Goal: Task Accomplishment & Management: Use online tool/utility

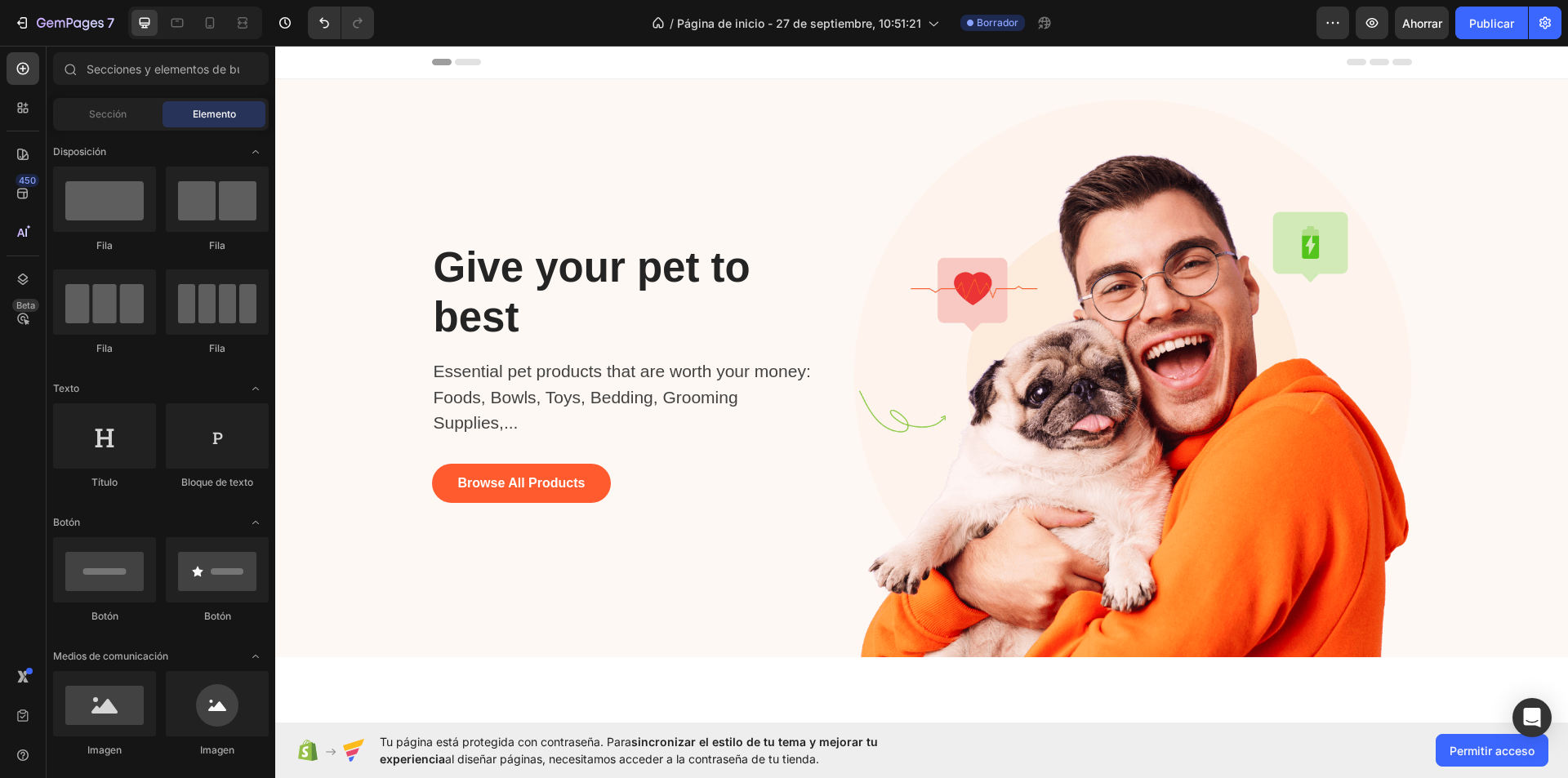
click at [452, 65] on div "Header" at bounding box center [922, 62] width 980 height 33
click at [130, 118] on div "Sección" at bounding box center [107, 113] width 103 height 26
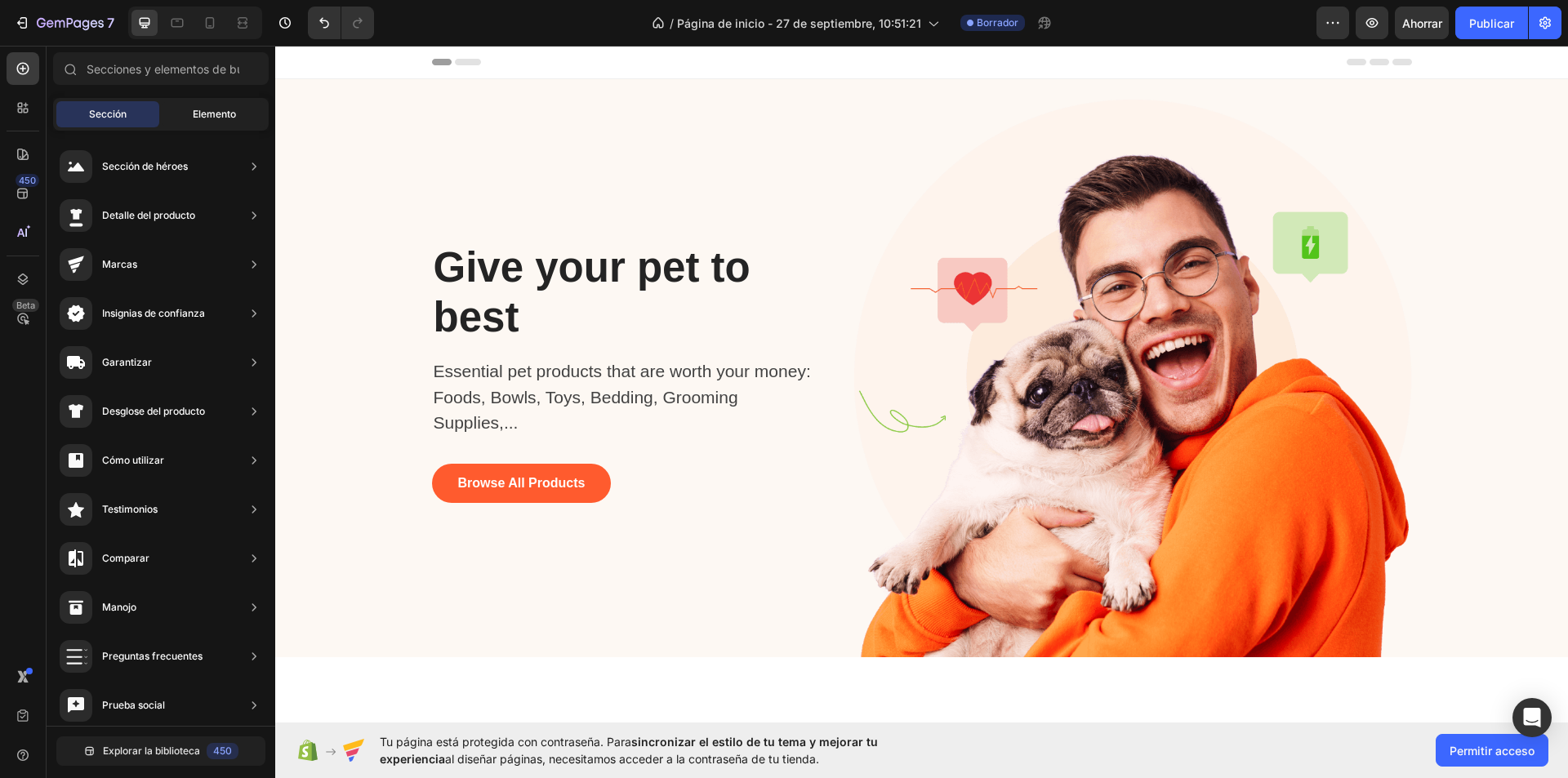
click at [204, 113] on font "Elemento" at bounding box center [214, 114] width 43 height 12
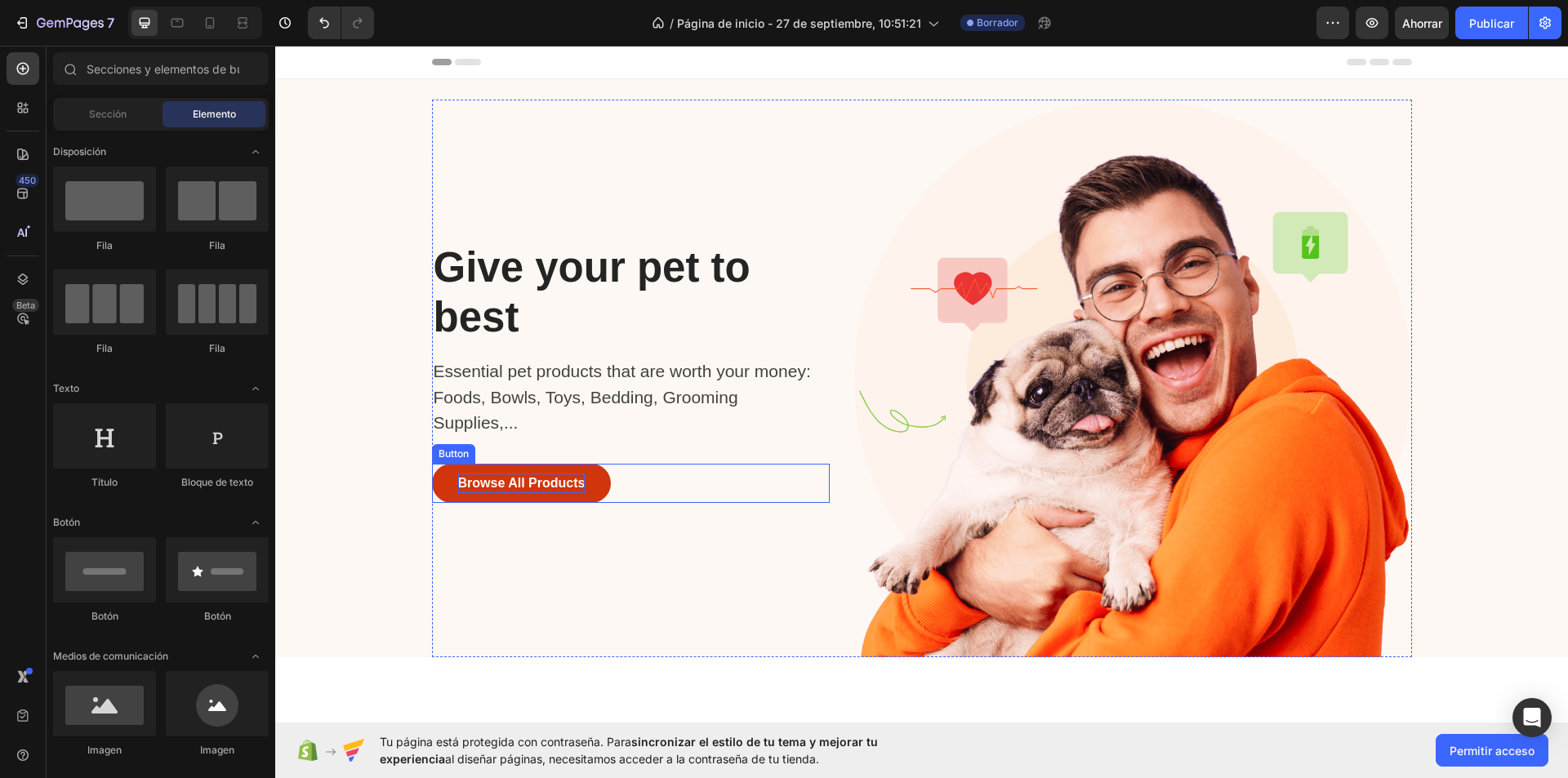
click at [517, 485] on div "Browse All Products" at bounding box center [521, 484] width 128 height 20
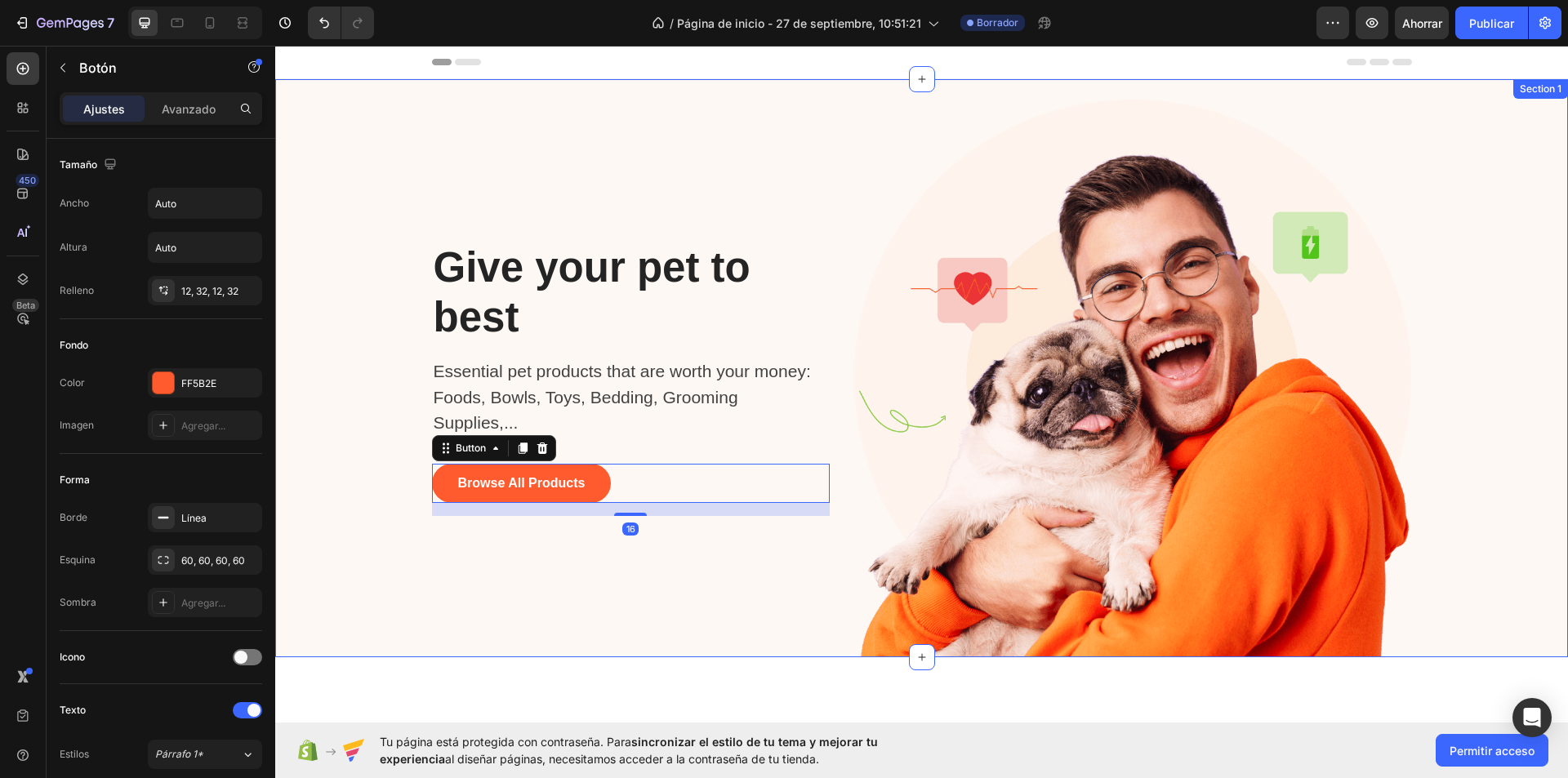
click at [364, 452] on div "Give your pet to best Heading Essential pet products that are worth your money:…" at bounding box center [921, 378] width 1268 height 558
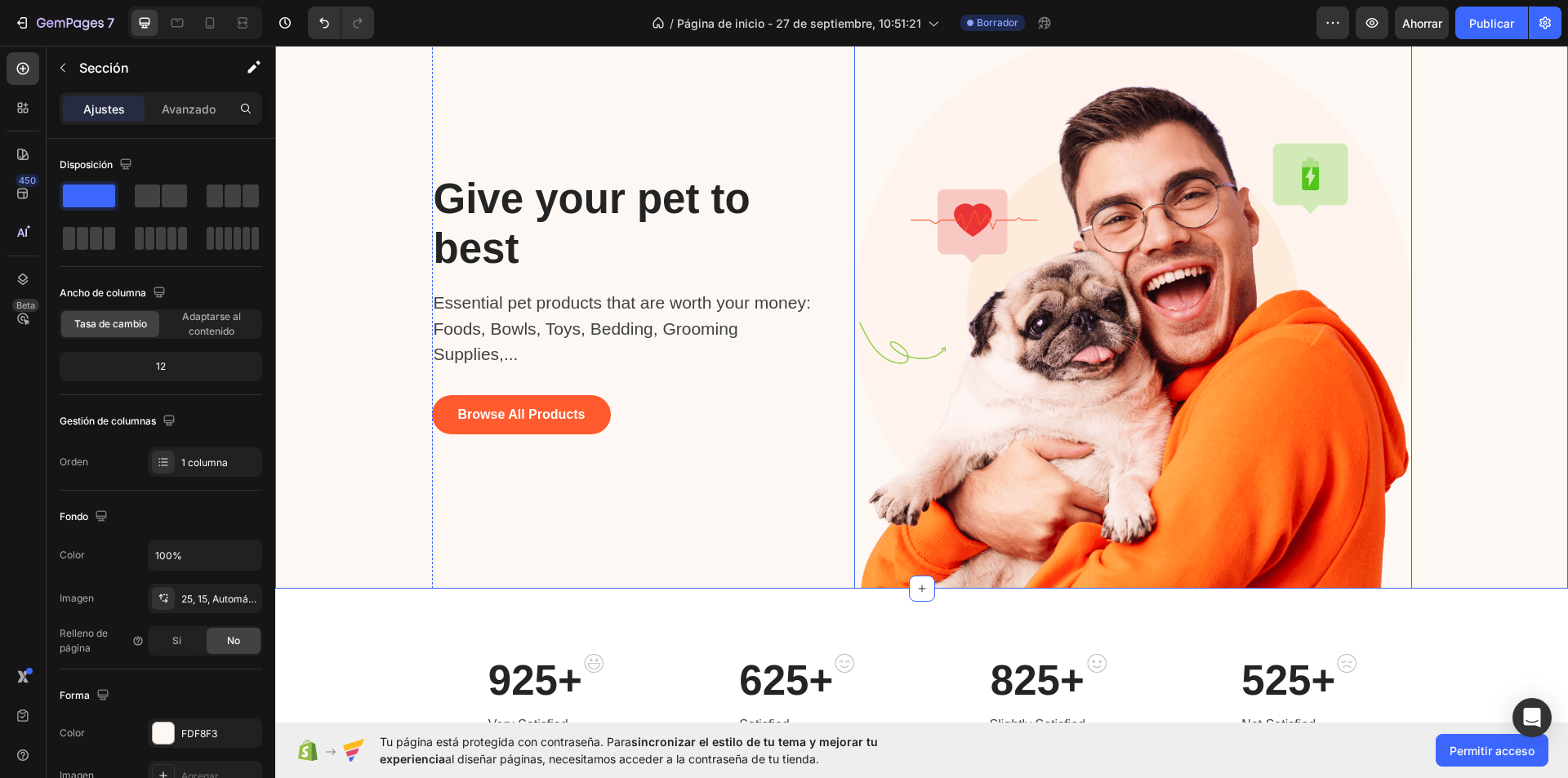
scroll to position [327, 0]
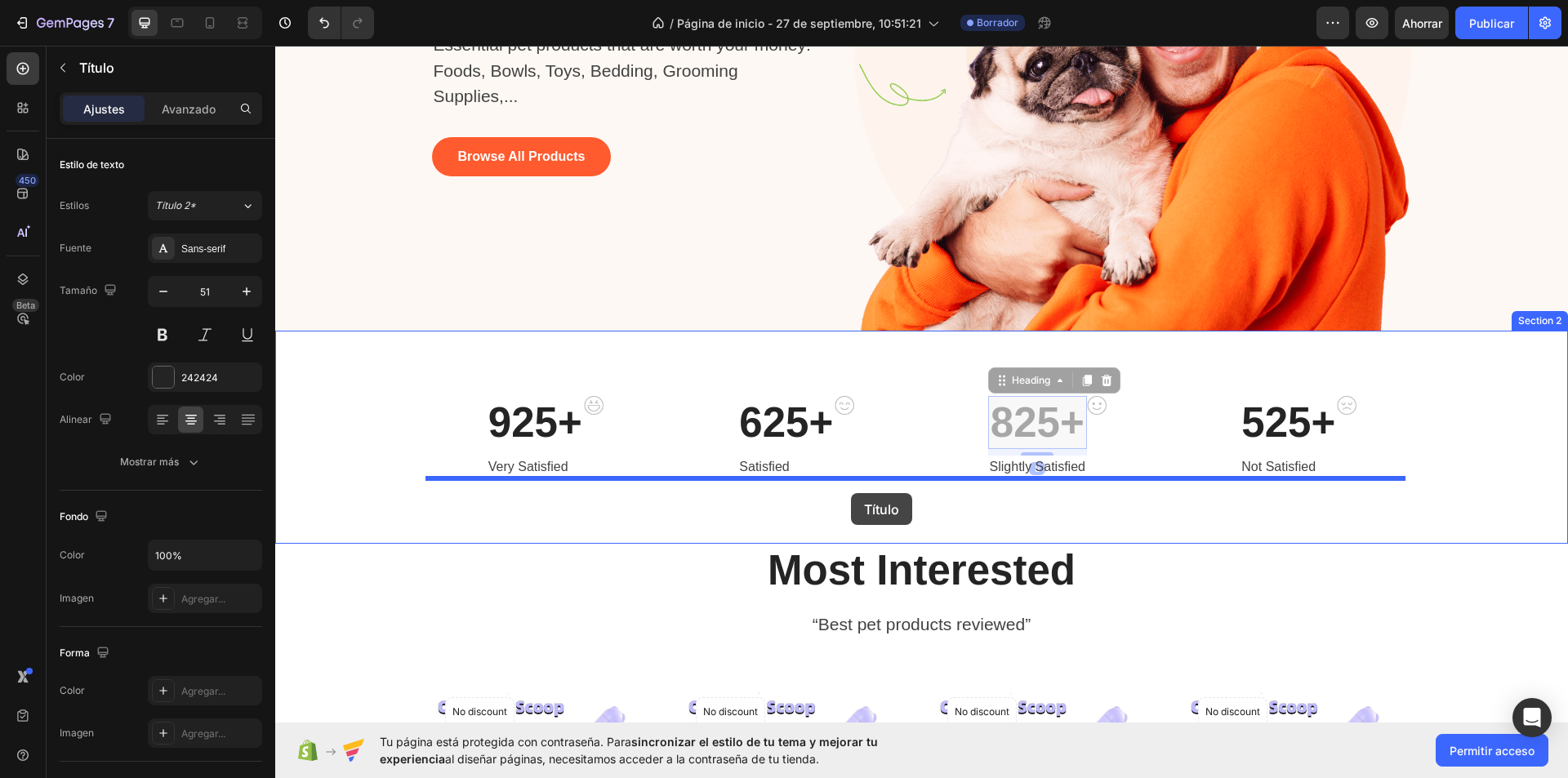
drag, startPoint x: 1015, startPoint y: 427, endPoint x: 850, endPoint y: 493, distance: 177.7
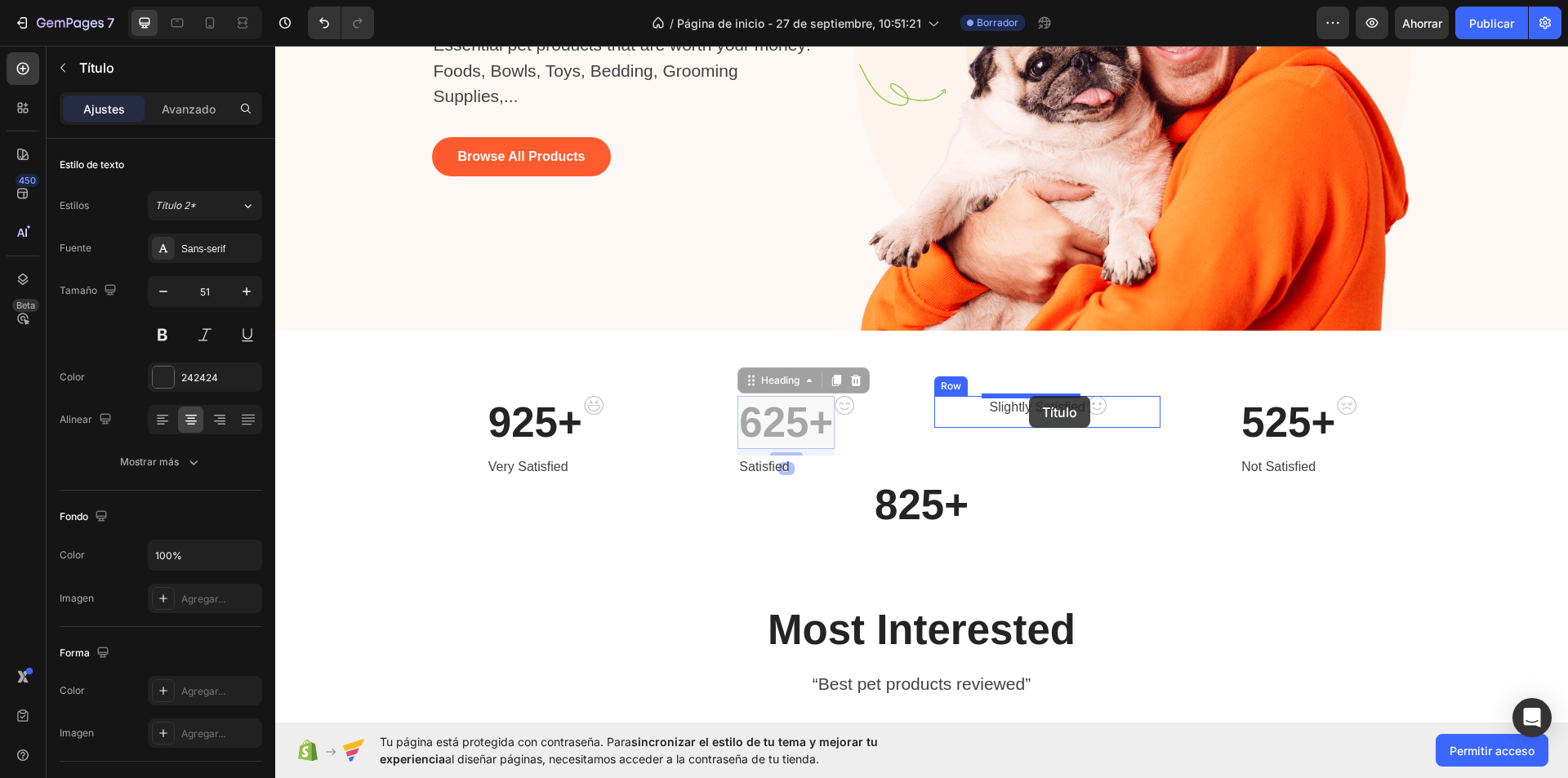
drag, startPoint x: 780, startPoint y: 423, endPoint x: 1029, endPoint y: 396, distance: 250.5
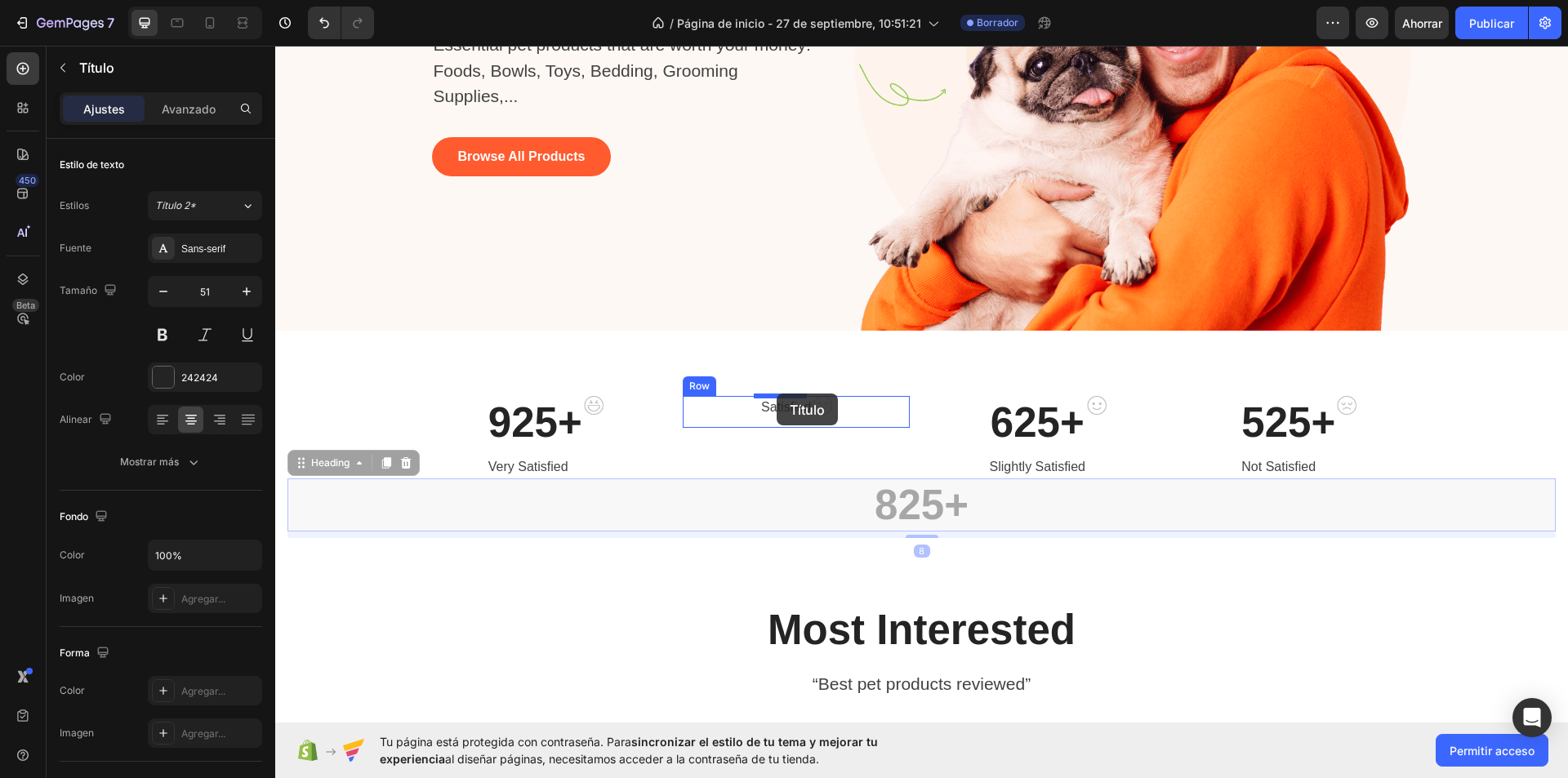
drag, startPoint x: 906, startPoint y: 501, endPoint x: 776, endPoint y: 393, distance: 169.0
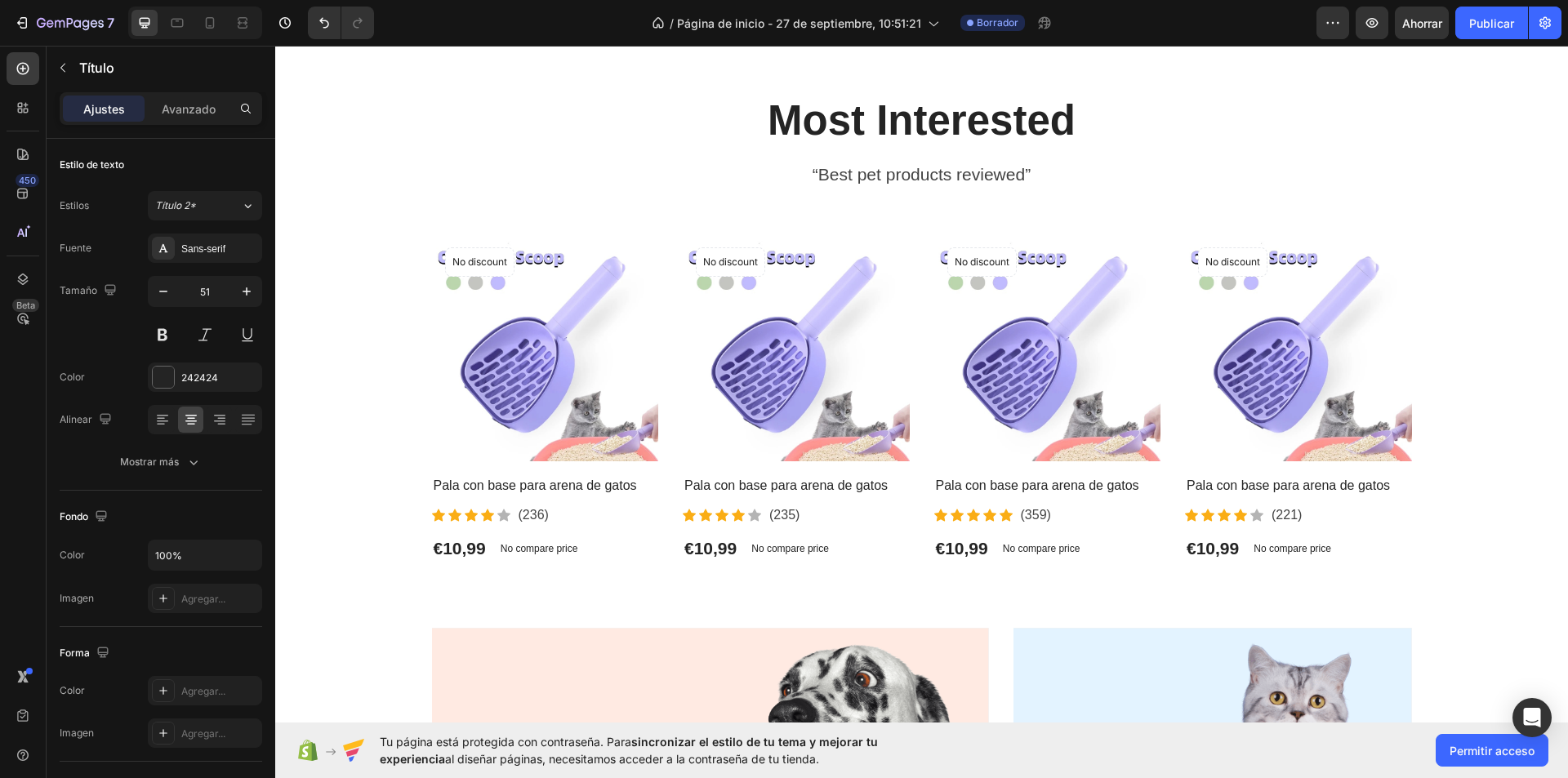
scroll to position [816, 0]
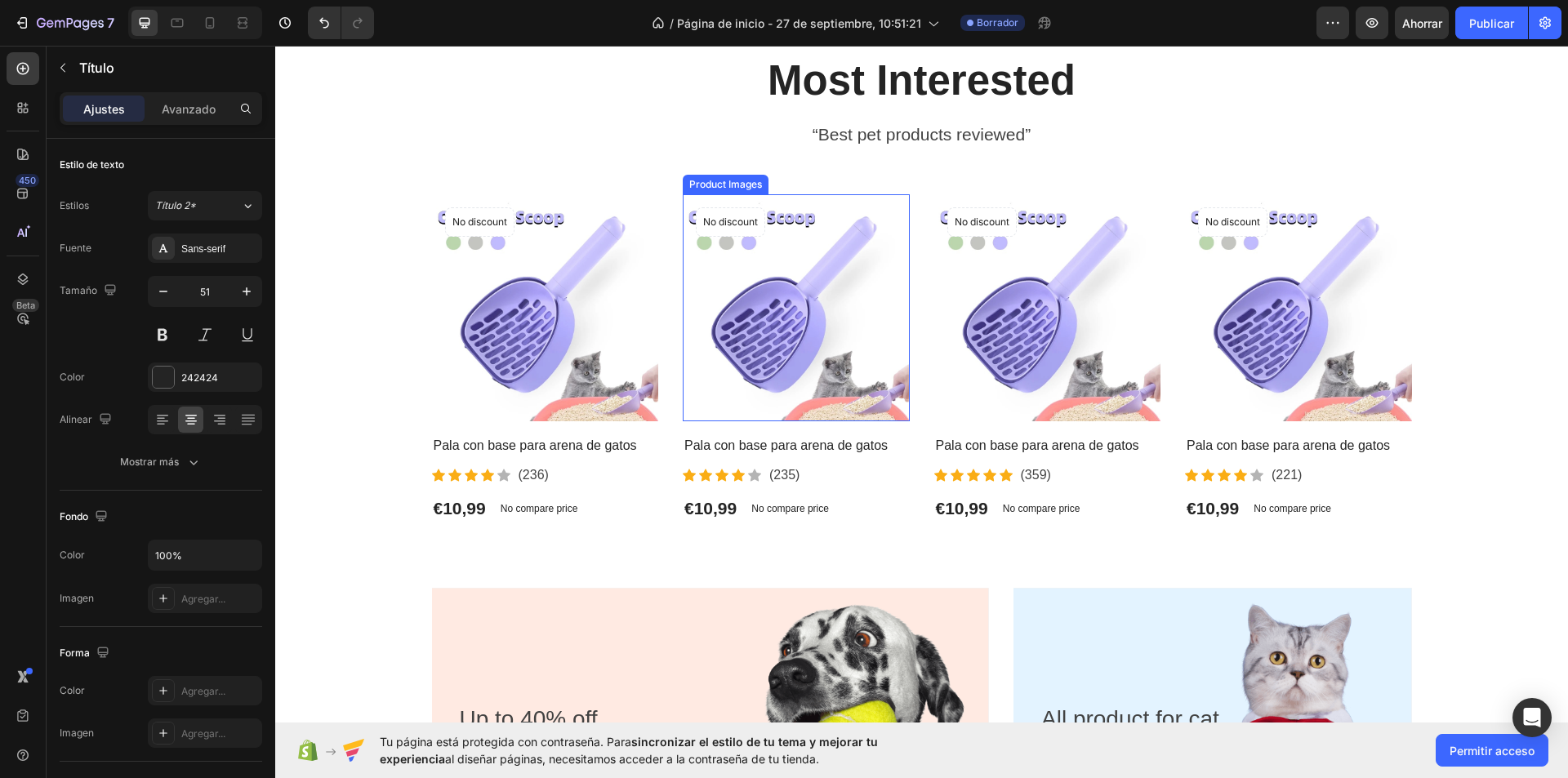
click at [759, 318] on img at bounding box center [796, 308] width 227 height 227
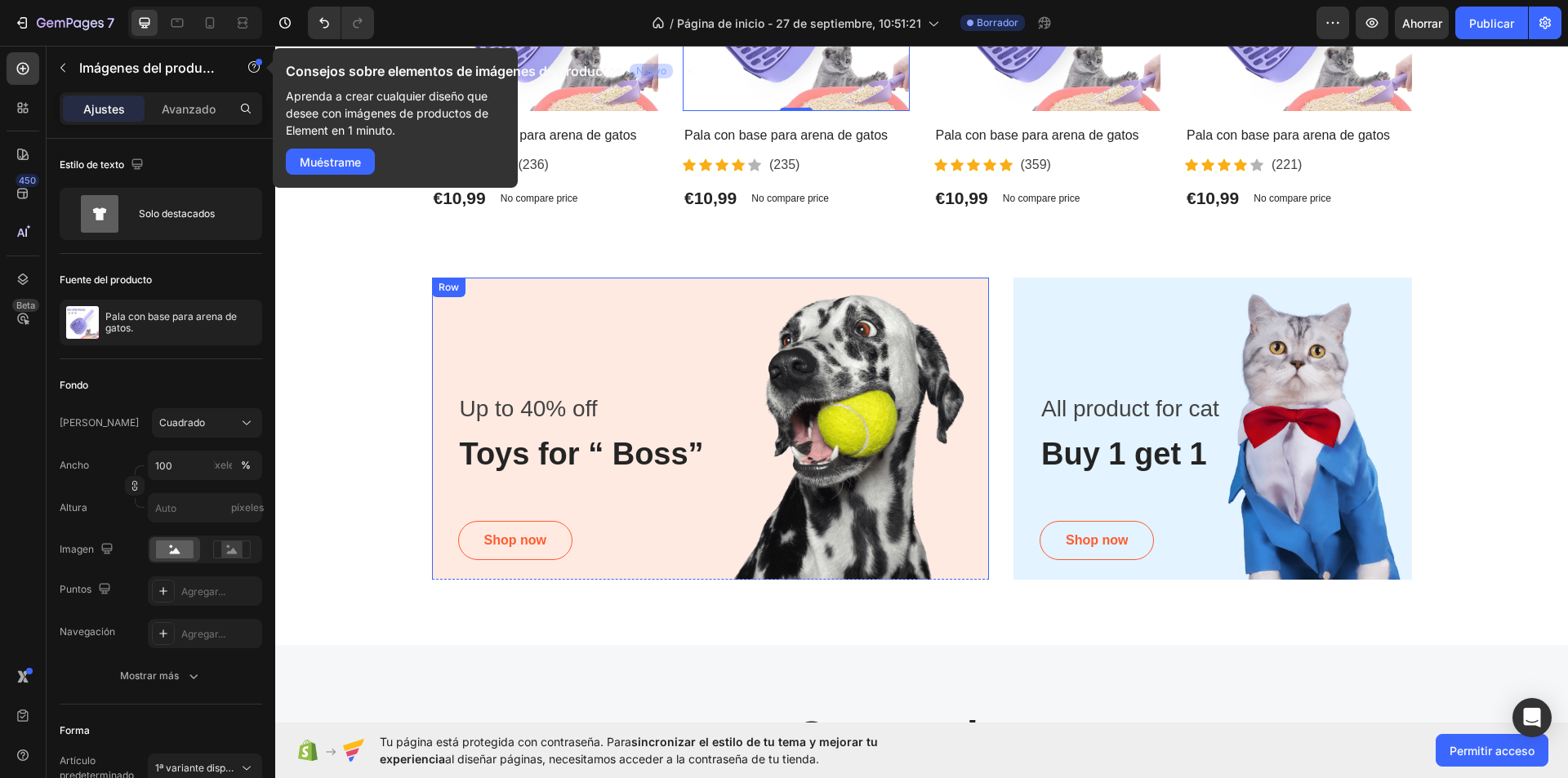
scroll to position [1143, 0]
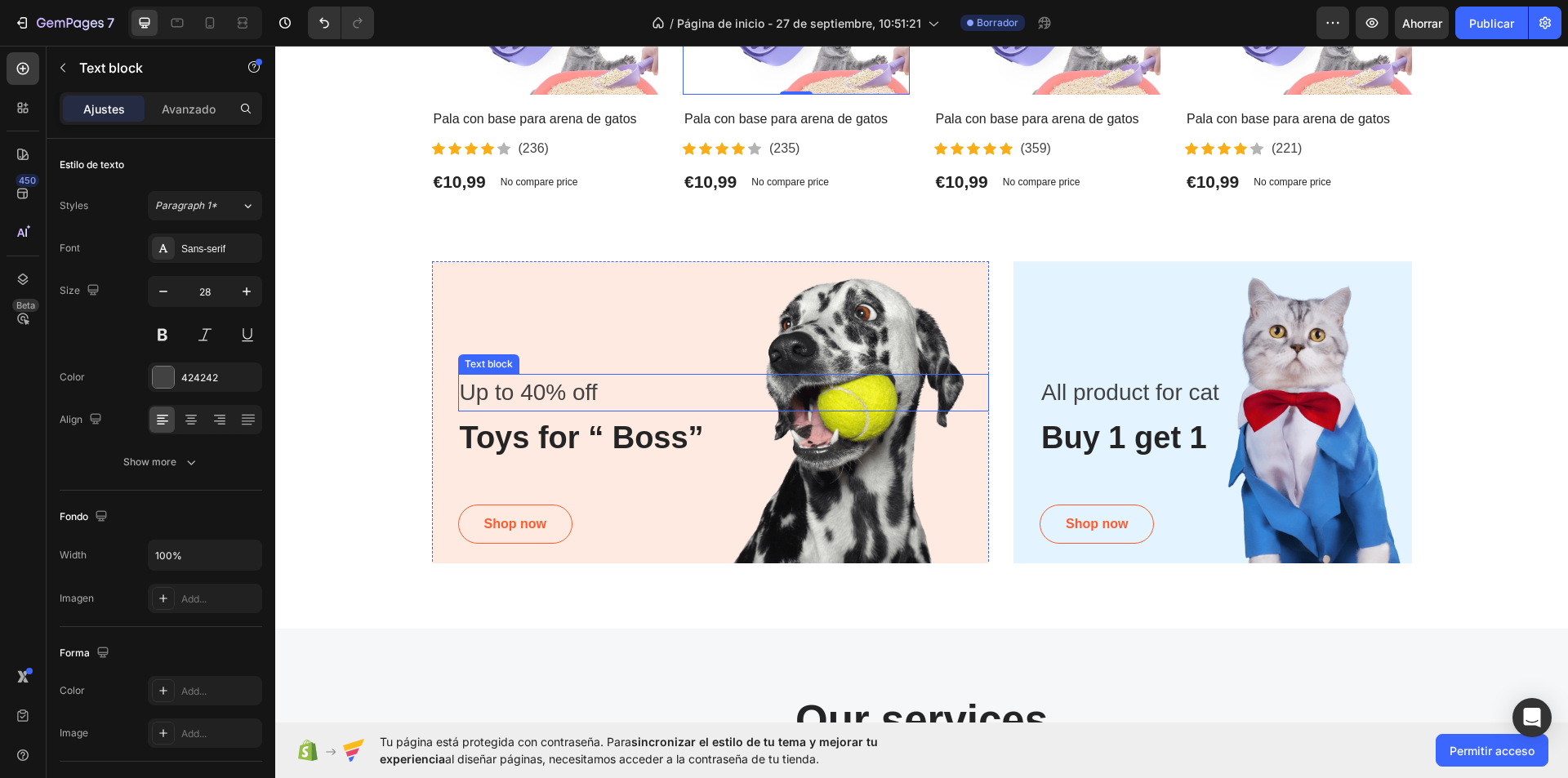
click at [548, 388] on p "Up to 40% off" at bounding box center [724, 393] width 528 height 34
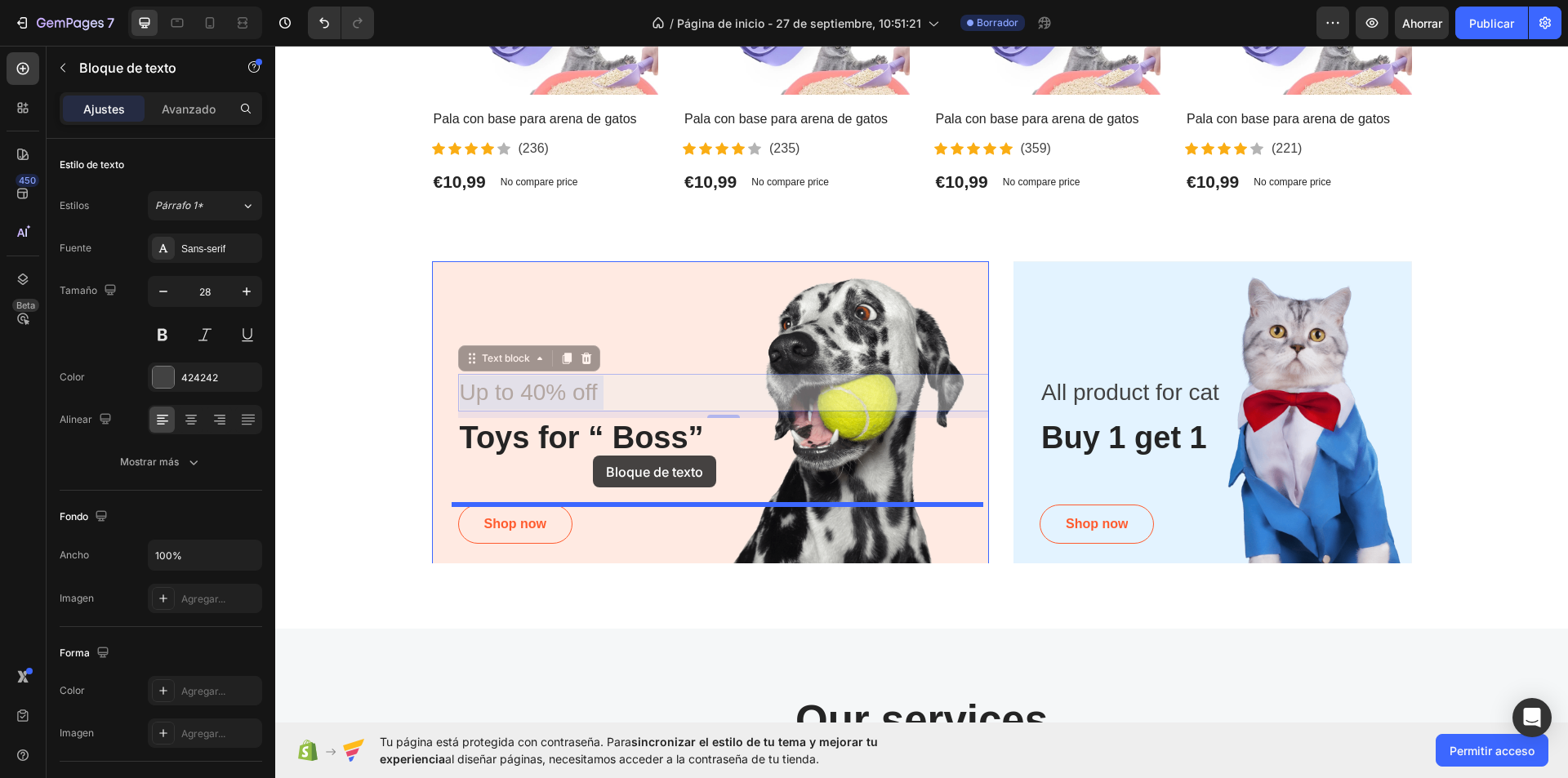
drag, startPoint x: 601, startPoint y: 392, endPoint x: 593, endPoint y: 456, distance: 64.5
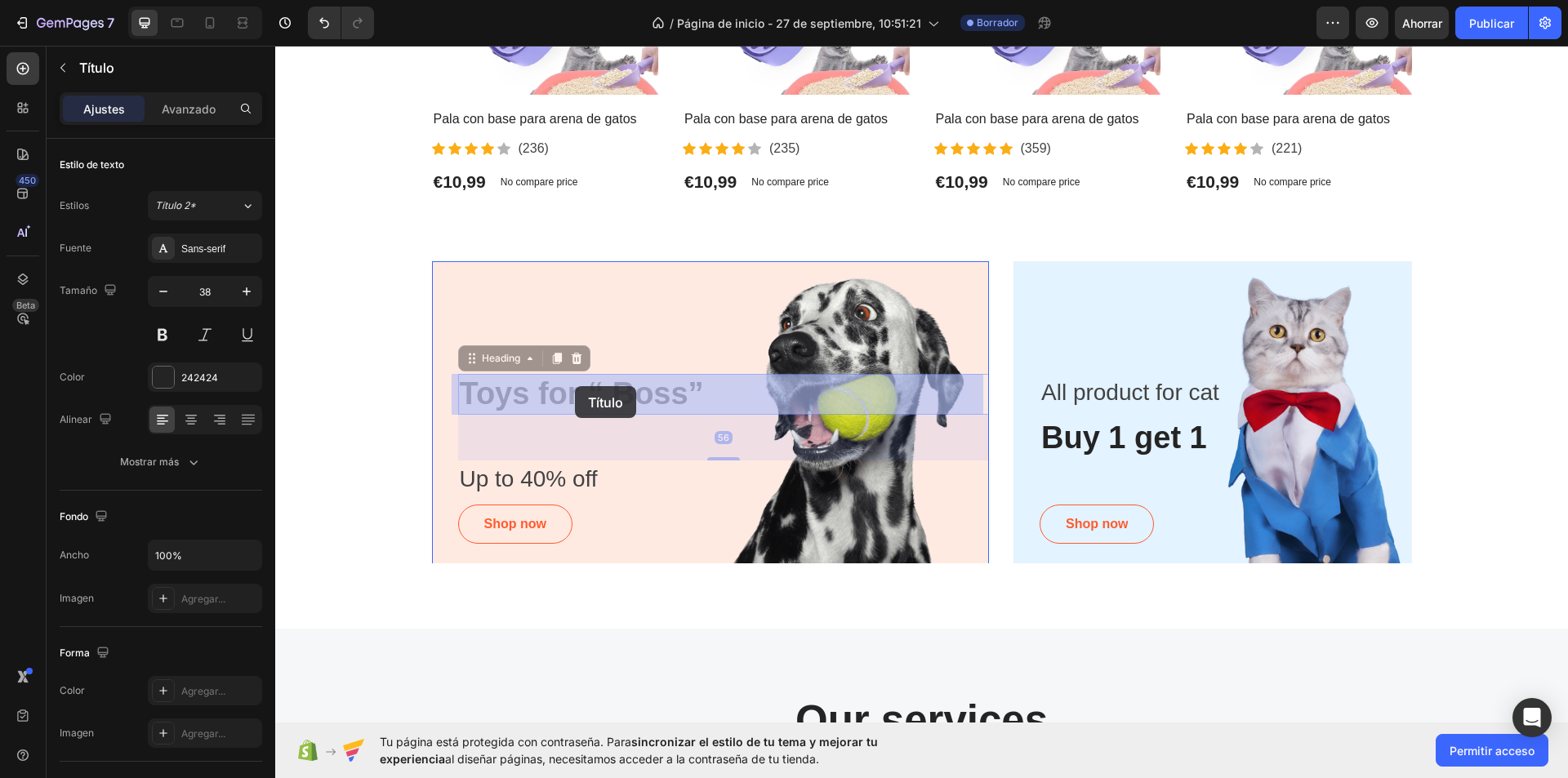
drag, startPoint x: 581, startPoint y: 394, endPoint x: 575, endPoint y: 386, distance: 10.0
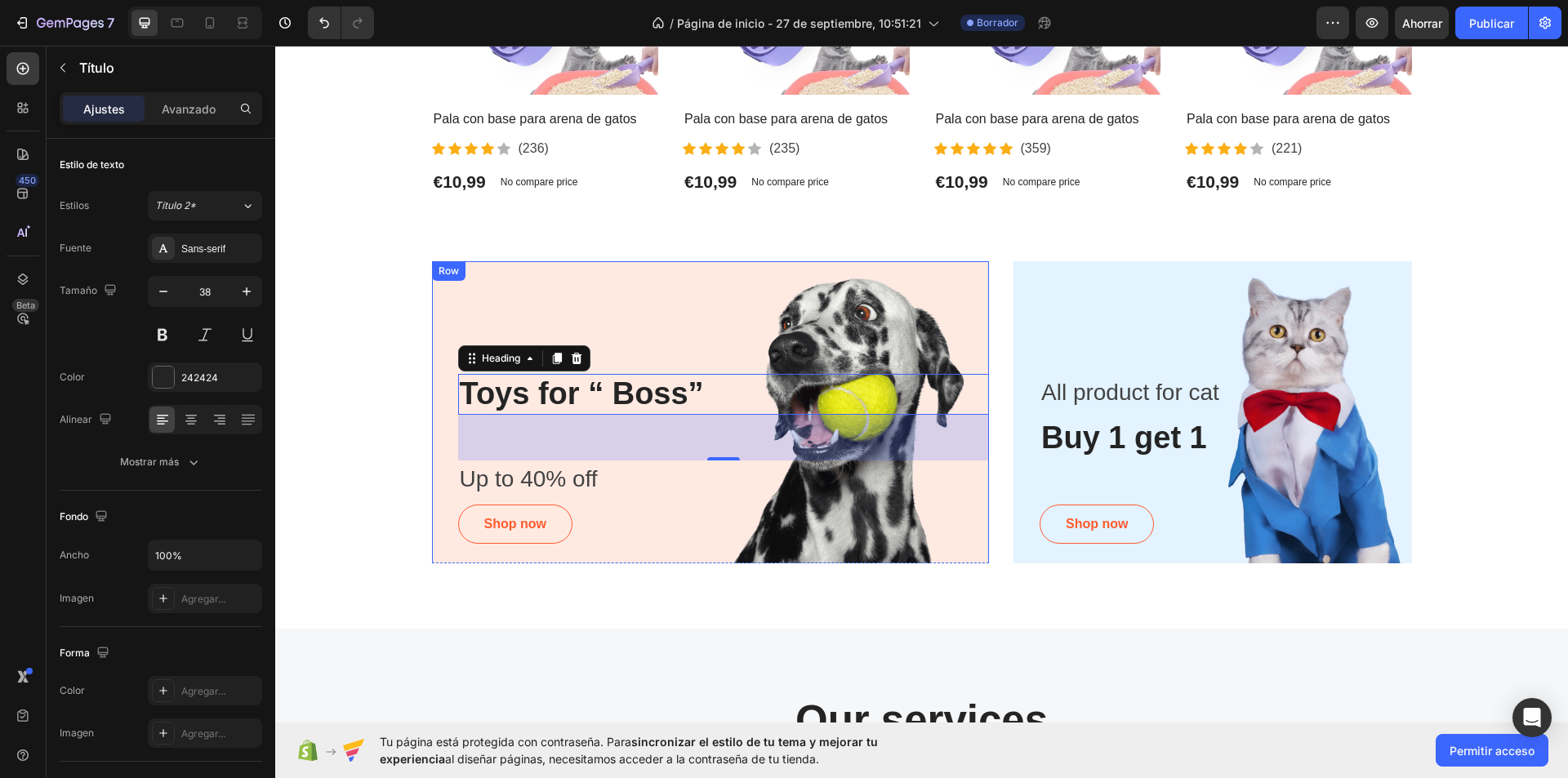
click at [359, 370] on div "Toys for “ Boss” Heading 56 Up to 40% off Text block Shop now Button Row Hero B…" at bounding box center [921, 412] width 1268 height 302
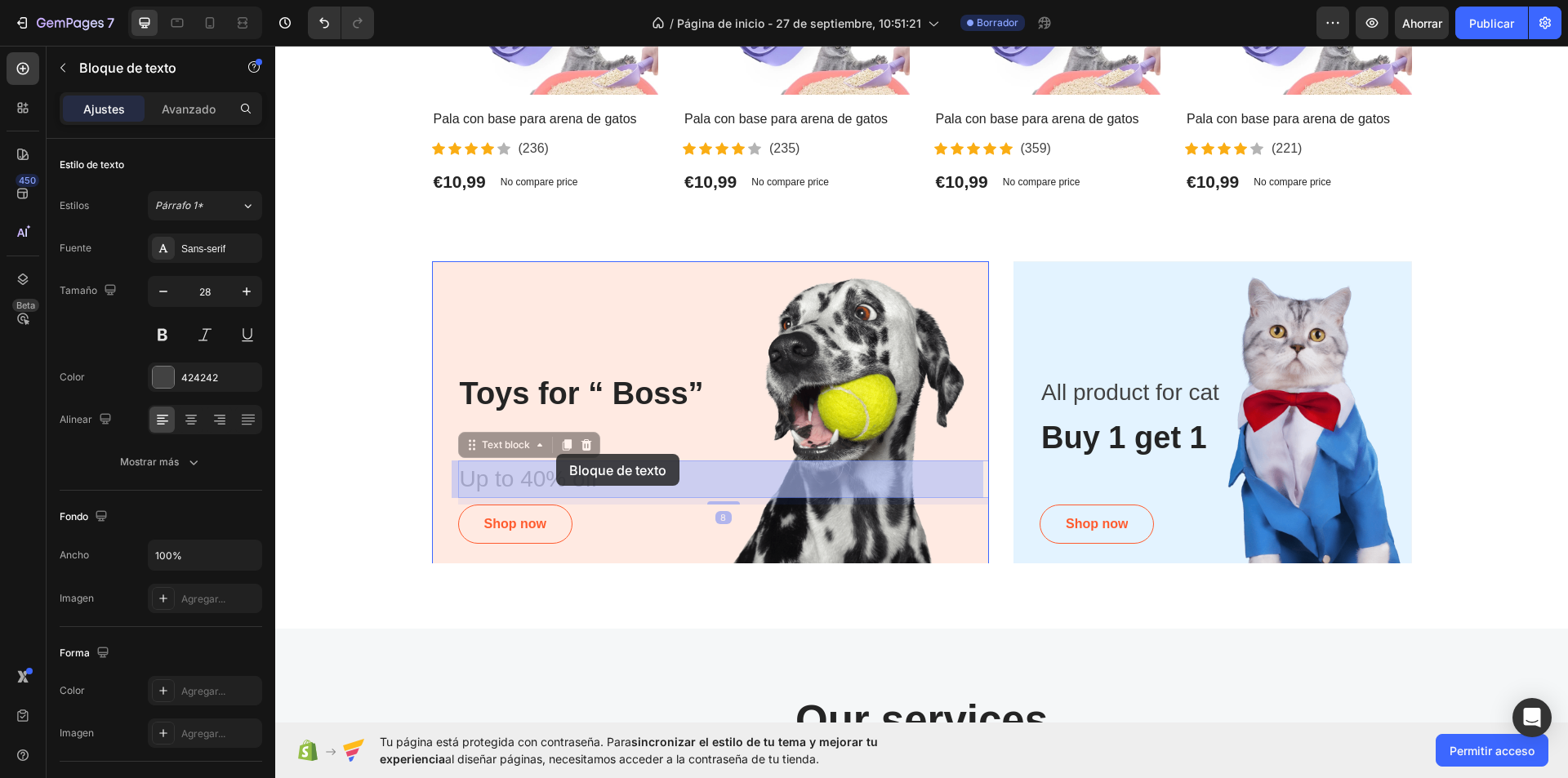
drag, startPoint x: 562, startPoint y: 482, endPoint x: 556, endPoint y: 454, distance: 28.6
click at [556, 454] on div "Header Most Interested Heading “Best pet products reviewed” Text block Row Prod…" at bounding box center [921, 724] width 1293 height 3644
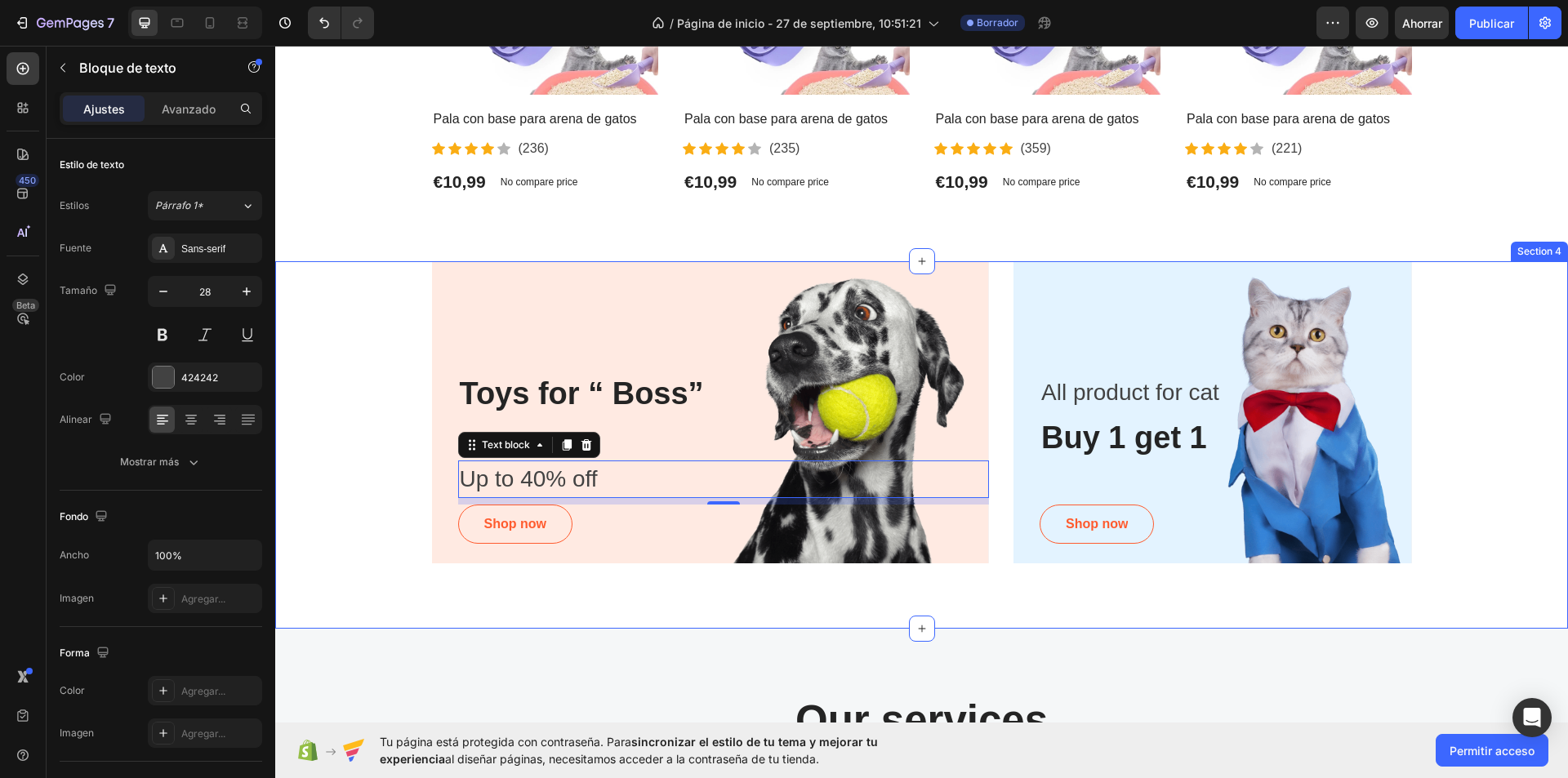
click at [397, 414] on div "Toys for “ Boss” Heading Up to 40% off Text block 8 Shop now Button Row Hero Ba…" at bounding box center [921, 412] width 1268 height 302
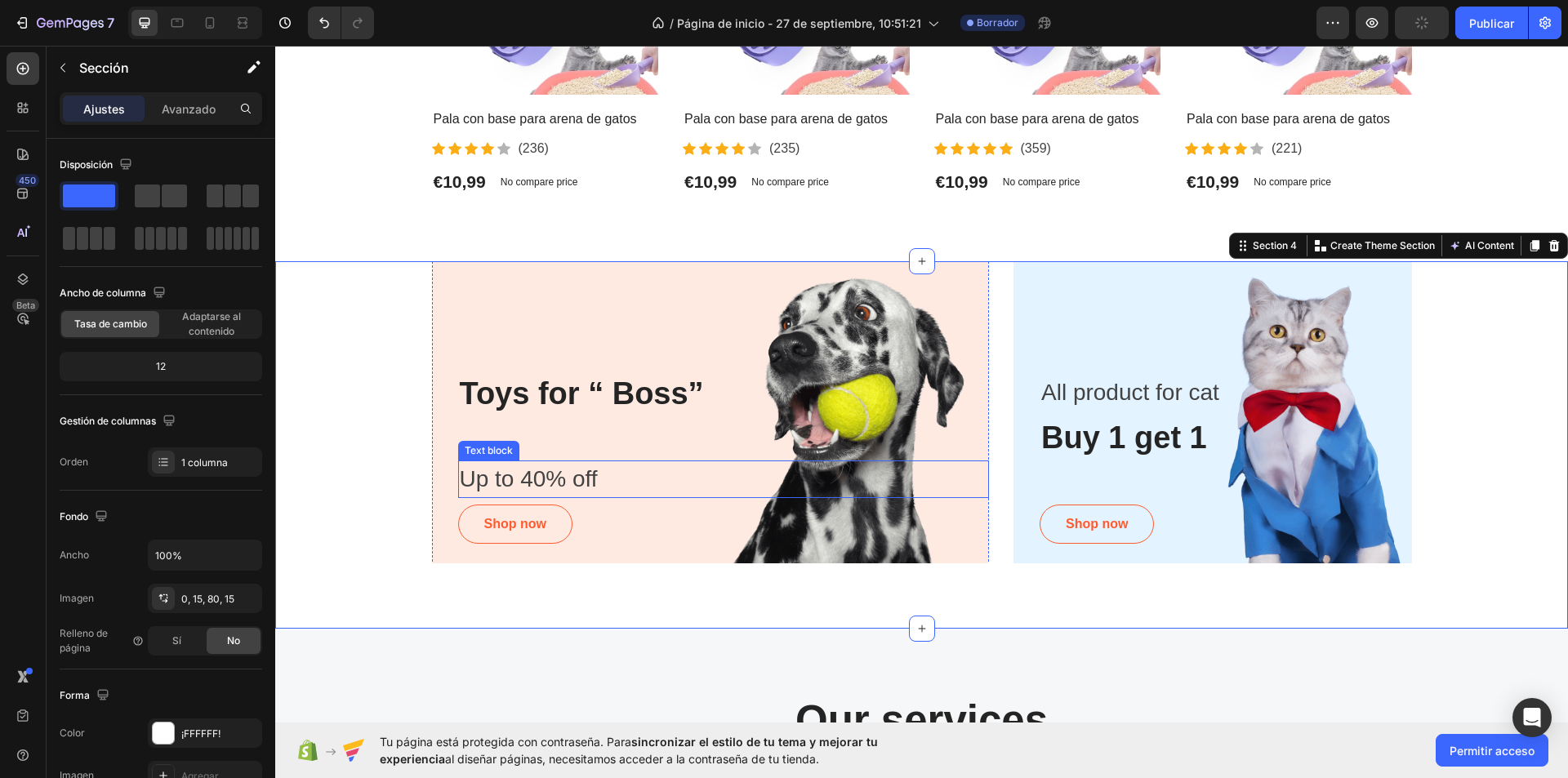
click at [543, 479] on p "Up to 40% off" at bounding box center [724, 479] width 528 height 34
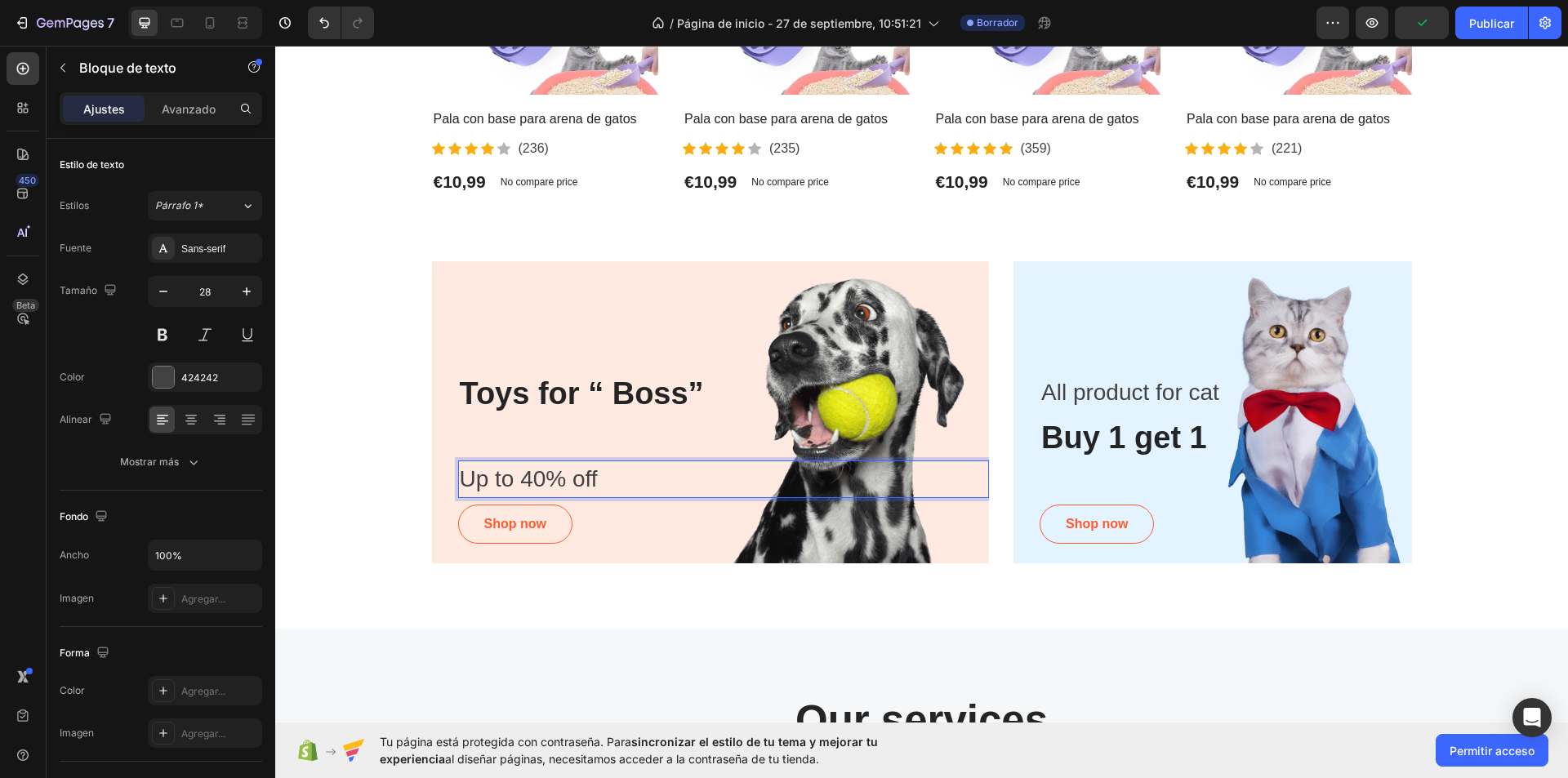
click at [585, 477] on p "Up to 40% off" at bounding box center [724, 479] width 528 height 34
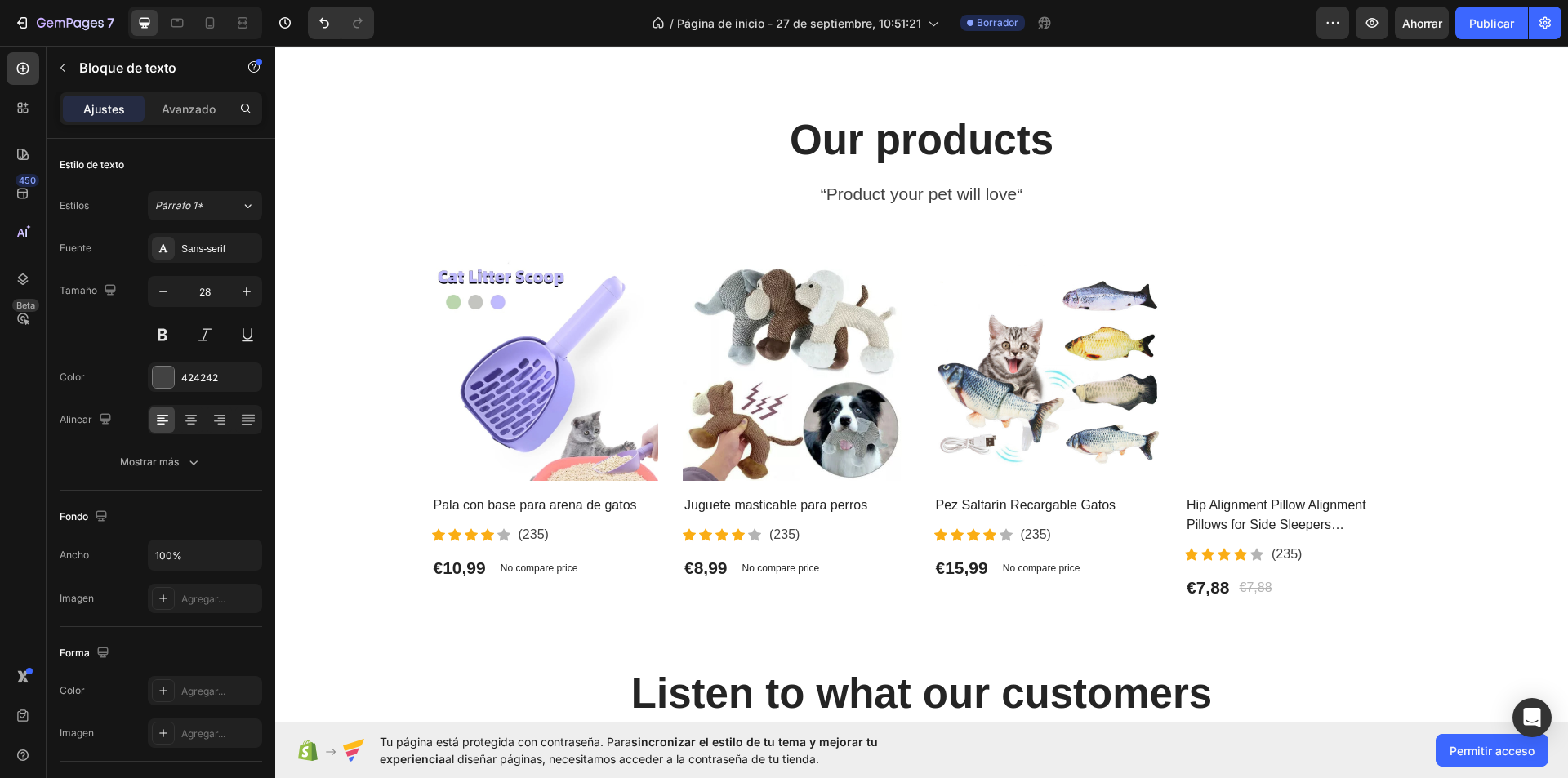
scroll to position [2101, 0]
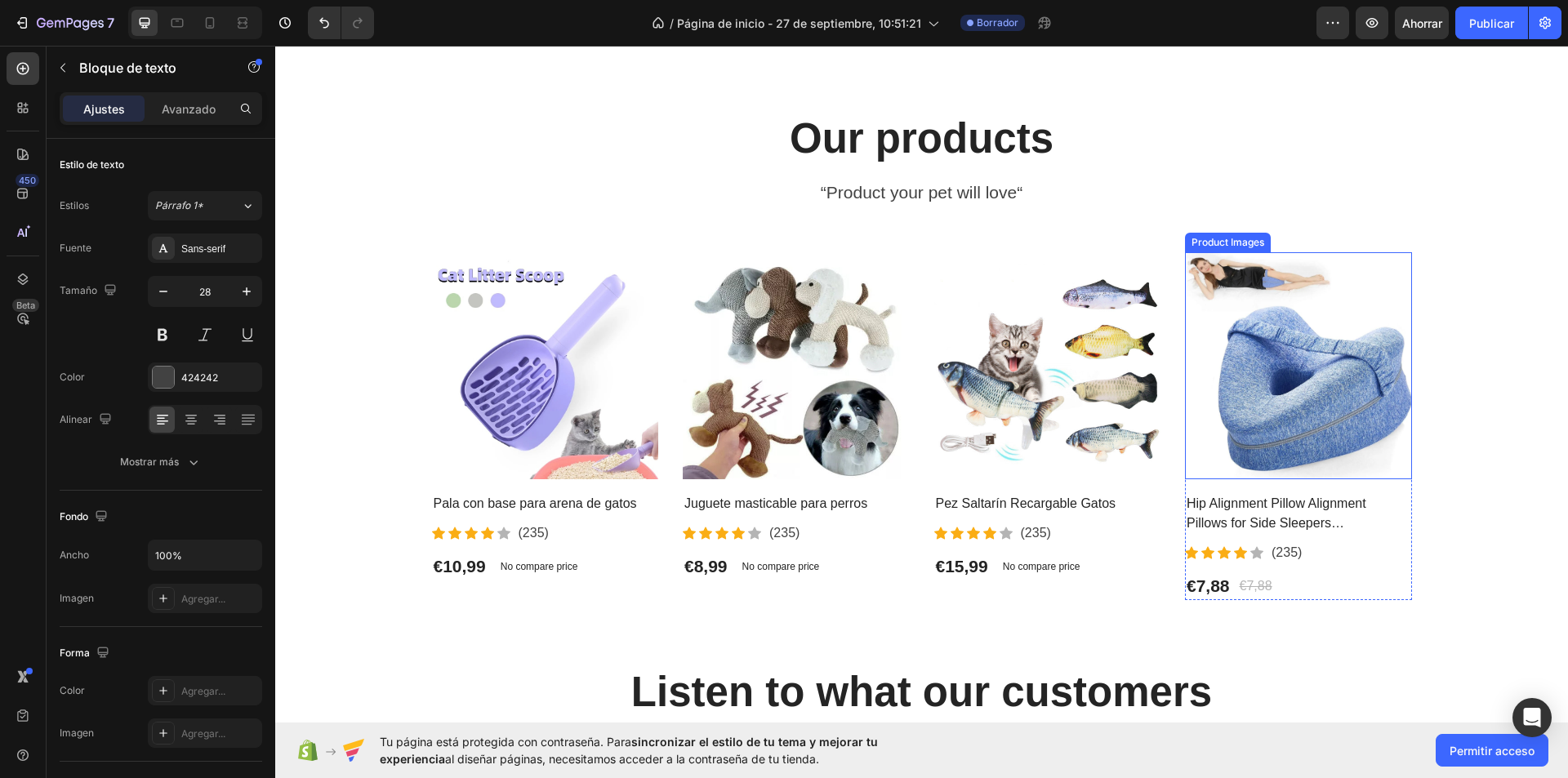
click at [1341, 428] on img at bounding box center [1298, 366] width 227 height 227
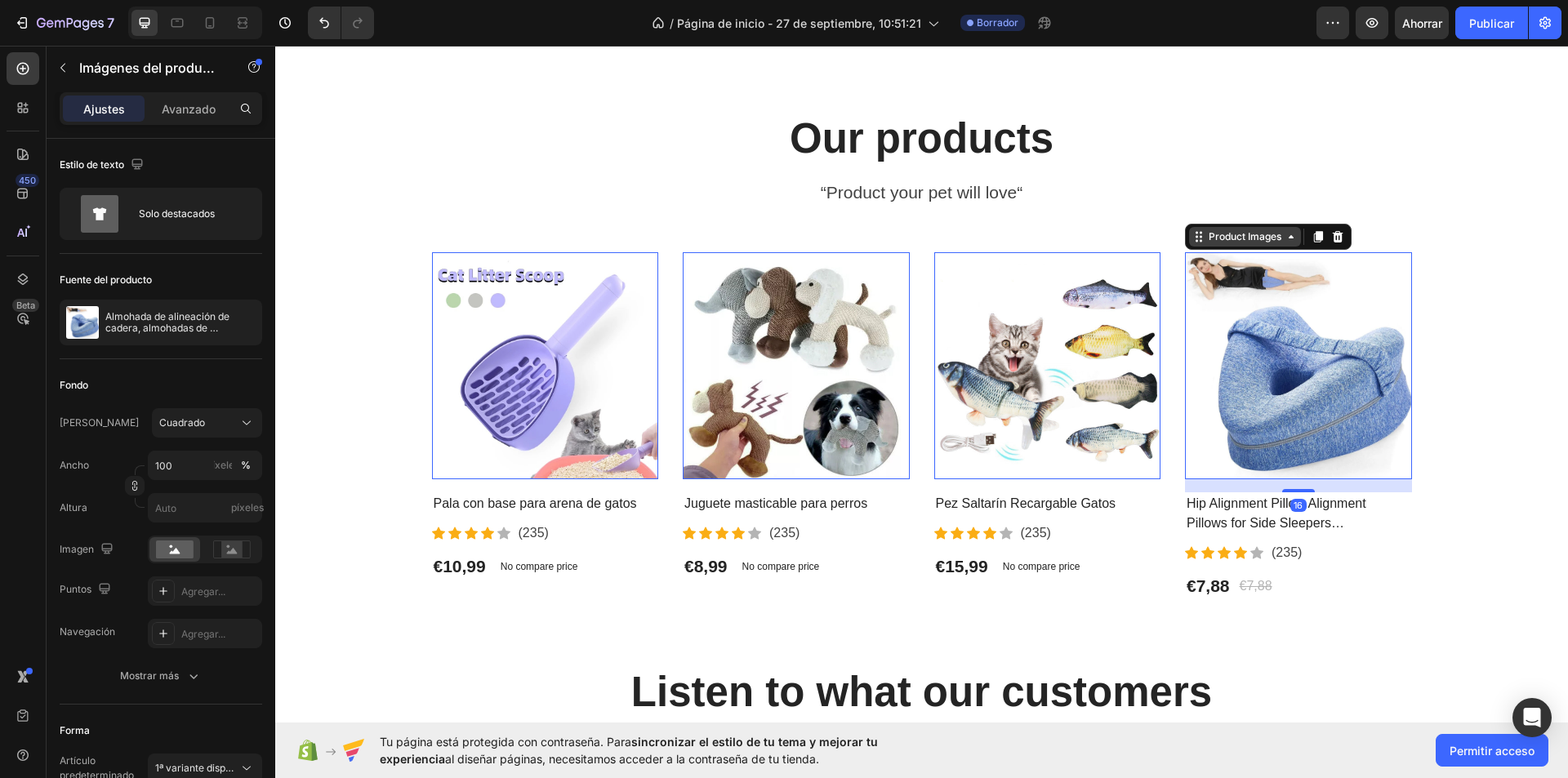
click at [1293, 246] on div "Product Images" at bounding box center [1244, 236] width 112 height 20
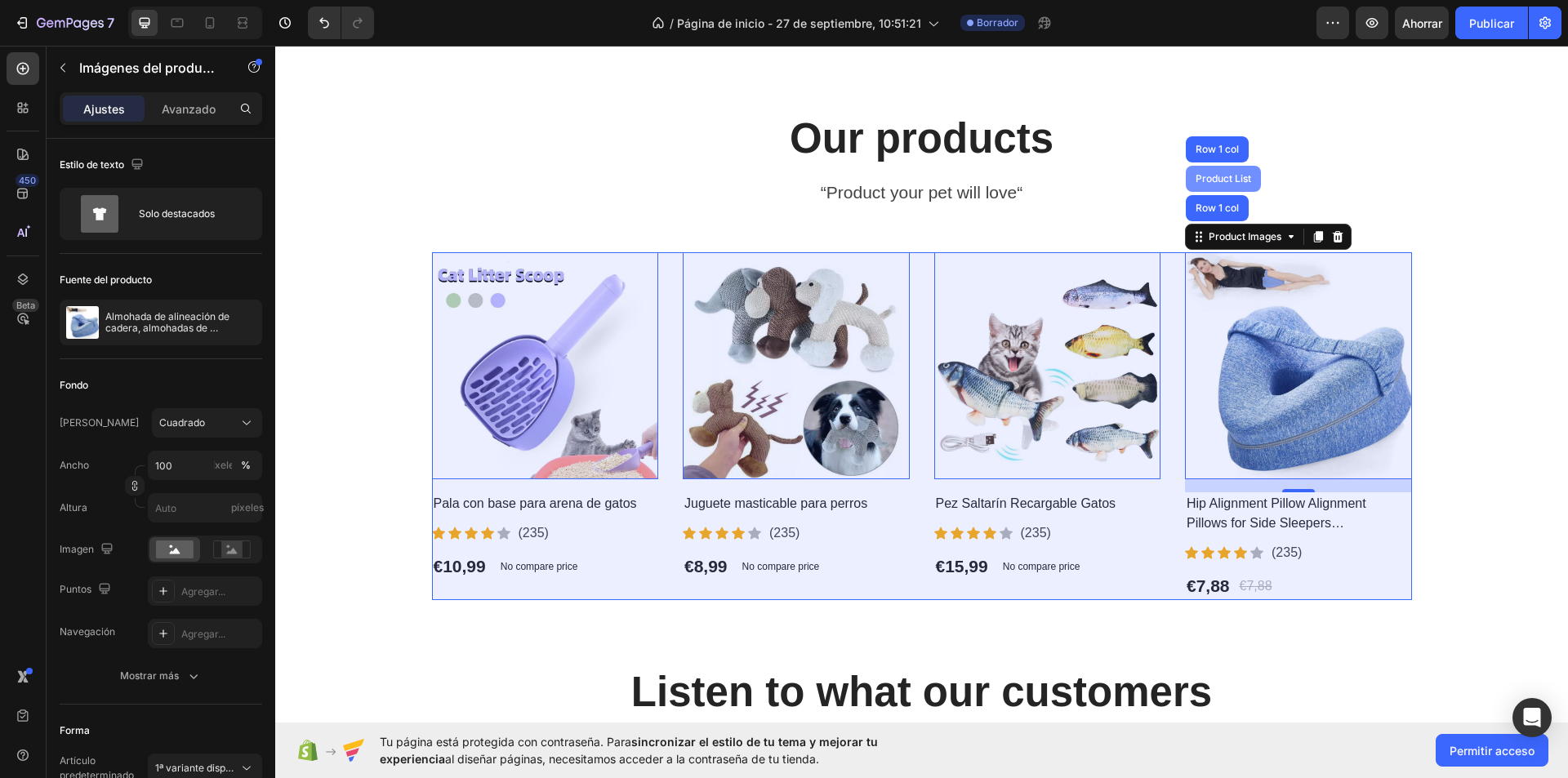
click at [1226, 192] on div "Product List" at bounding box center [1224, 178] width 75 height 26
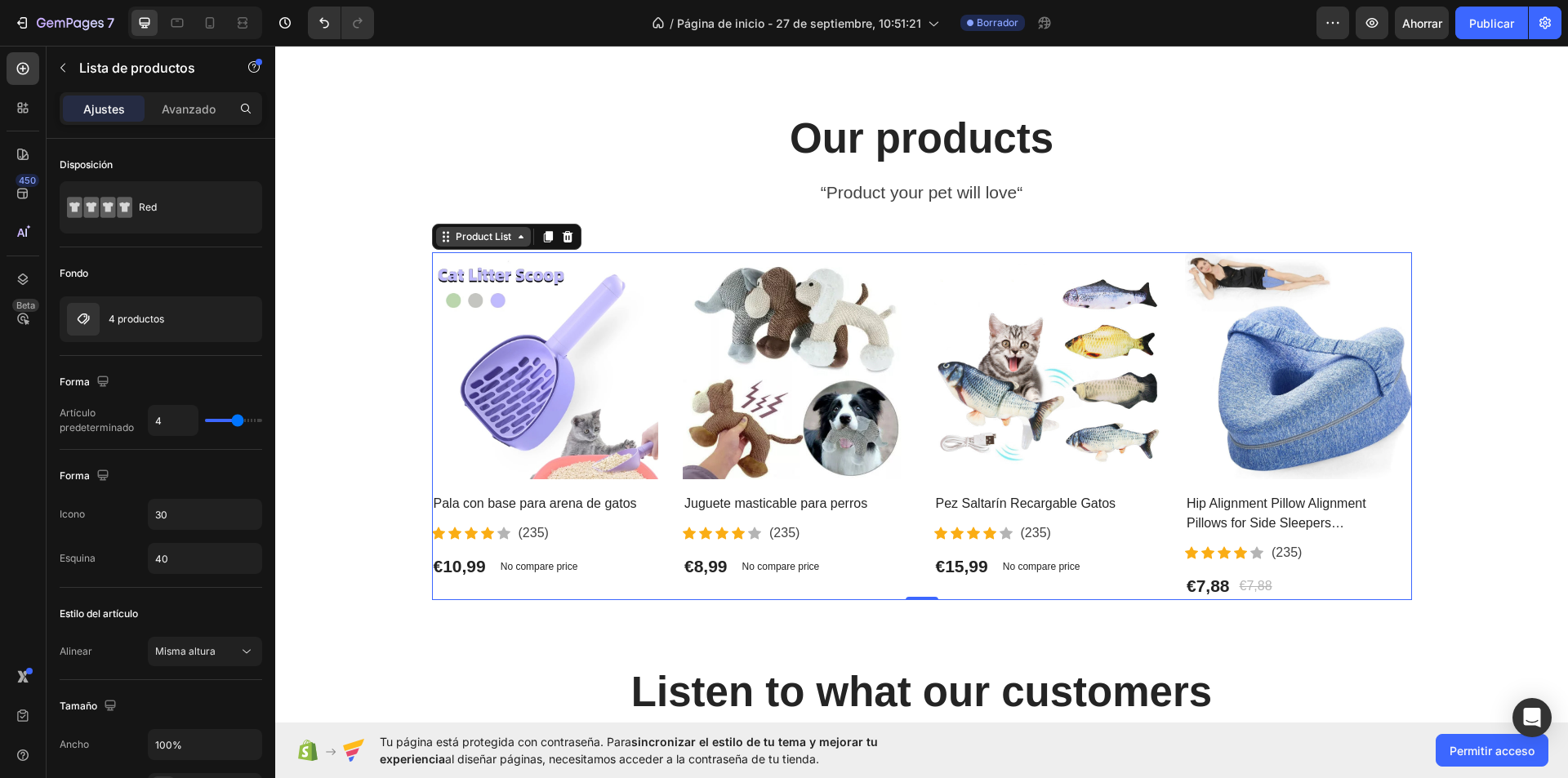
click at [500, 244] on div "Product List" at bounding box center [484, 236] width 62 height 14
click at [1283, 349] on img at bounding box center [1298, 366] width 227 height 227
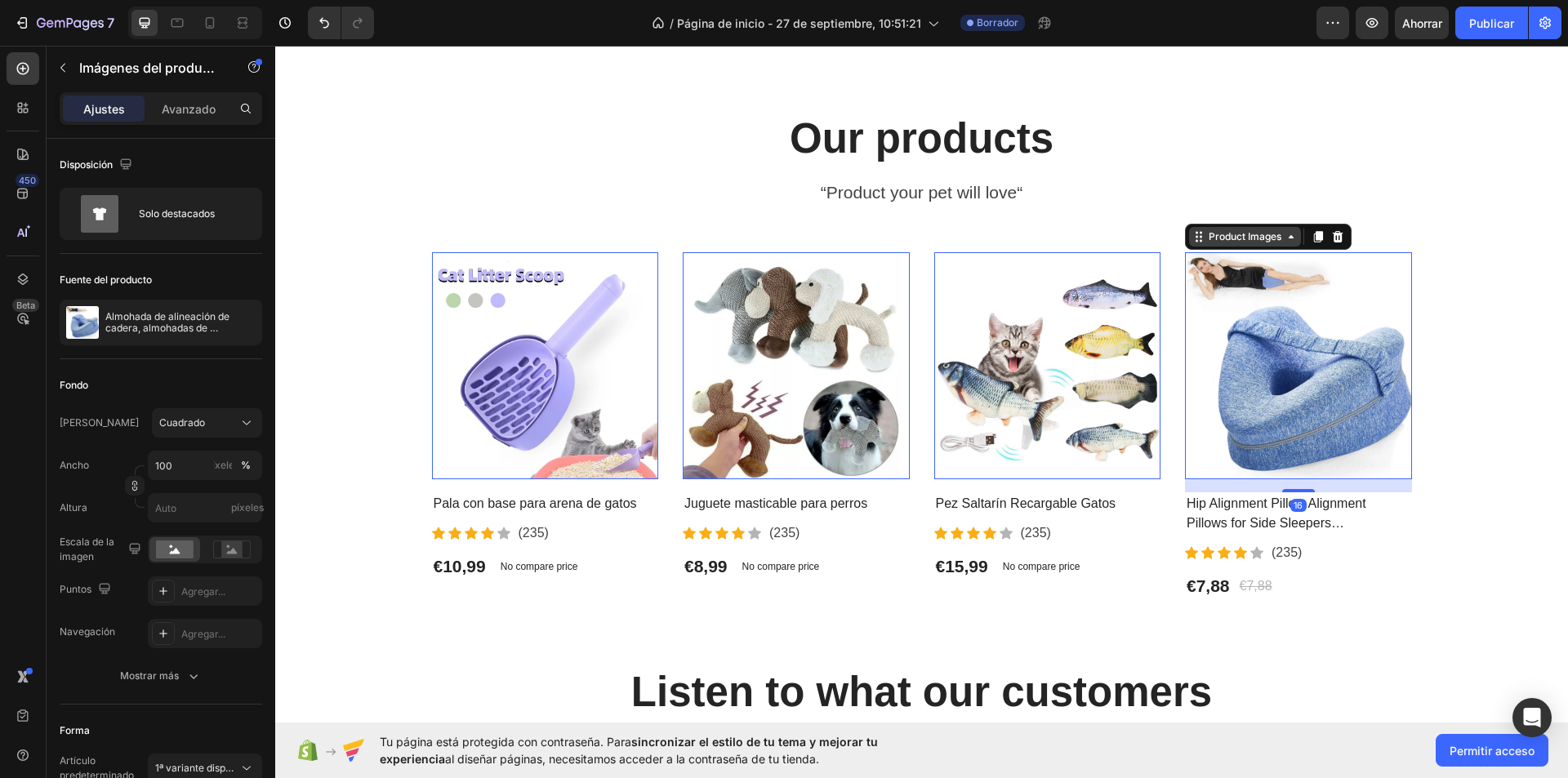
click at [1276, 244] on div "Product Images" at bounding box center [1245, 236] width 79 height 14
click at [1254, 244] on div "Product Images" at bounding box center [1245, 236] width 79 height 14
click at [1260, 250] on div "Product Images Row 1 col Product List Row 1 col" at bounding box center [1268, 236] width 167 height 26
click at [1265, 244] on div "Product Images" at bounding box center [1245, 236] width 79 height 14
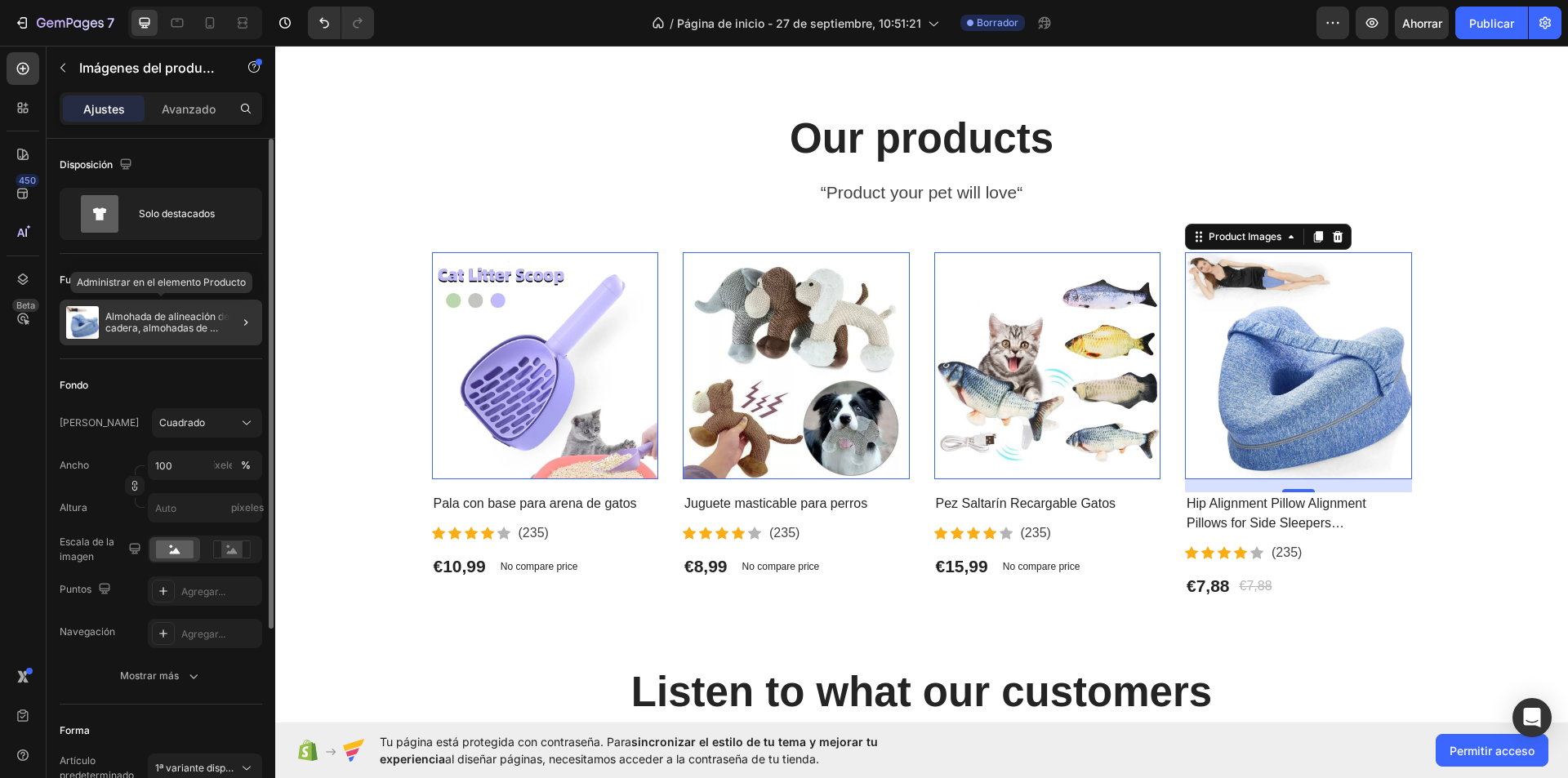
click at [196, 321] on font "Almohada de alineación de cadera, almohadas de alineación para quienes duermen …" at bounding box center [180, 356] width 151 height 92
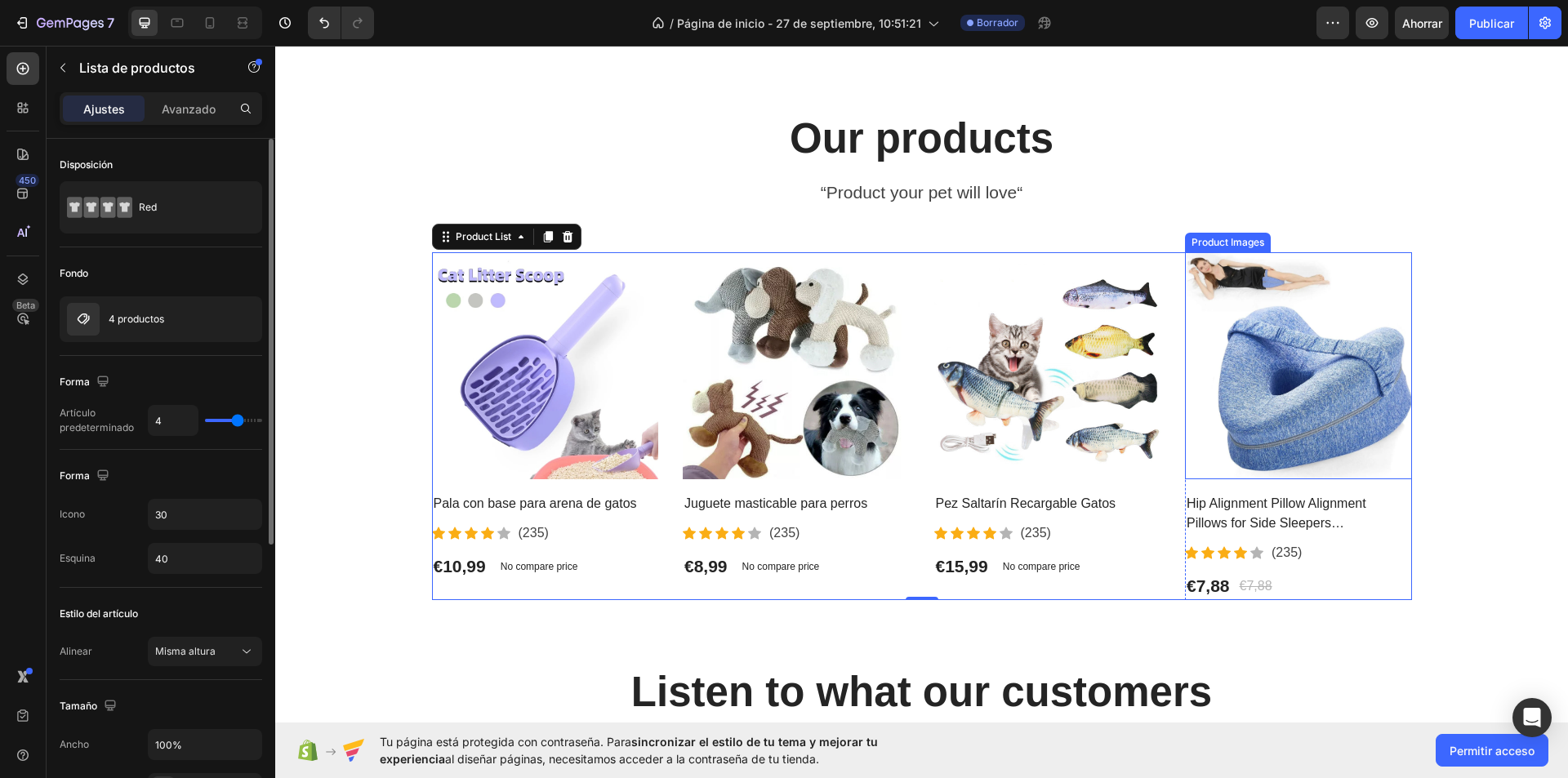
click at [1331, 460] on img at bounding box center [1298, 366] width 227 height 227
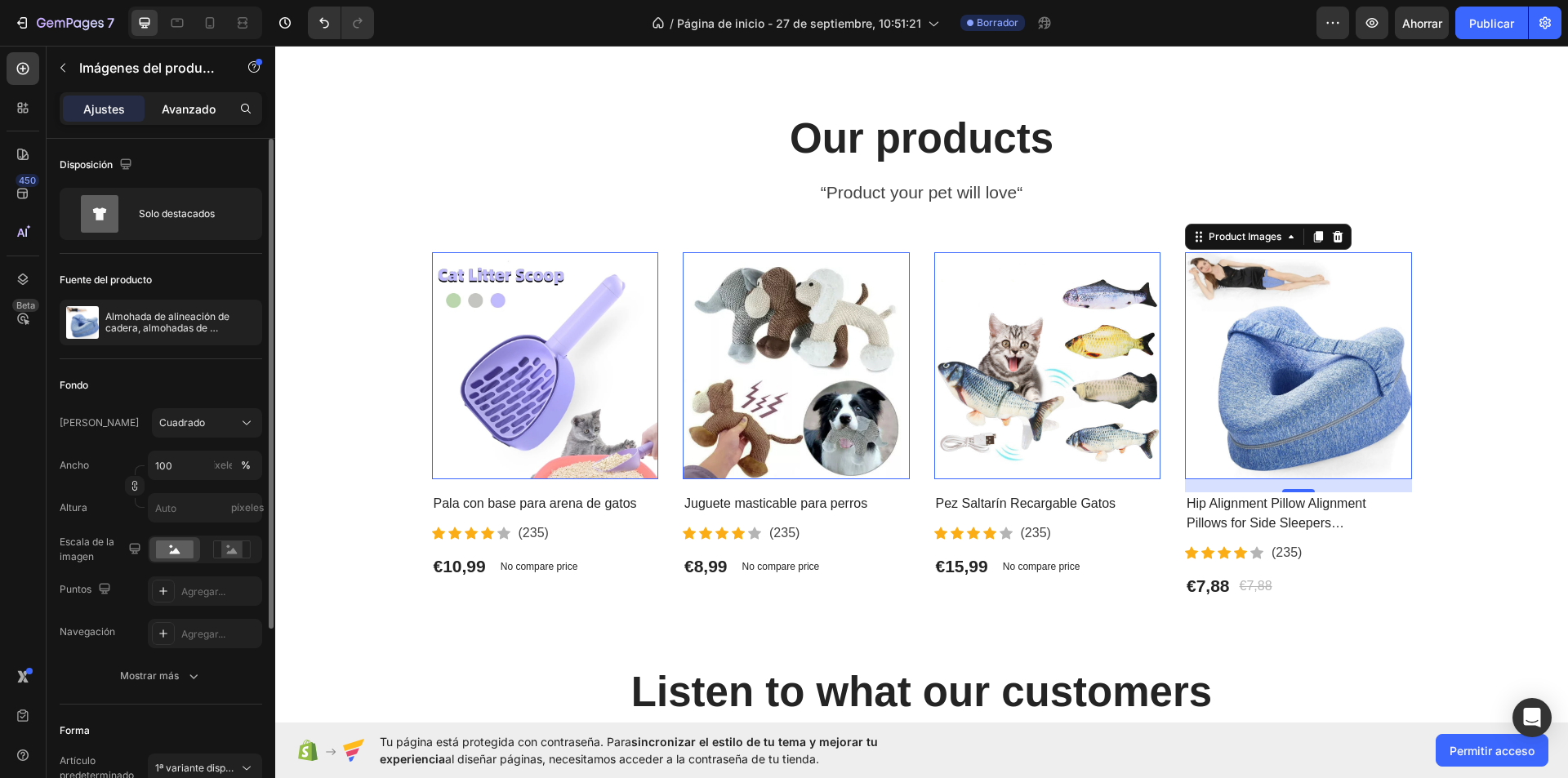
click at [178, 116] on p "Avanzado" at bounding box center [188, 109] width 54 height 17
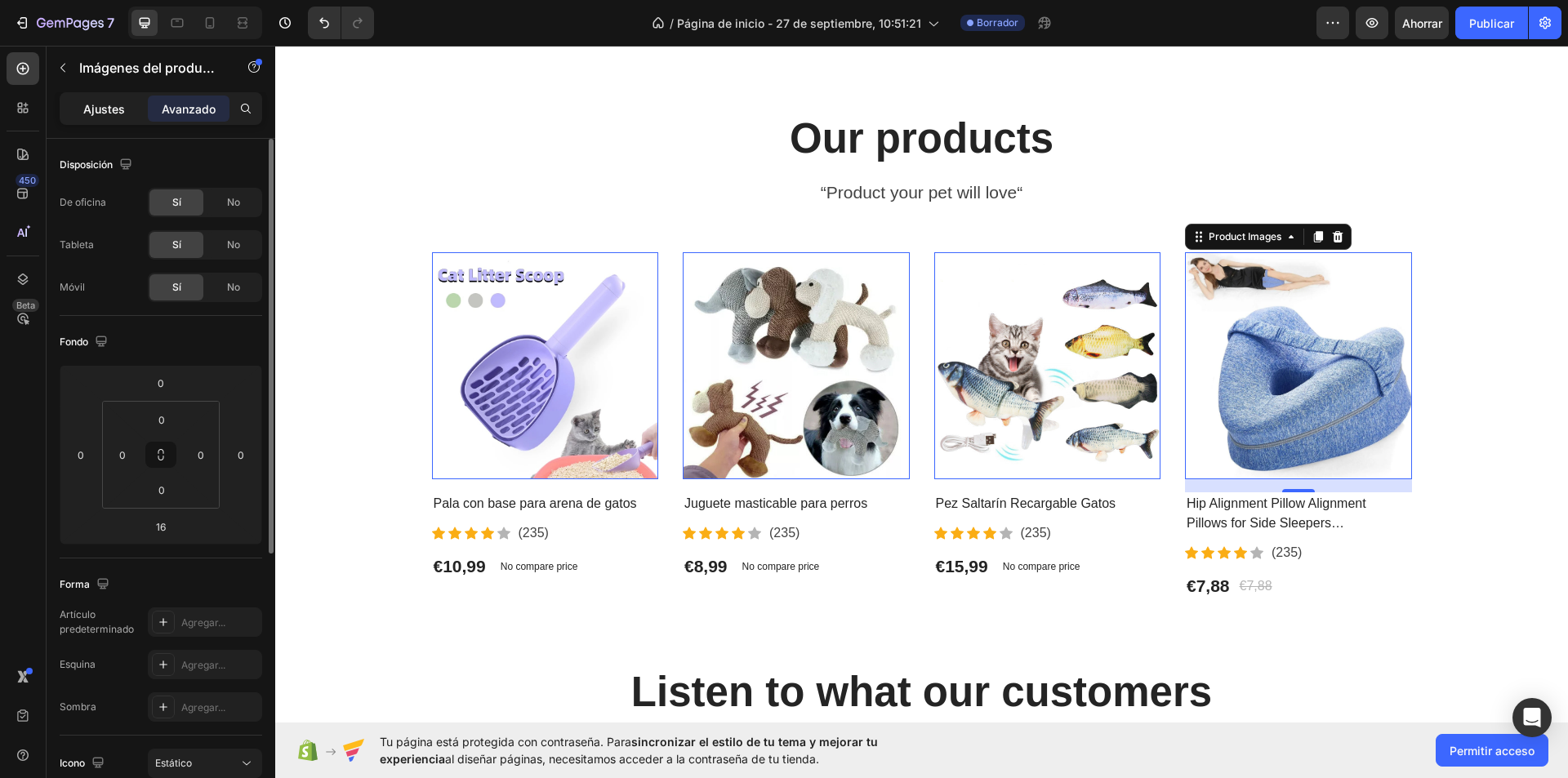
click at [122, 109] on font "Ajustes" at bounding box center [104, 109] width 42 height 14
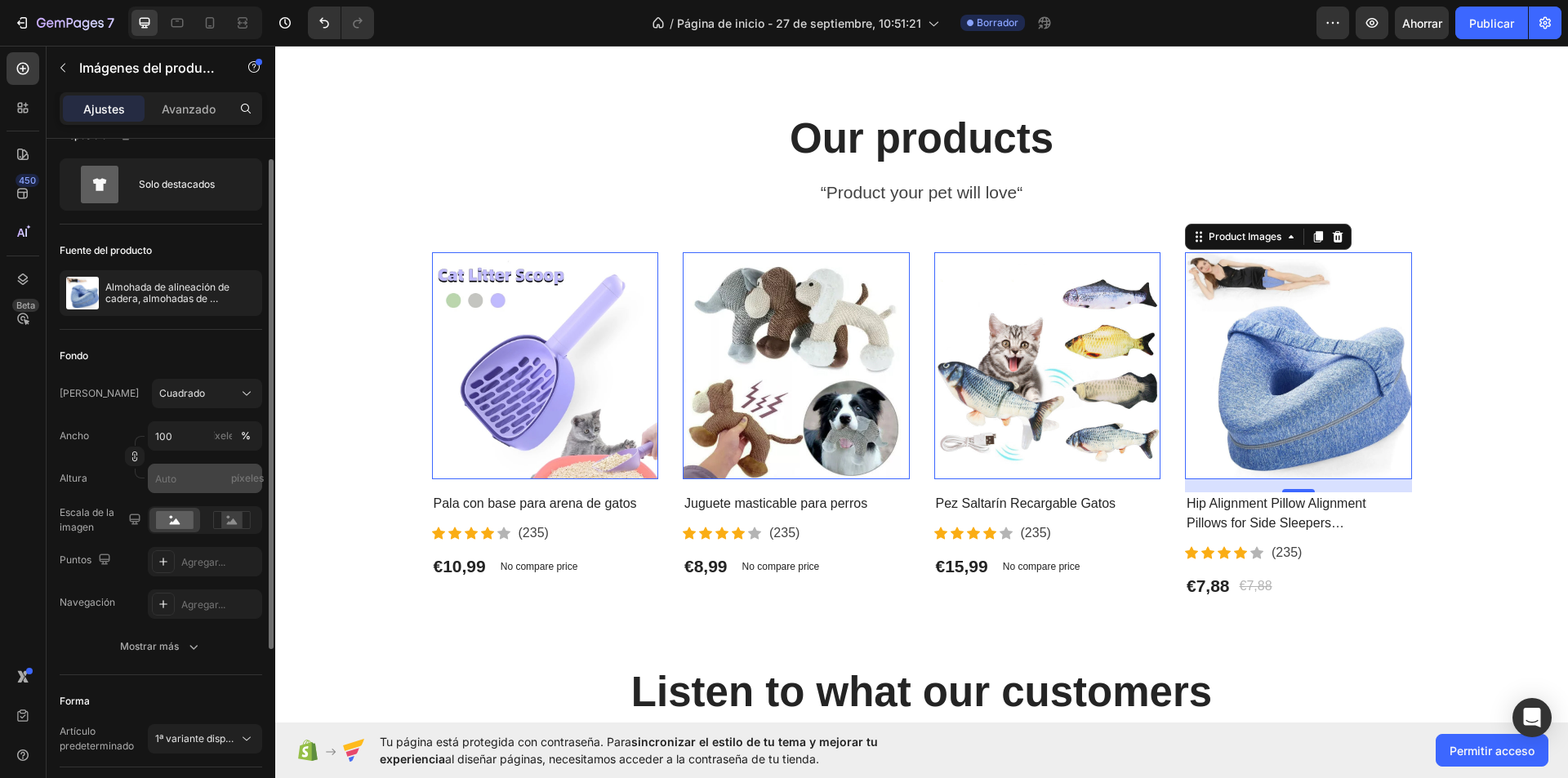
scroll to position [0, 0]
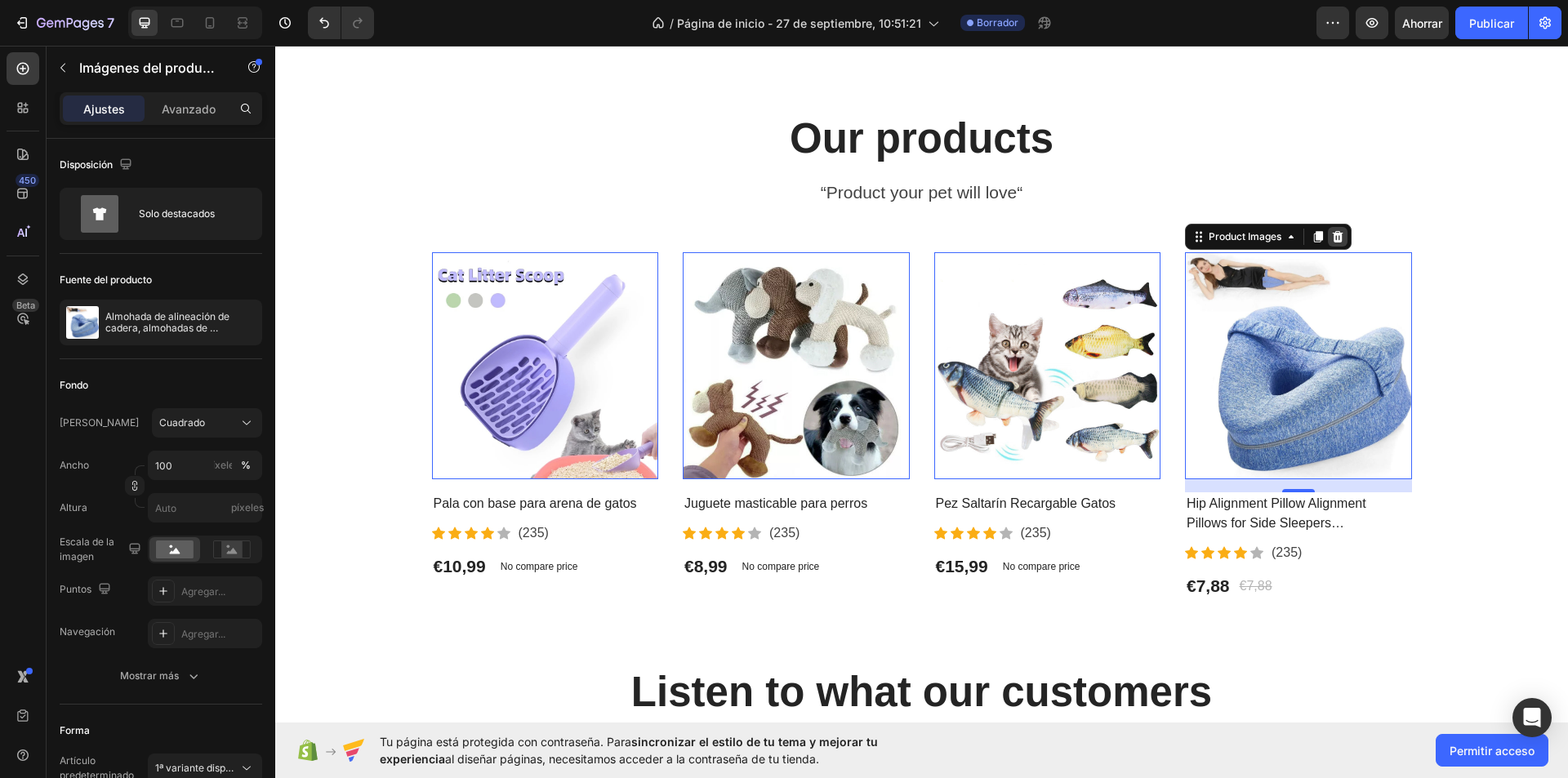
click at [1332, 244] on icon at bounding box center [1338, 236] width 13 height 13
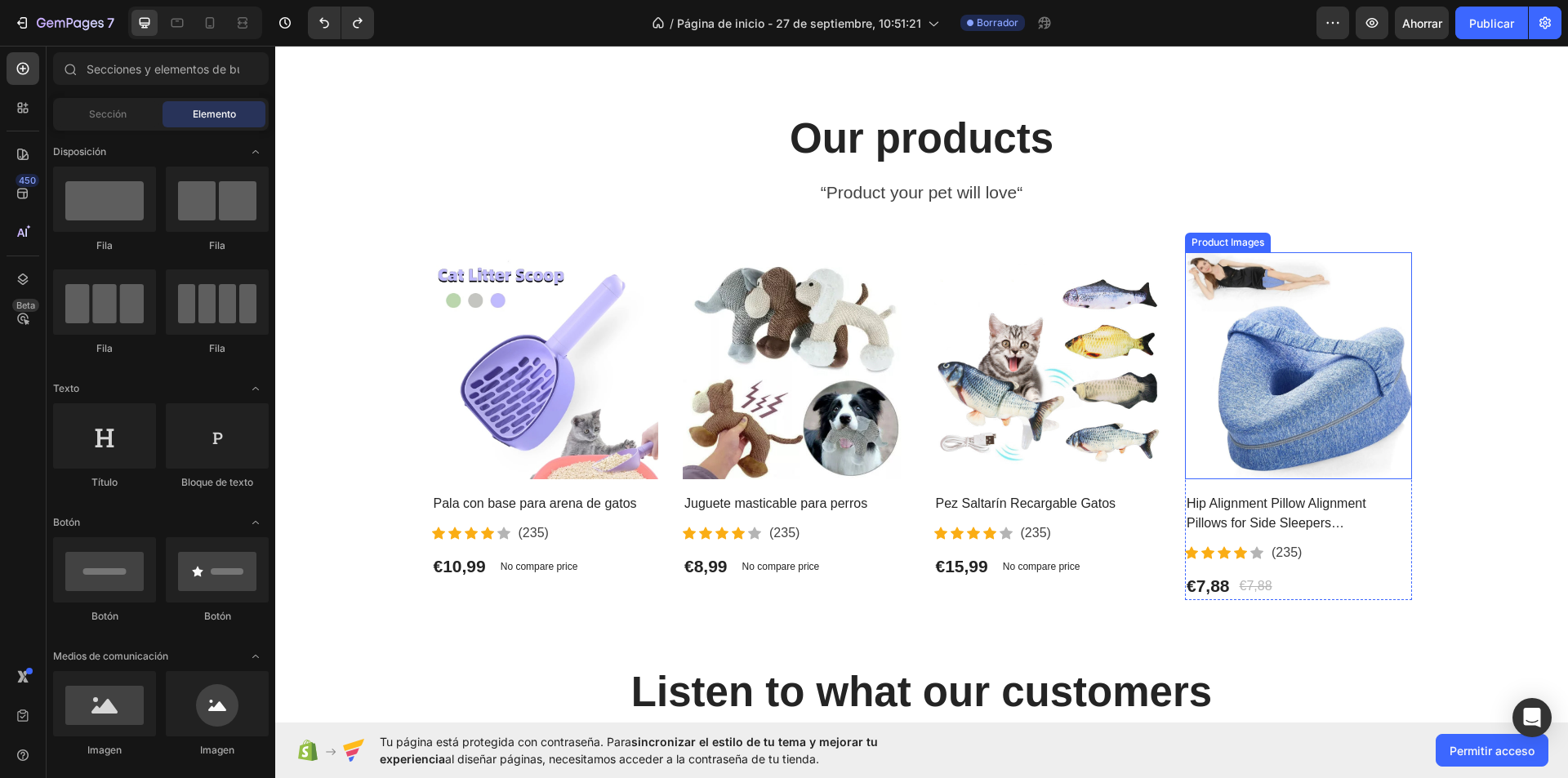
click at [1295, 363] on img at bounding box center [1298, 366] width 227 height 227
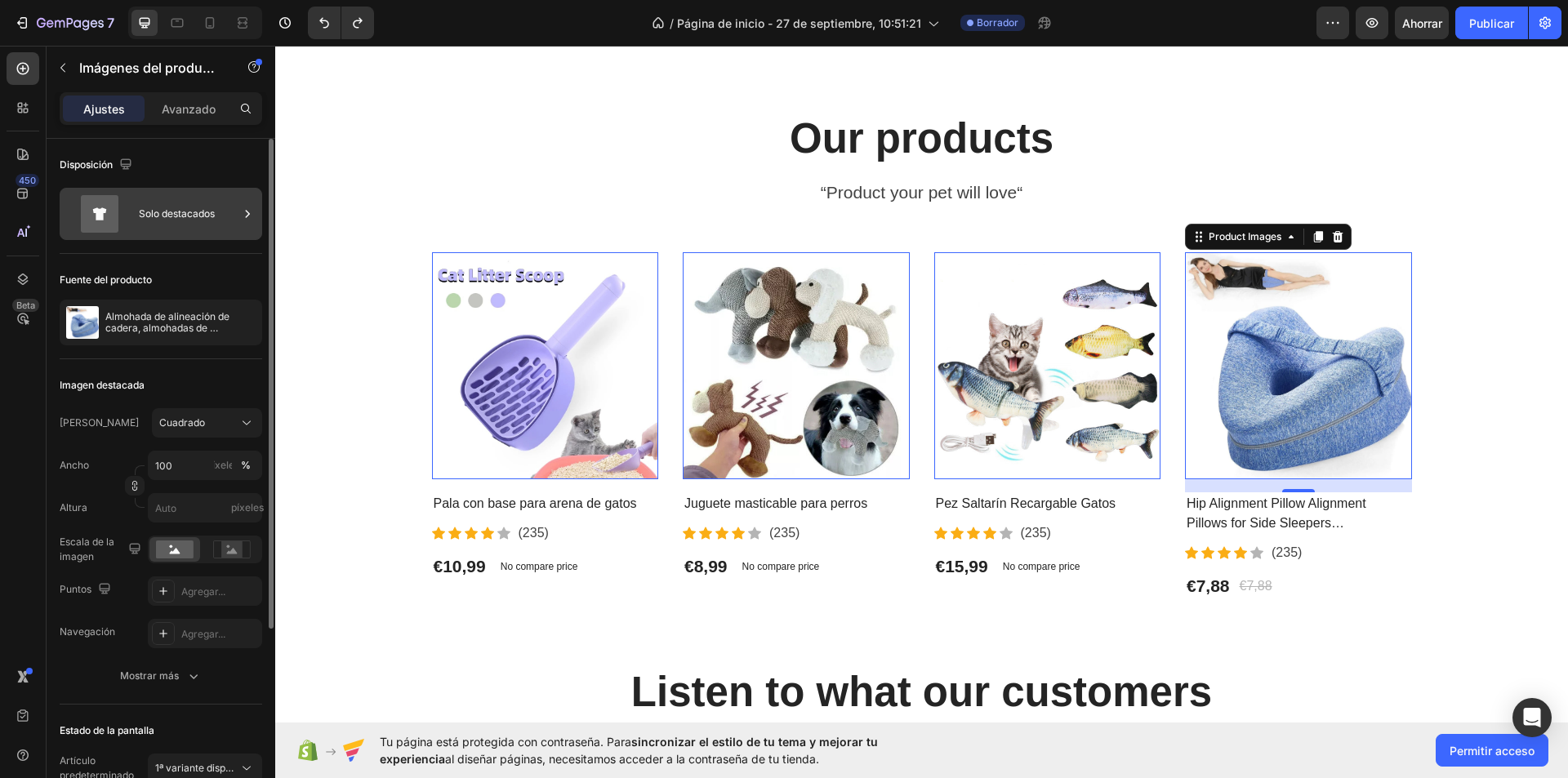
click at [170, 216] on font "Solo destacados" at bounding box center [177, 213] width 76 height 12
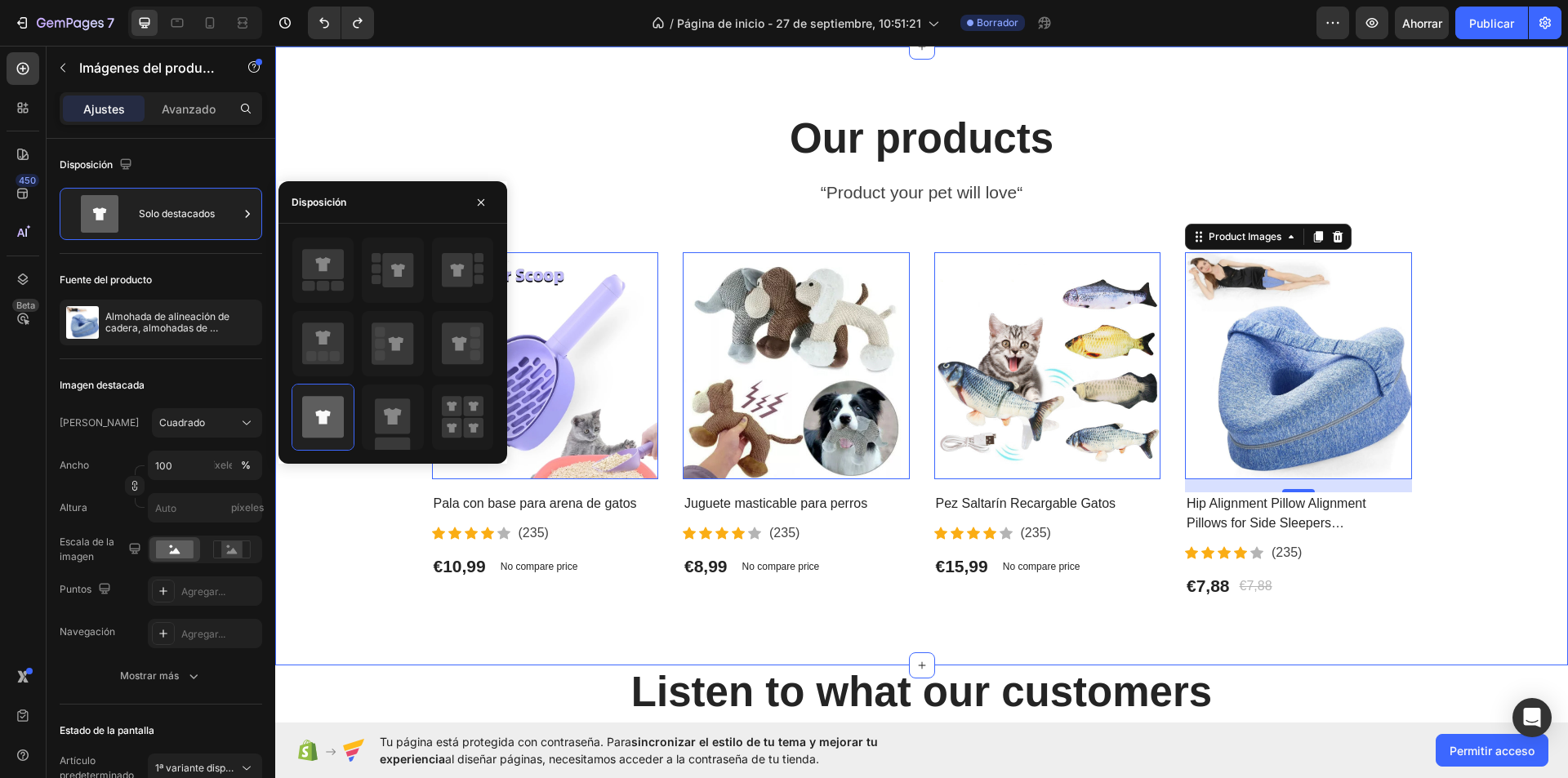
click at [1413, 278] on div "Our products Heading “Product your pet will love“ Text block Product Images 0 P…" at bounding box center [921, 356] width 1268 height 489
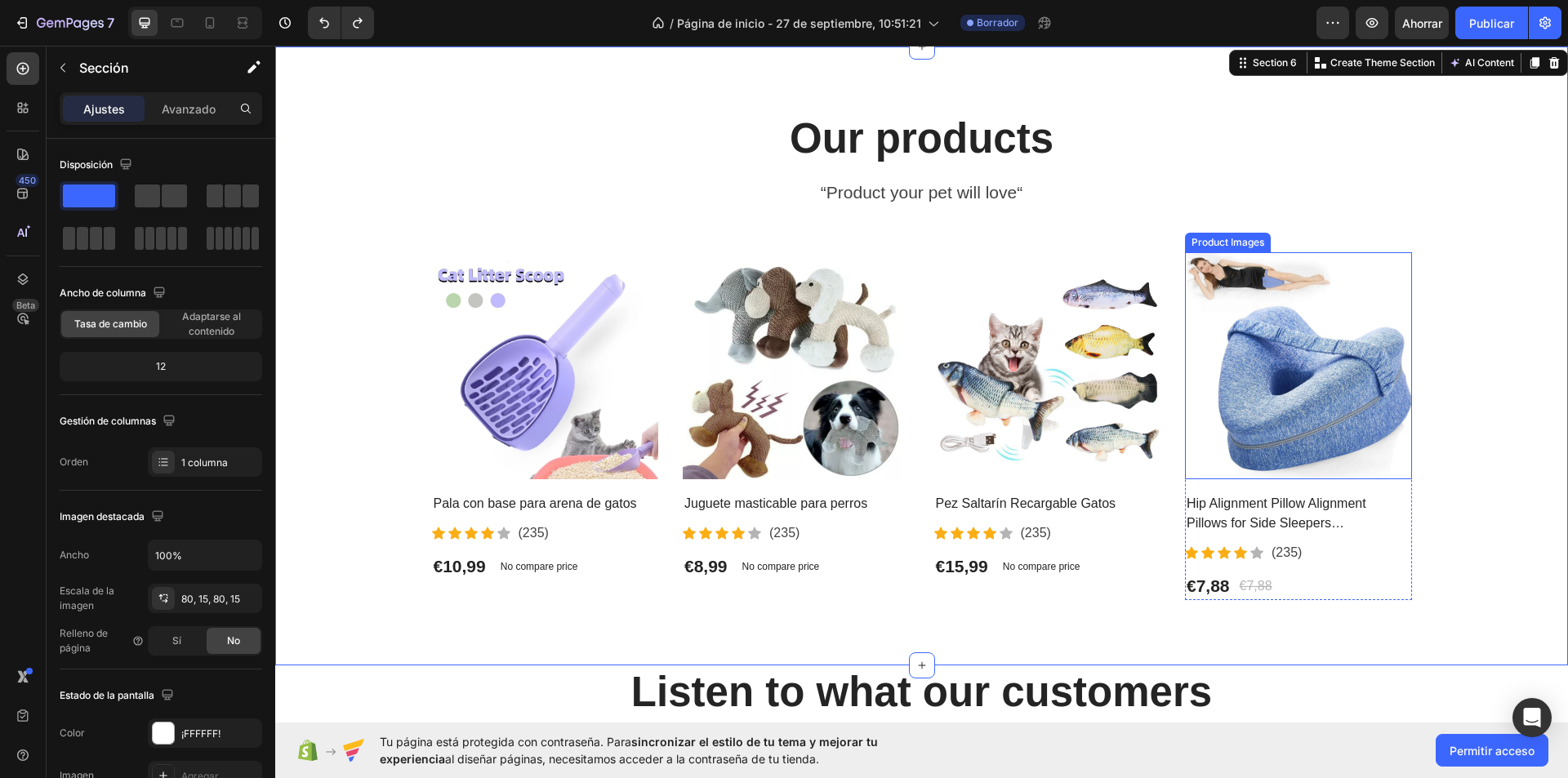
click at [1320, 427] on img at bounding box center [1298, 366] width 227 height 227
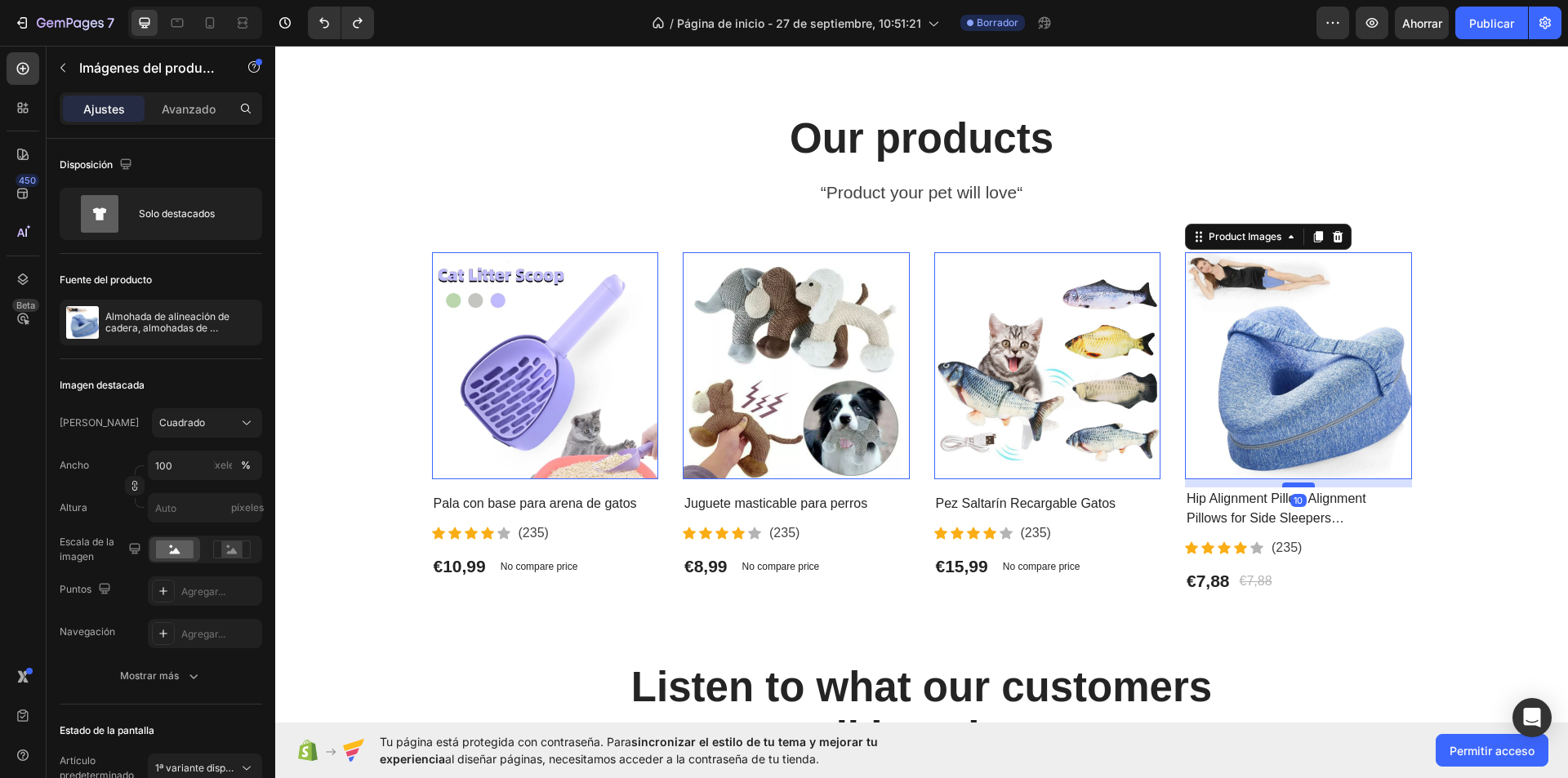
click at [1301, 487] on div at bounding box center [1298, 484] width 33 height 4
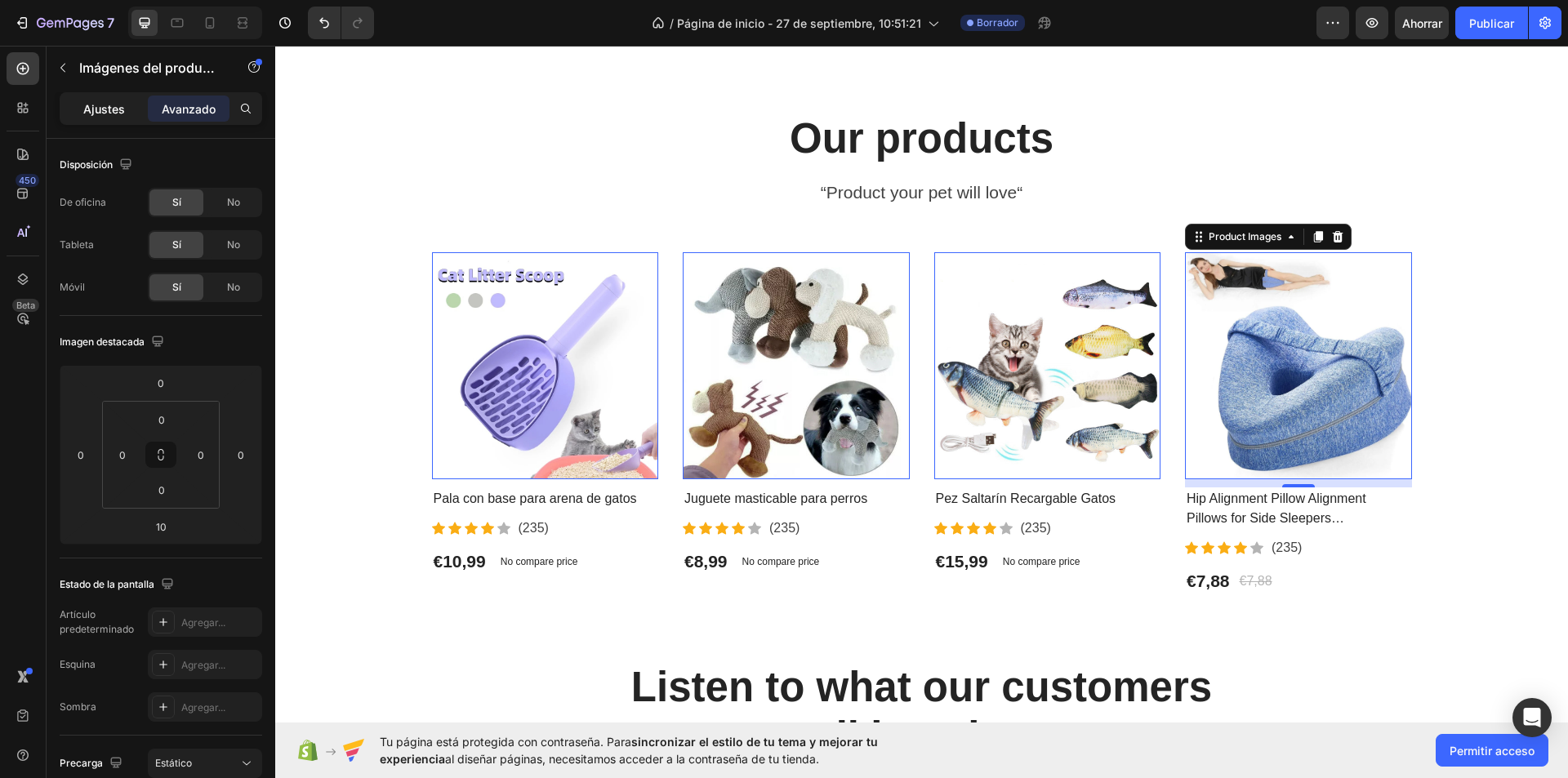
click at [114, 104] on font "Ajustes" at bounding box center [104, 109] width 42 height 14
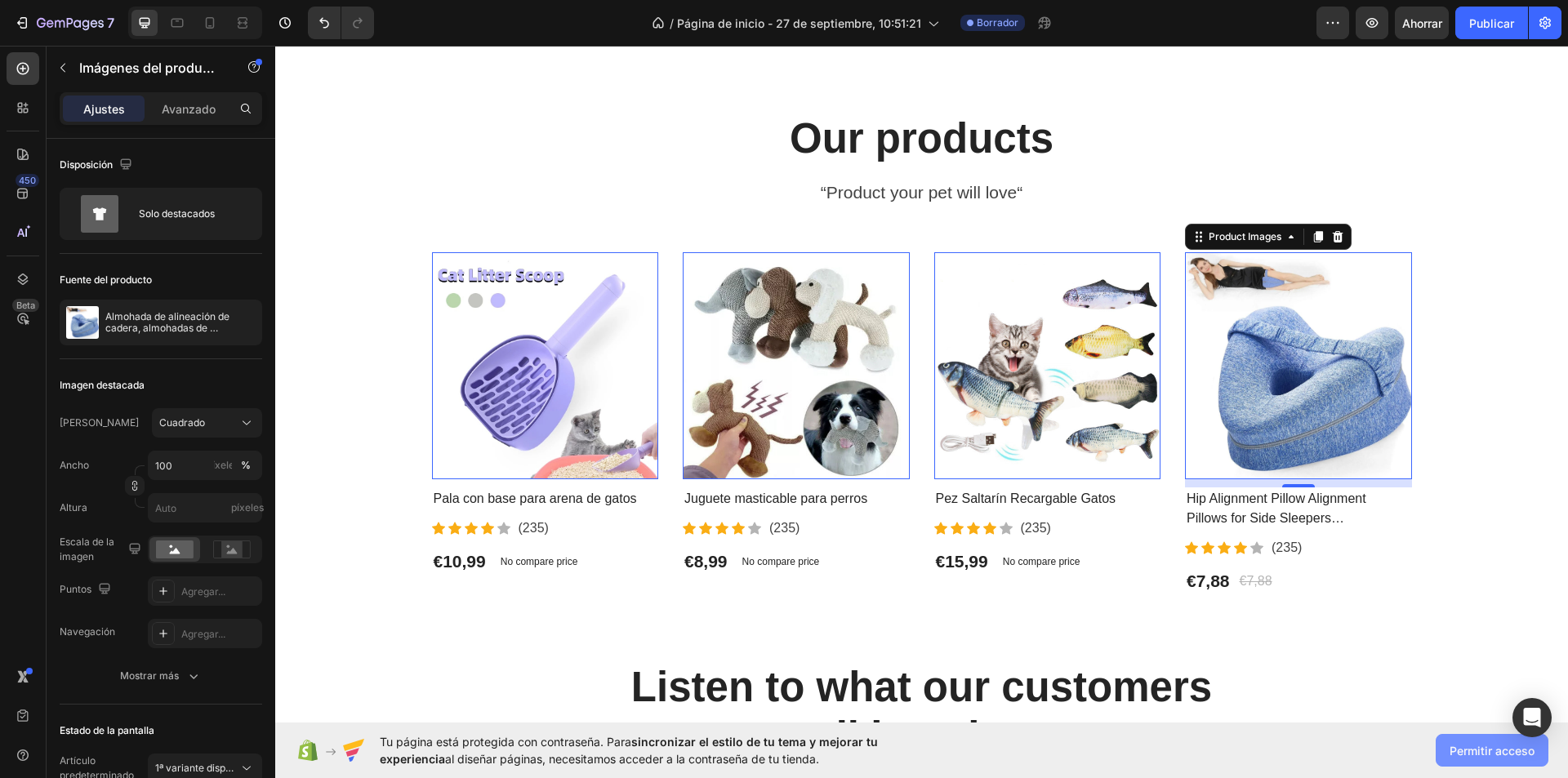
click at [1473, 755] on font "Permitir acceso" at bounding box center [1491, 751] width 85 height 14
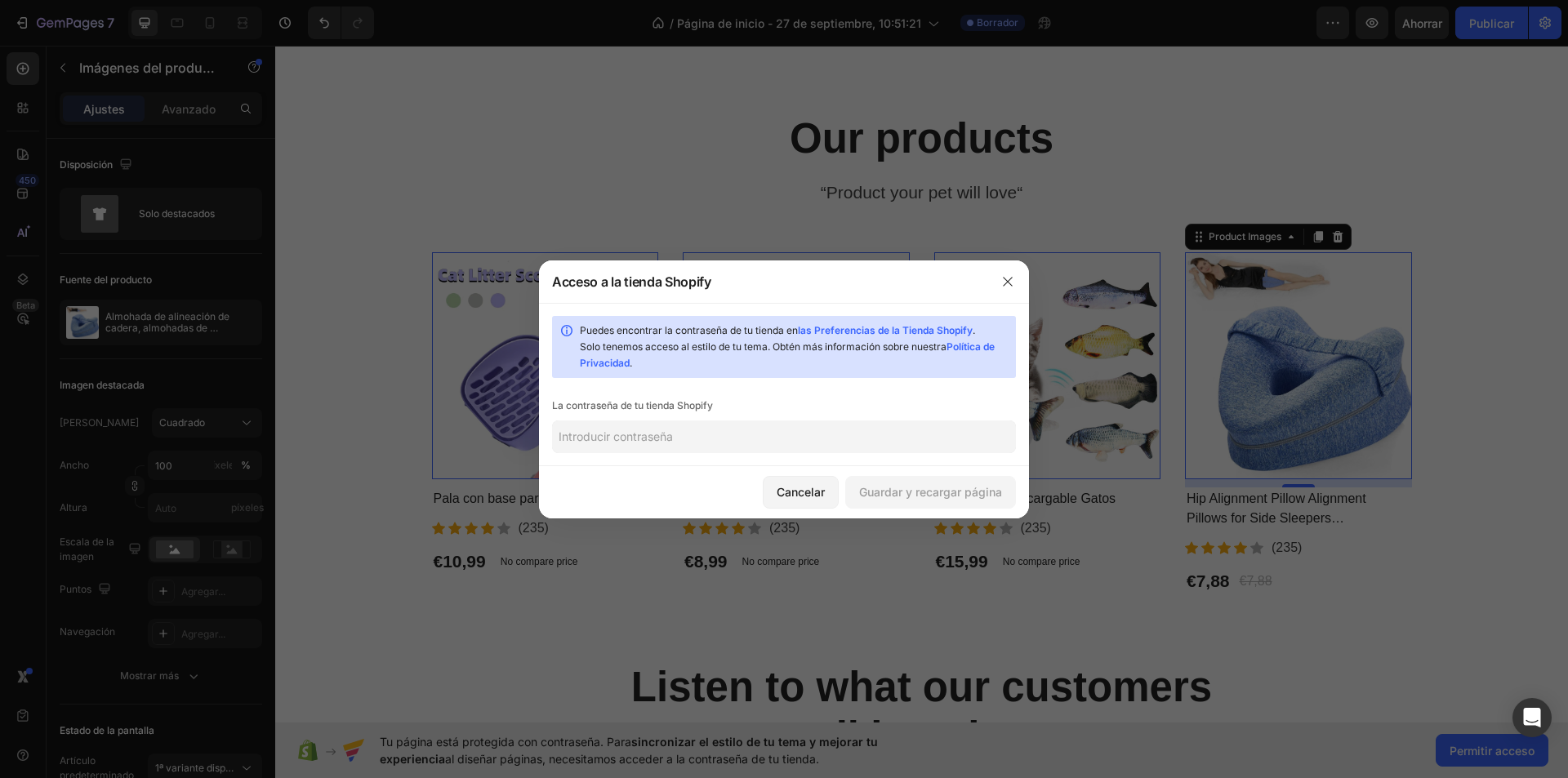
click at [626, 438] on input "text" at bounding box center [784, 436] width 464 height 33
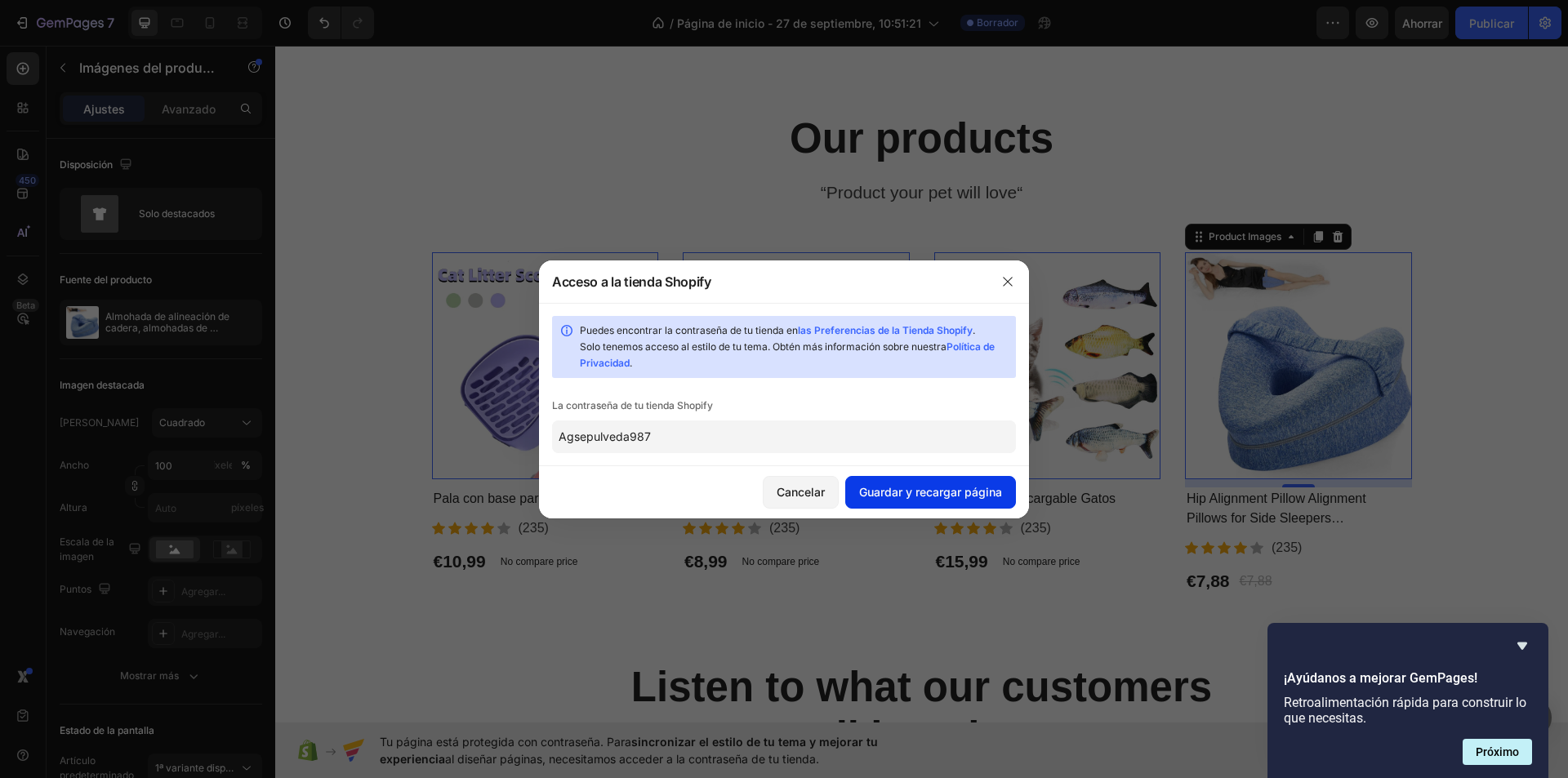
click at [927, 487] on font "Guardar y recargar página" at bounding box center [931, 492] width 143 height 14
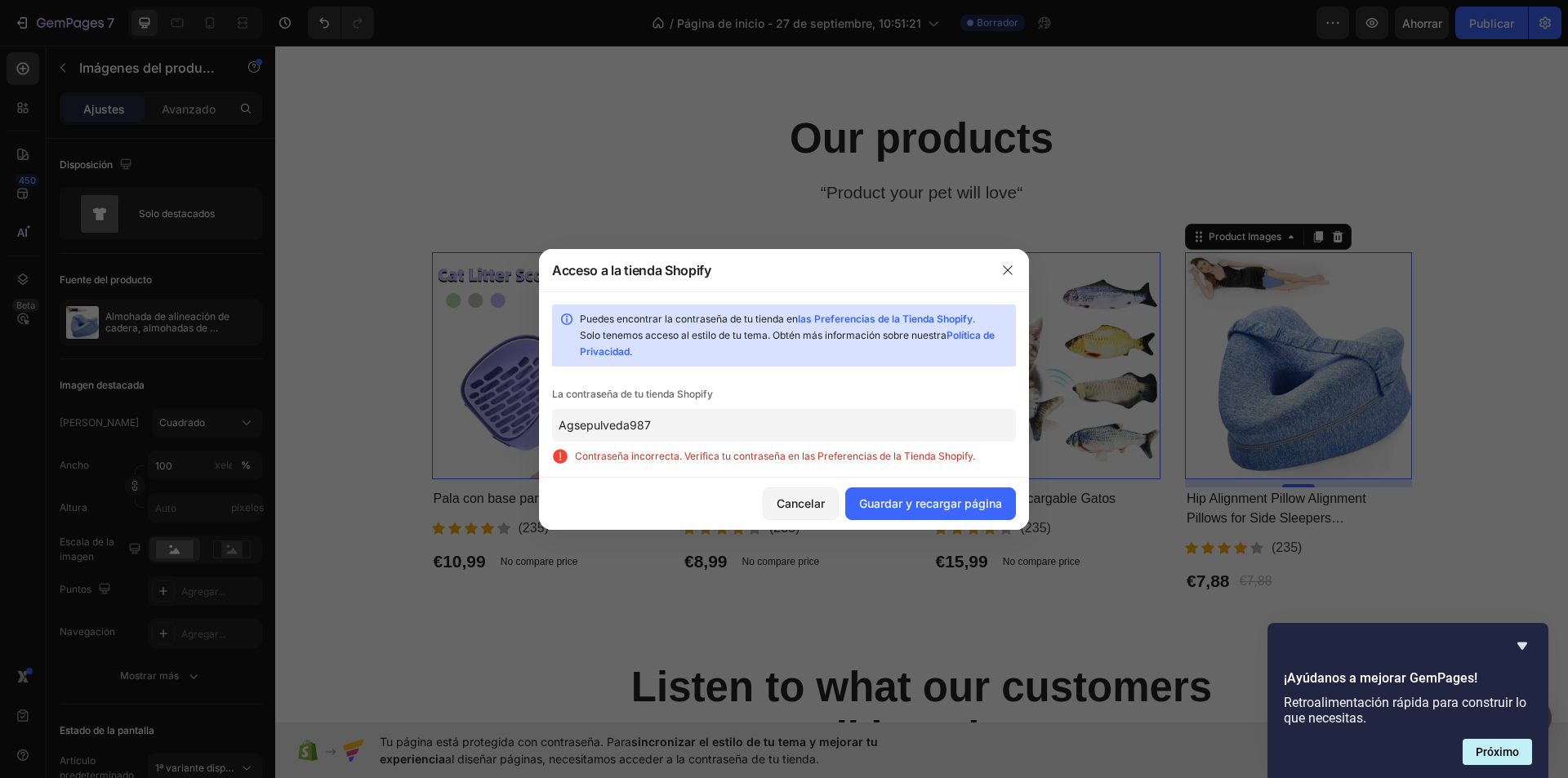
click at [682, 429] on input "Agsepulveda987" at bounding box center [784, 425] width 464 height 33
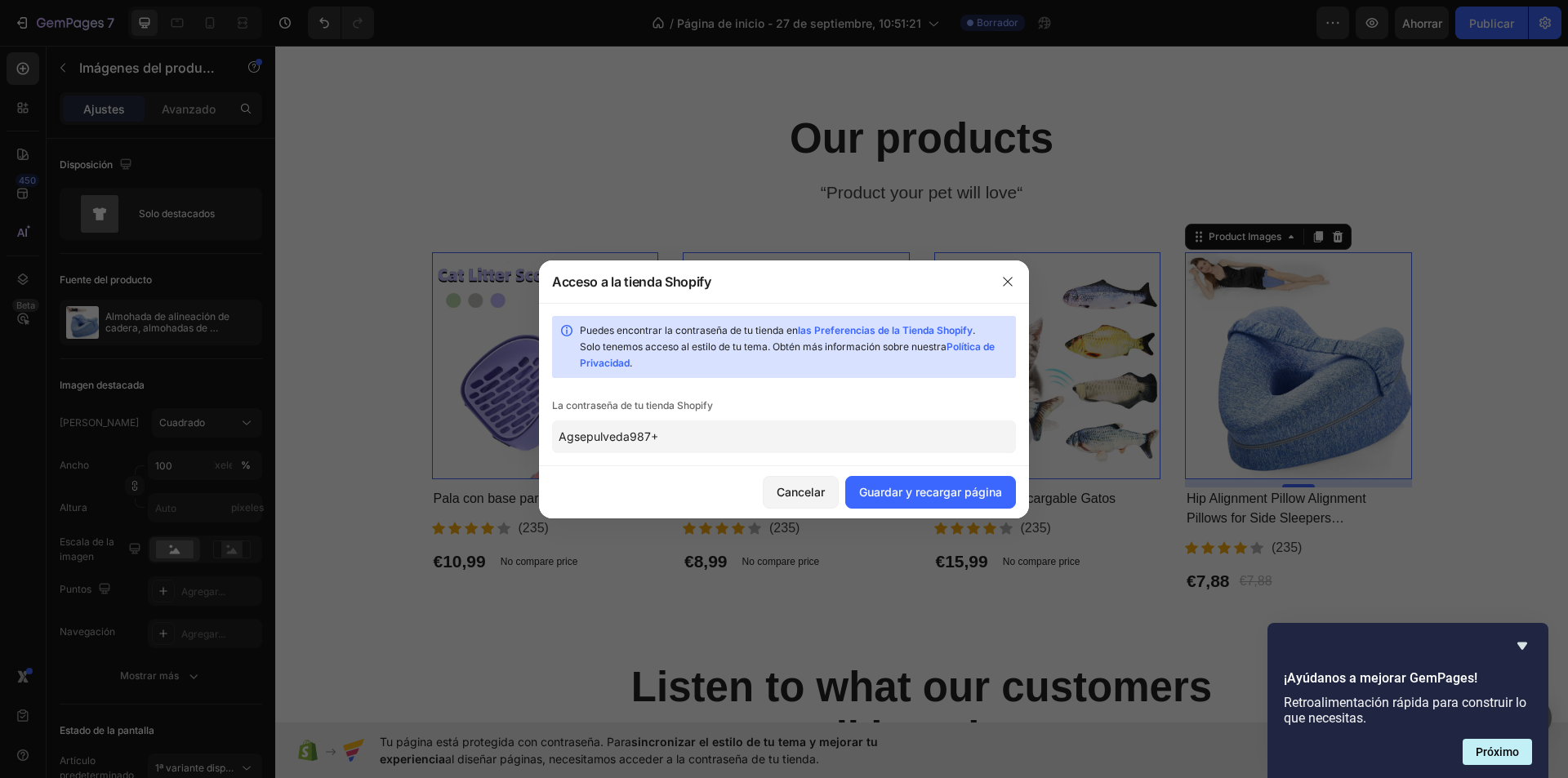
type input "Agsepulveda987+"
click at [867, 481] on button "Guardar y recargar página" at bounding box center [930, 492] width 170 height 33
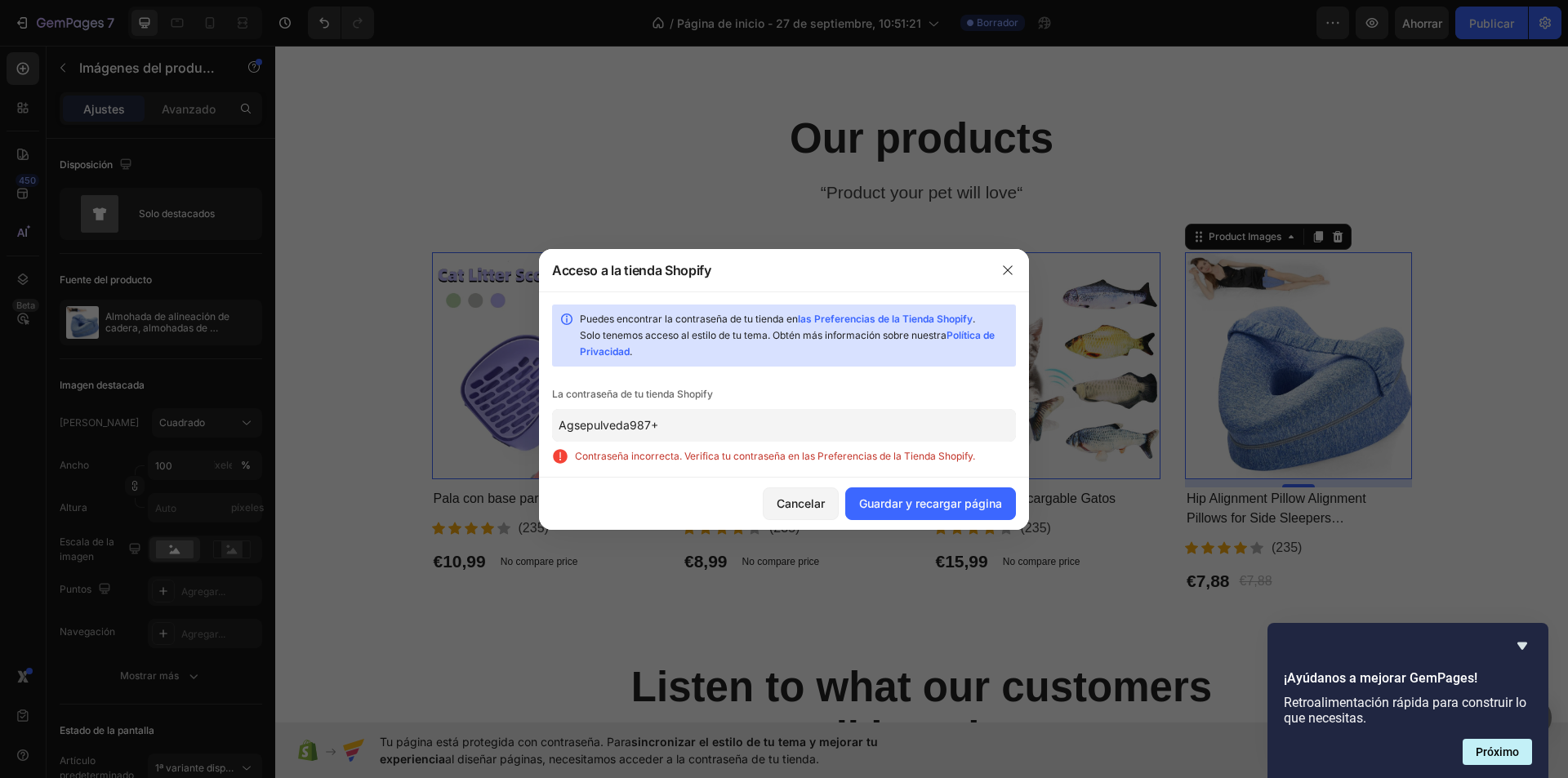
click at [674, 433] on input "Agsepulveda987+" at bounding box center [784, 425] width 464 height 33
click at [676, 426] on input "Agsepulveda987+" at bounding box center [784, 425] width 464 height 33
click at [1008, 270] on icon "button" at bounding box center [1008, 269] width 9 height 9
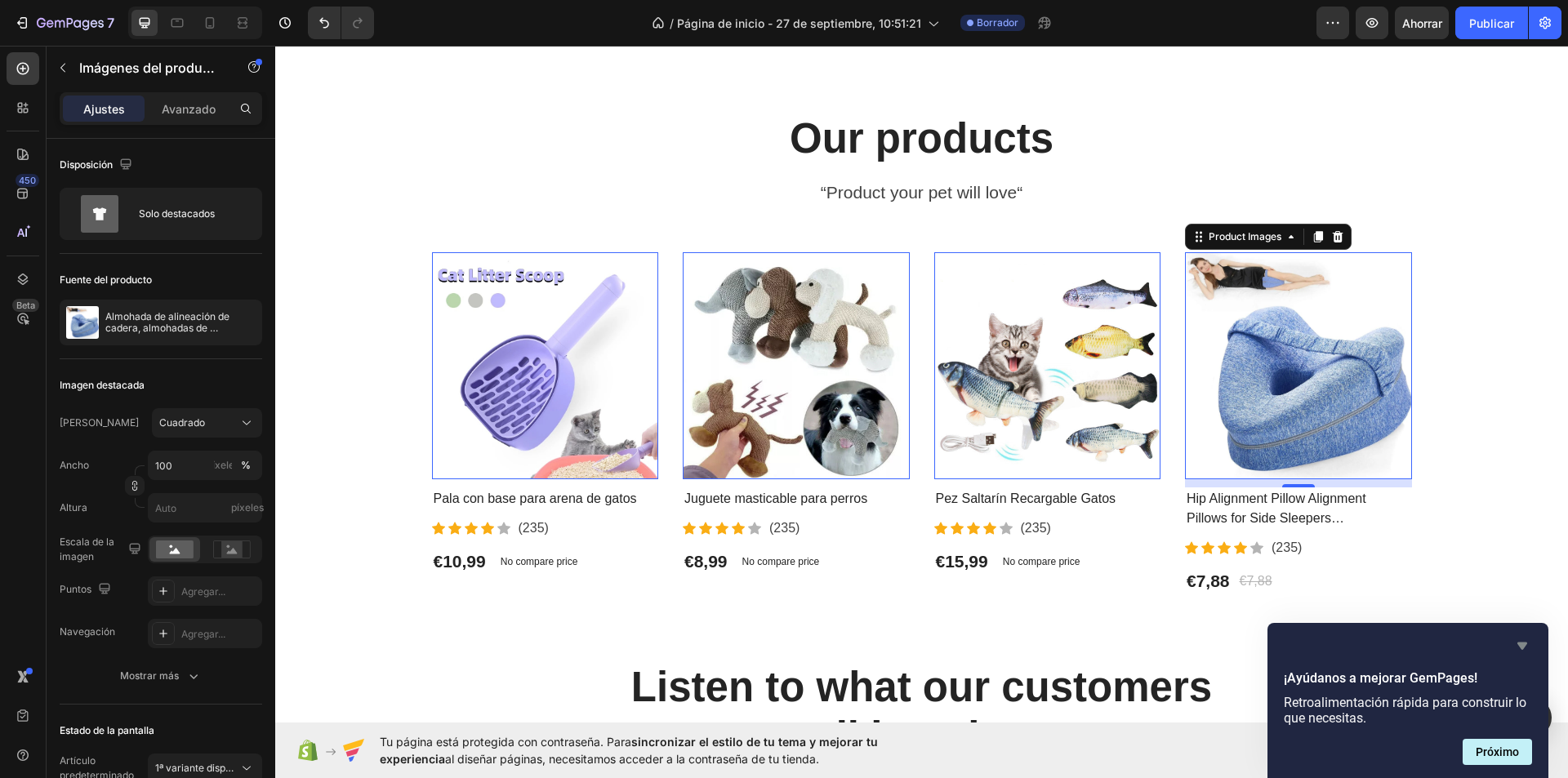
click at [1522, 647] on icon "Ocultar encuesta" at bounding box center [1522, 646] width 10 height 7
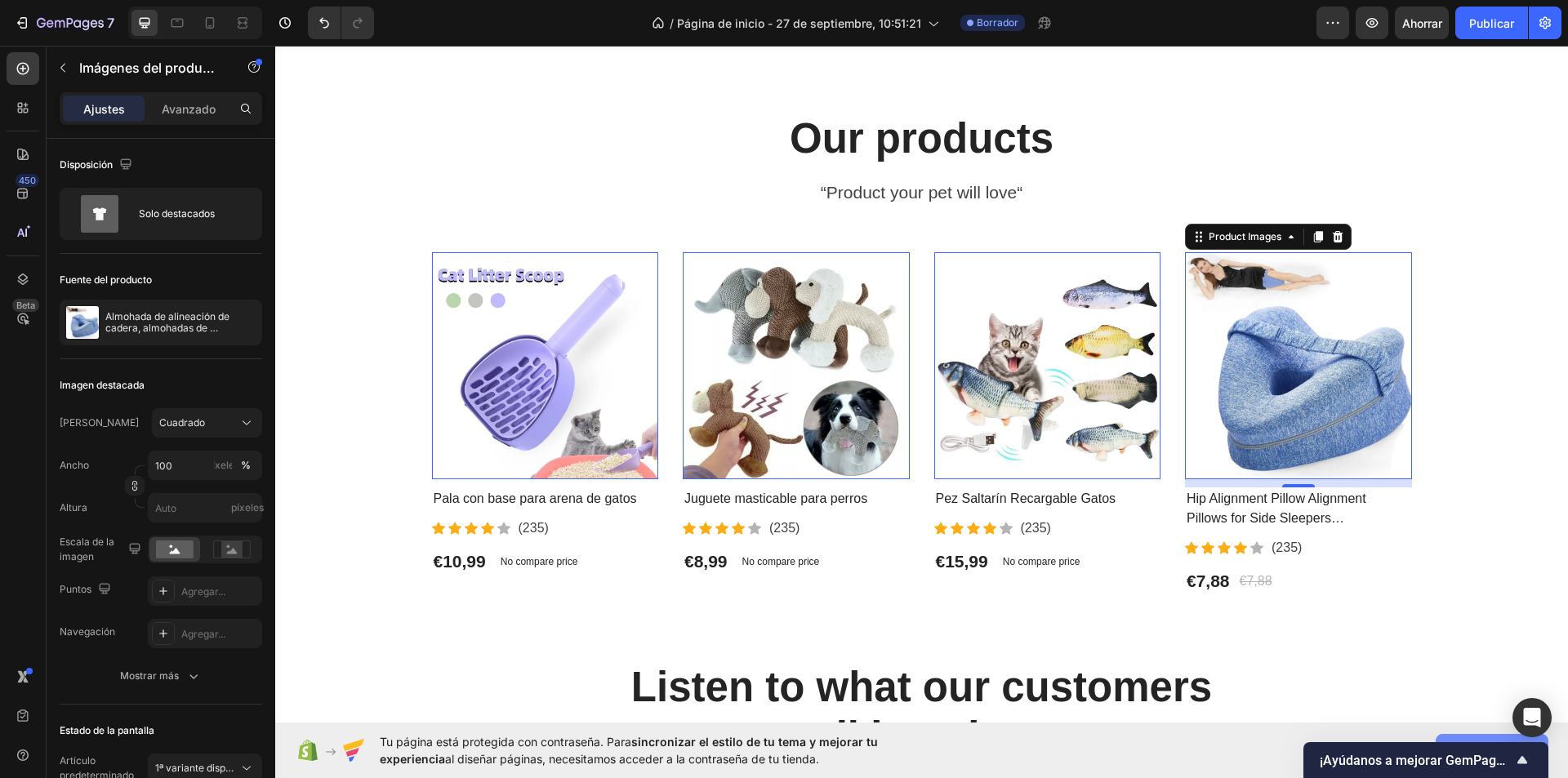
click at [1501, 738] on button "Permitir acceso" at bounding box center [1492, 750] width 112 height 33
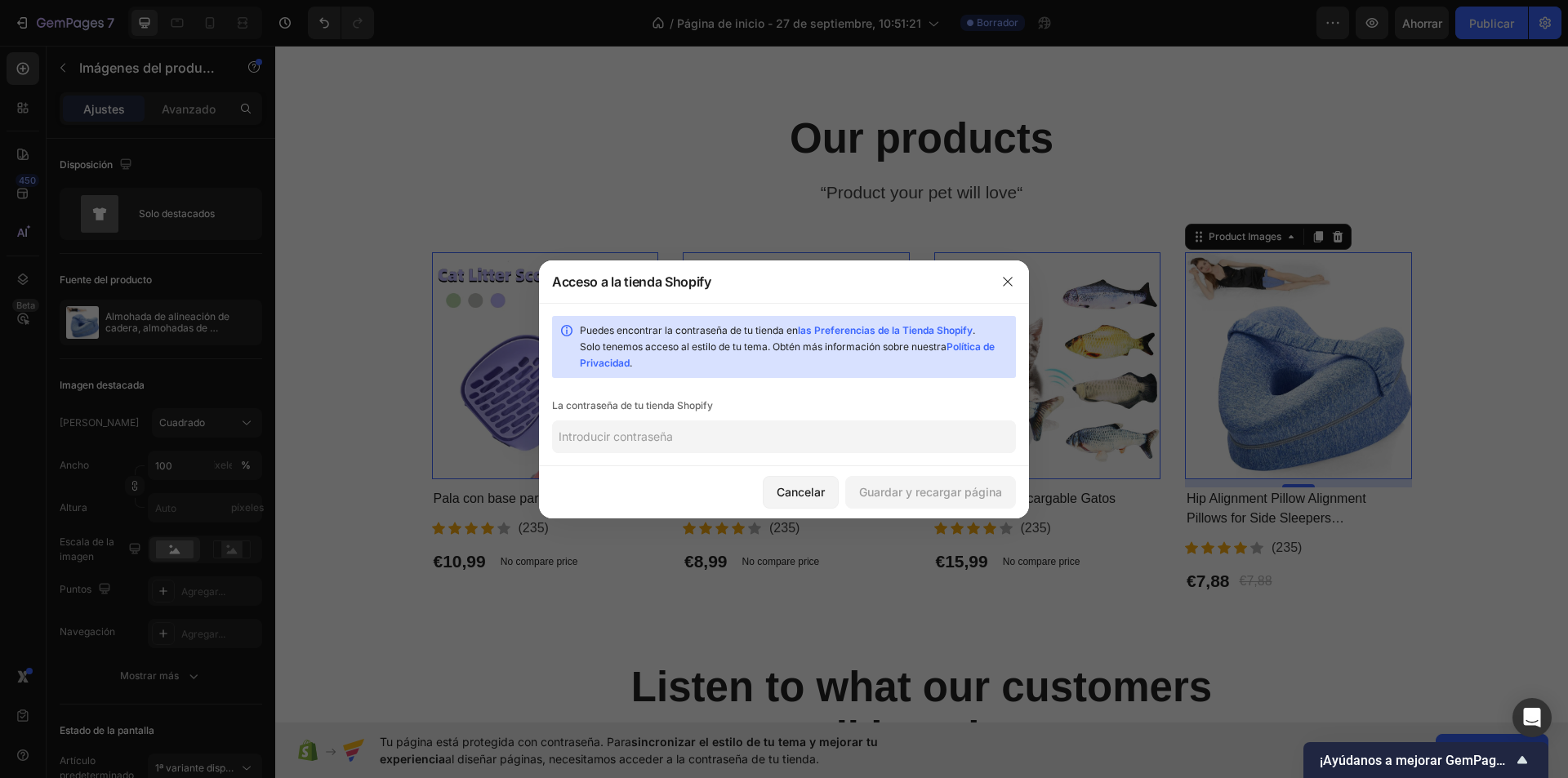
click at [878, 327] on font "las Preferencias de la Tienda Shopify" at bounding box center [885, 330] width 175 height 12
click at [798, 429] on input "text" at bounding box center [784, 436] width 464 height 33
type input "Agsepulveda987"
click at [876, 491] on font "Guardar y recargar página" at bounding box center [931, 492] width 143 height 14
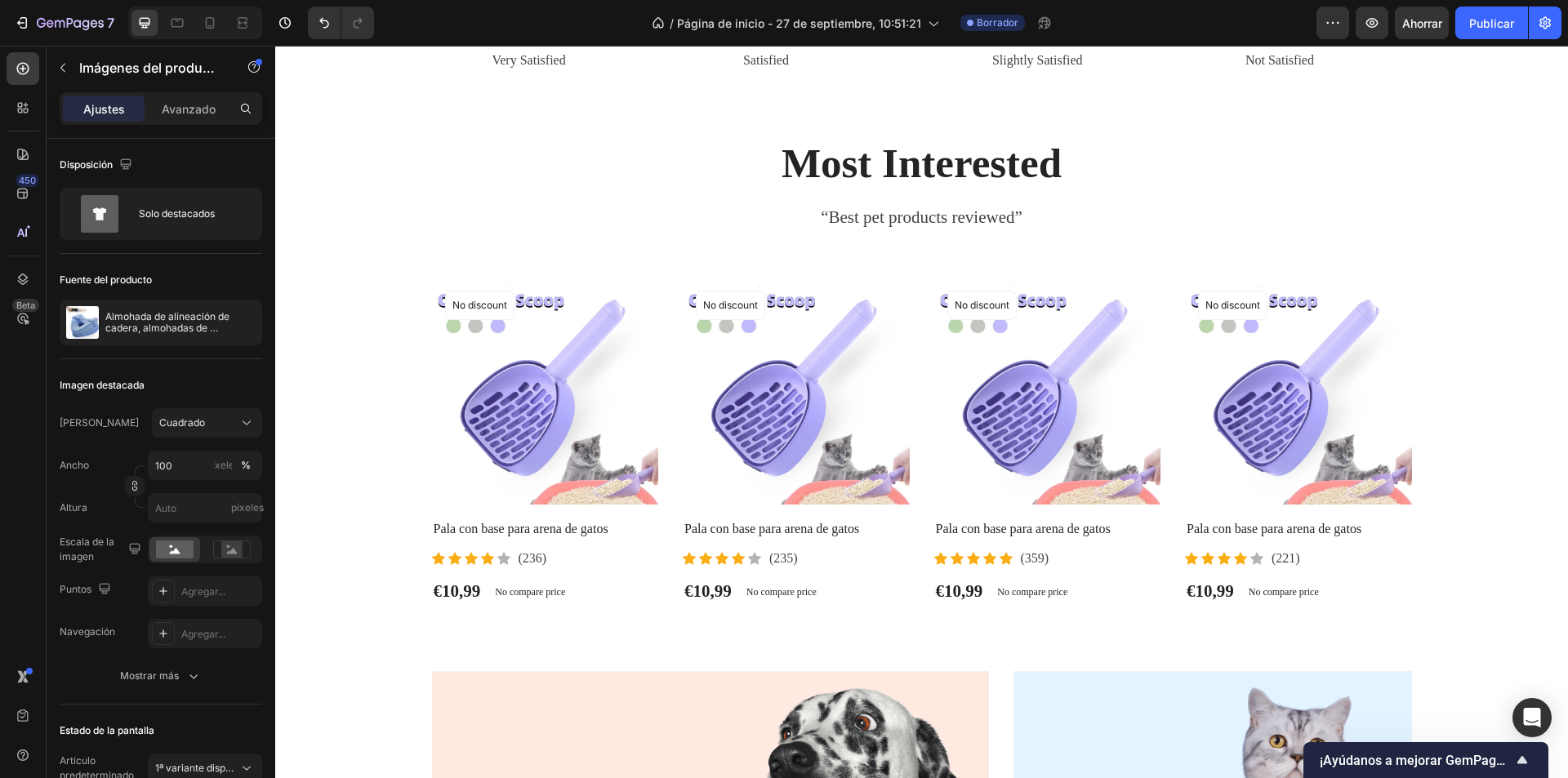
scroll to position [735, 0]
click at [798, 426] on img at bounding box center [796, 389] width 227 height 227
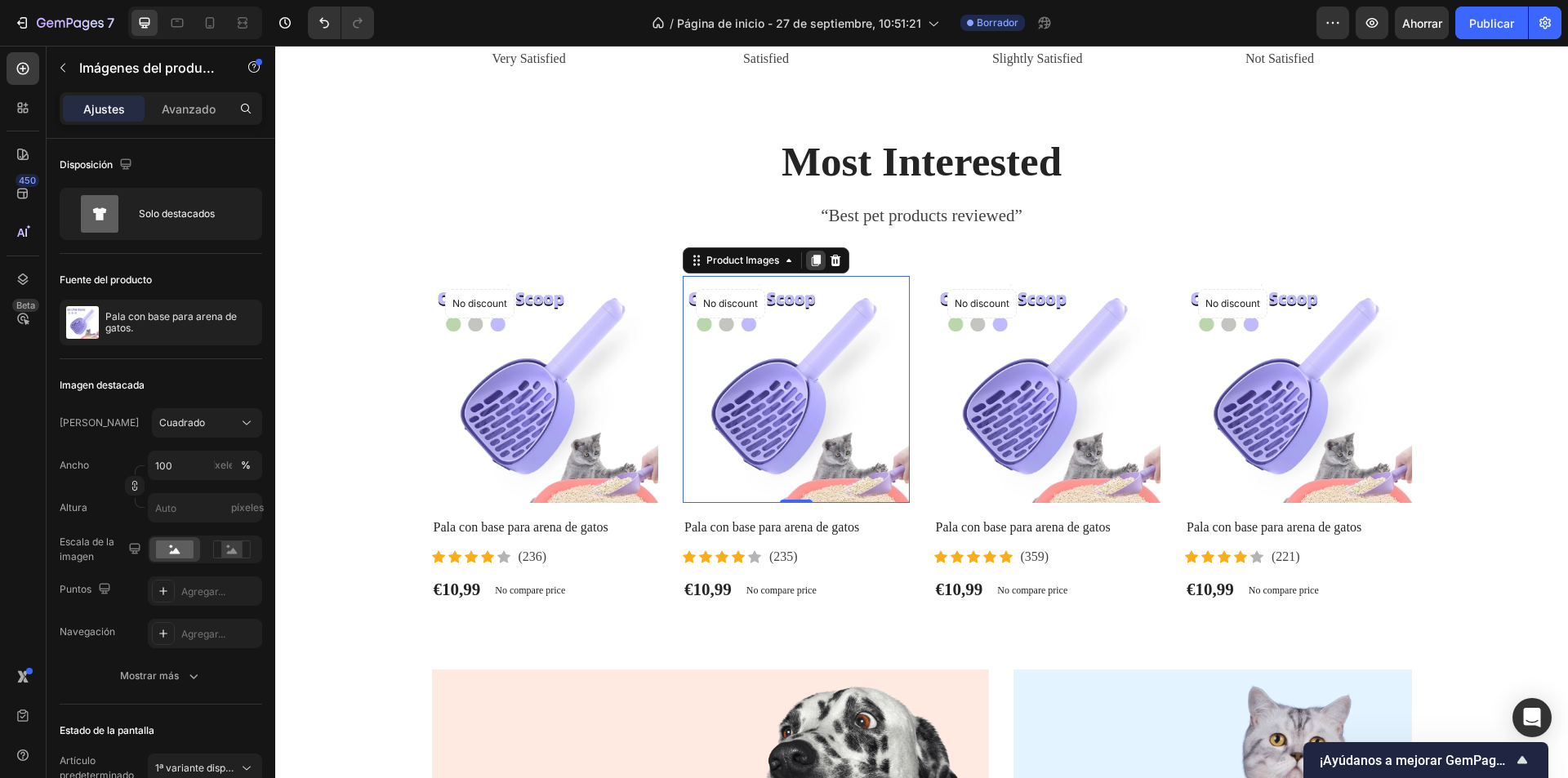
click at [813, 259] on icon at bounding box center [817, 261] width 9 height 12
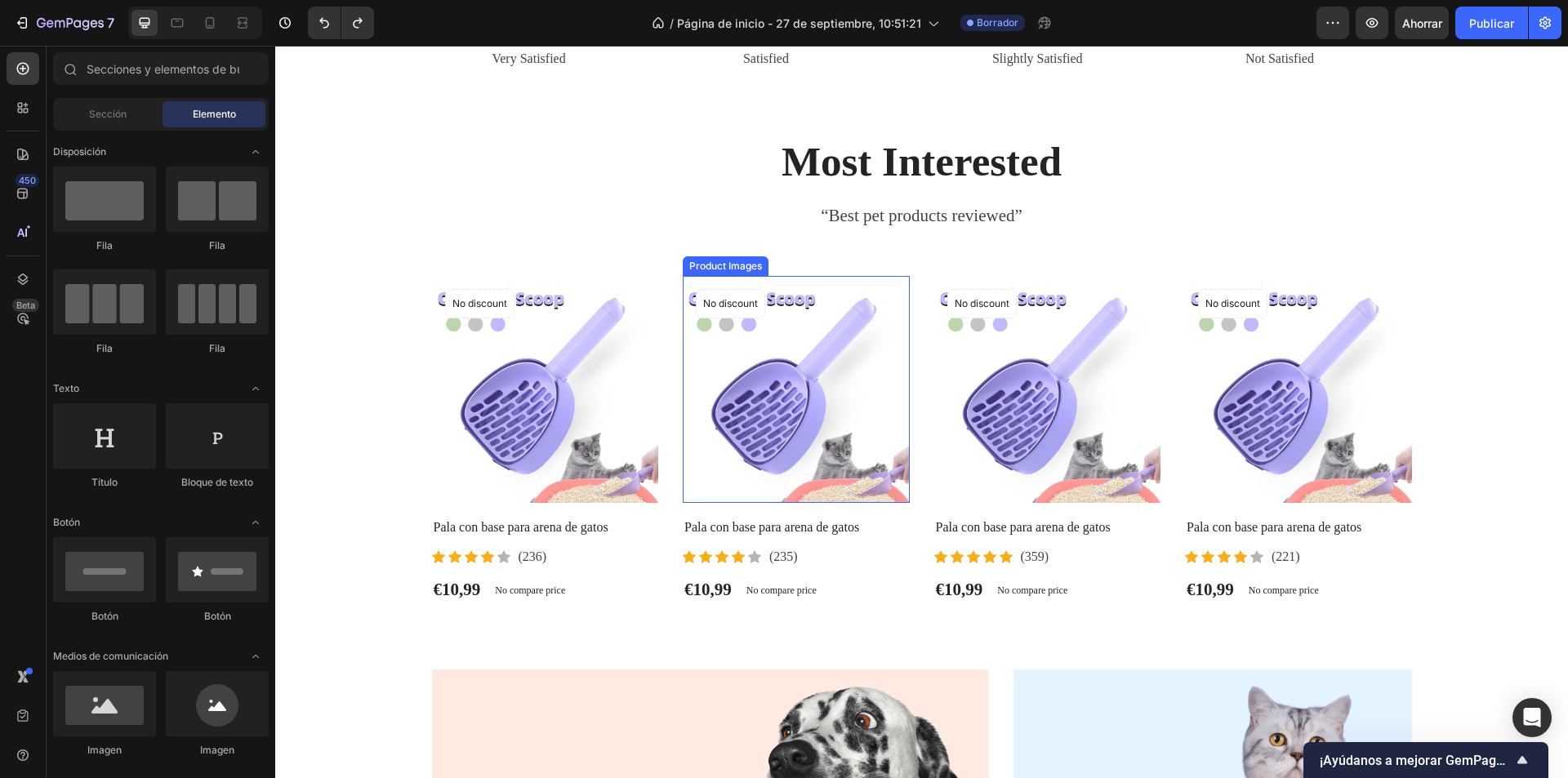
click at [853, 317] on img at bounding box center [796, 389] width 227 height 227
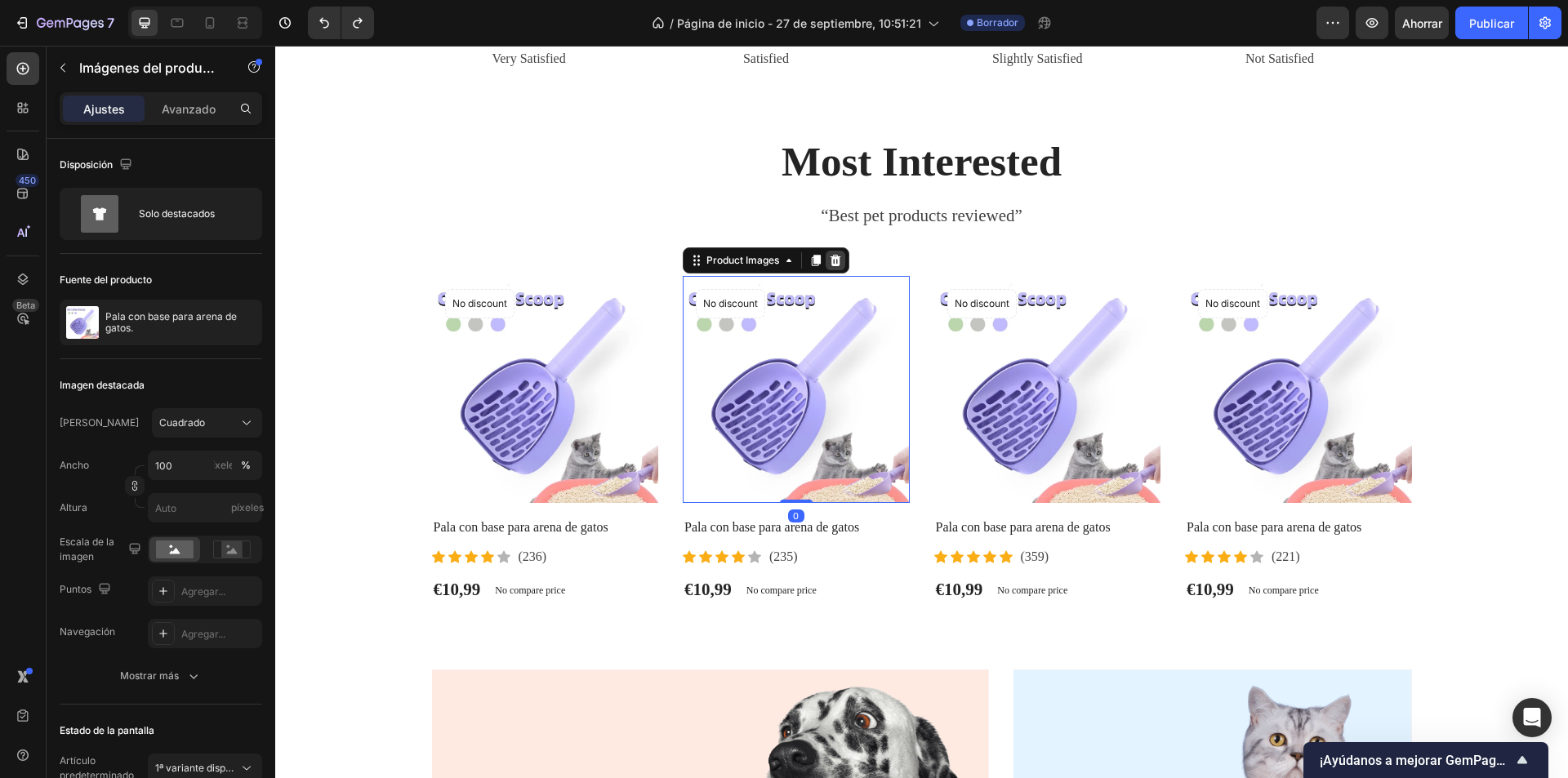
click at [829, 255] on icon at bounding box center [835, 261] width 13 height 13
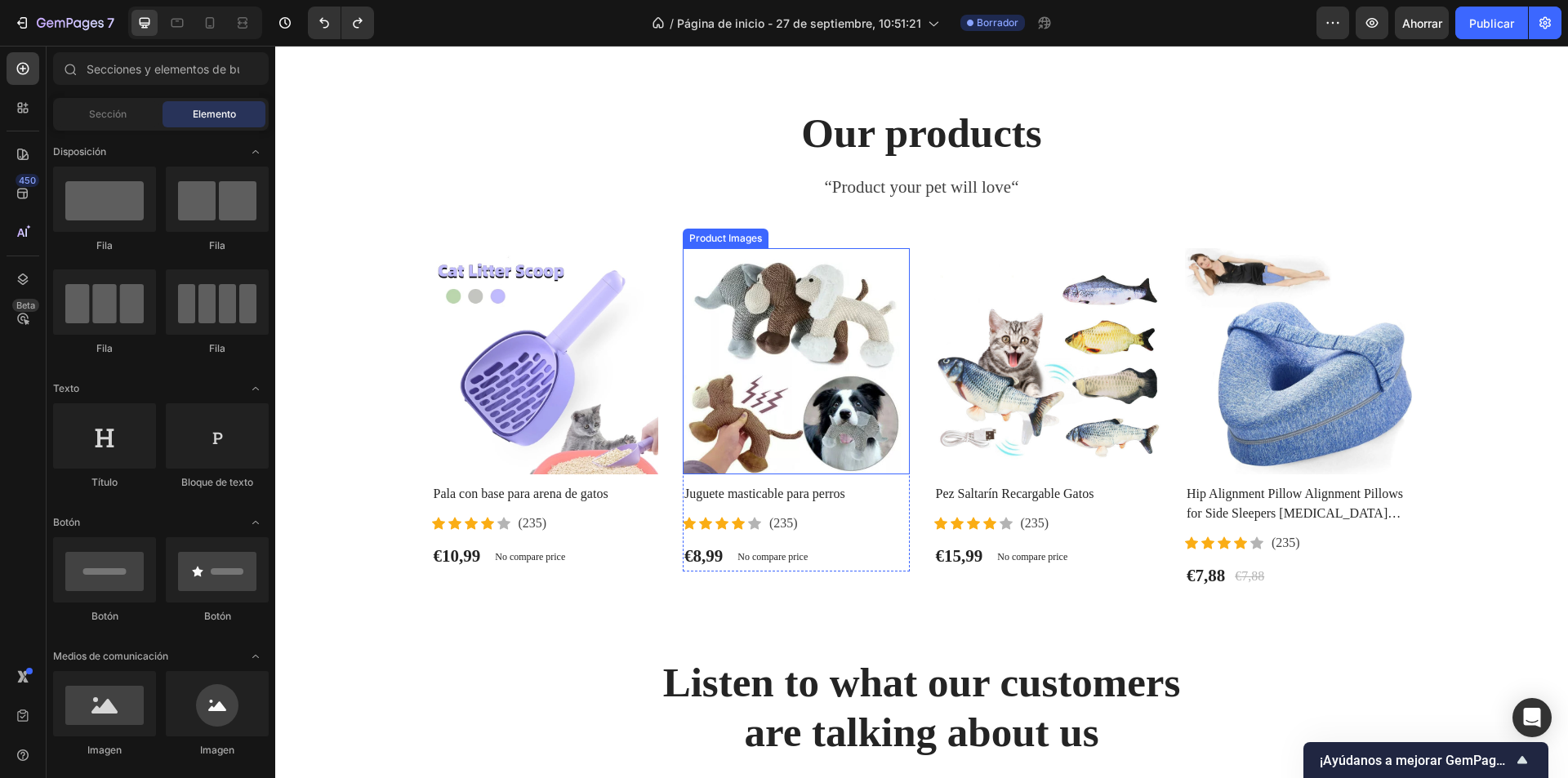
scroll to position [2123, 0]
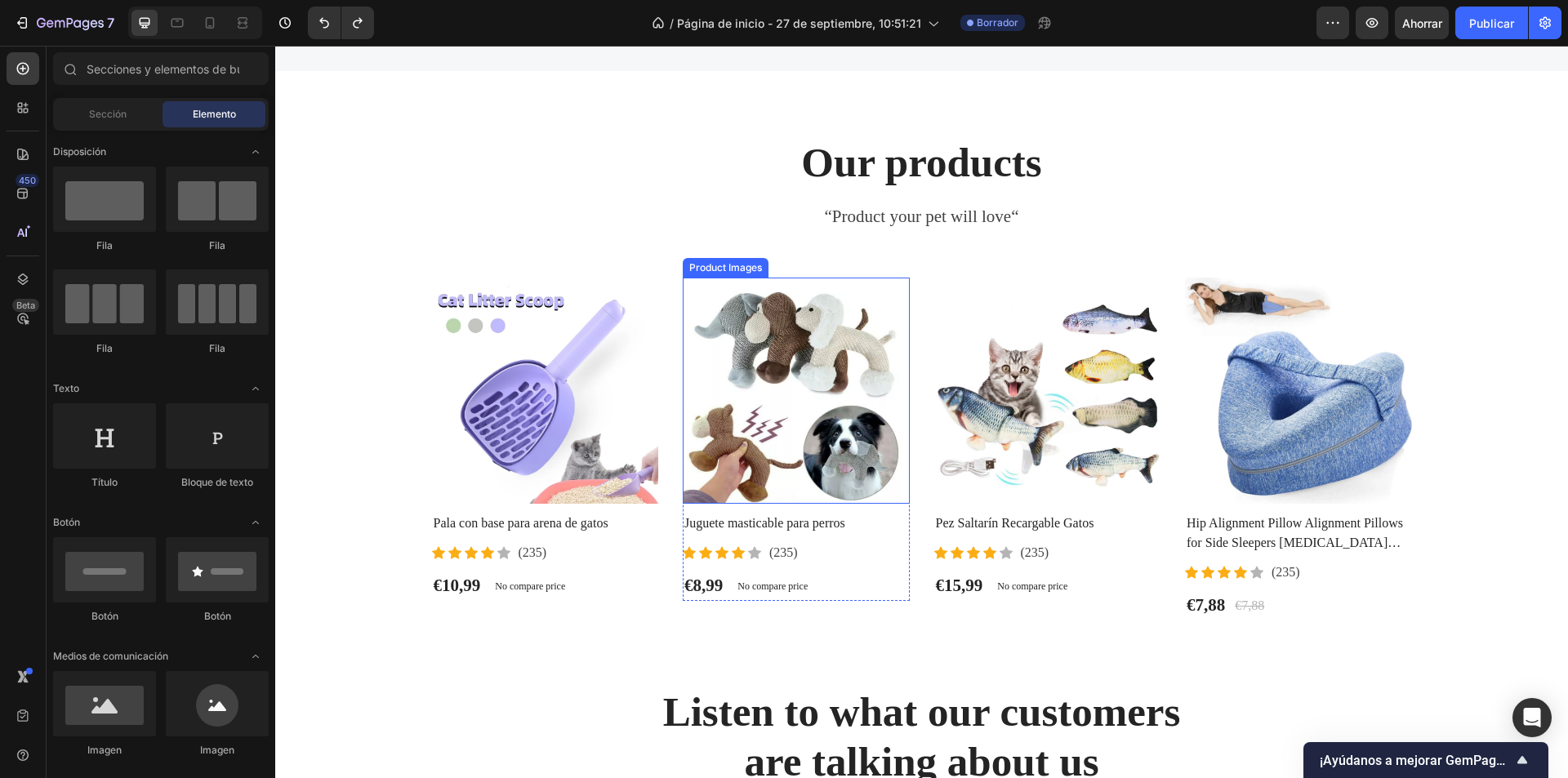
click at [793, 399] on img at bounding box center [796, 391] width 227 height 227
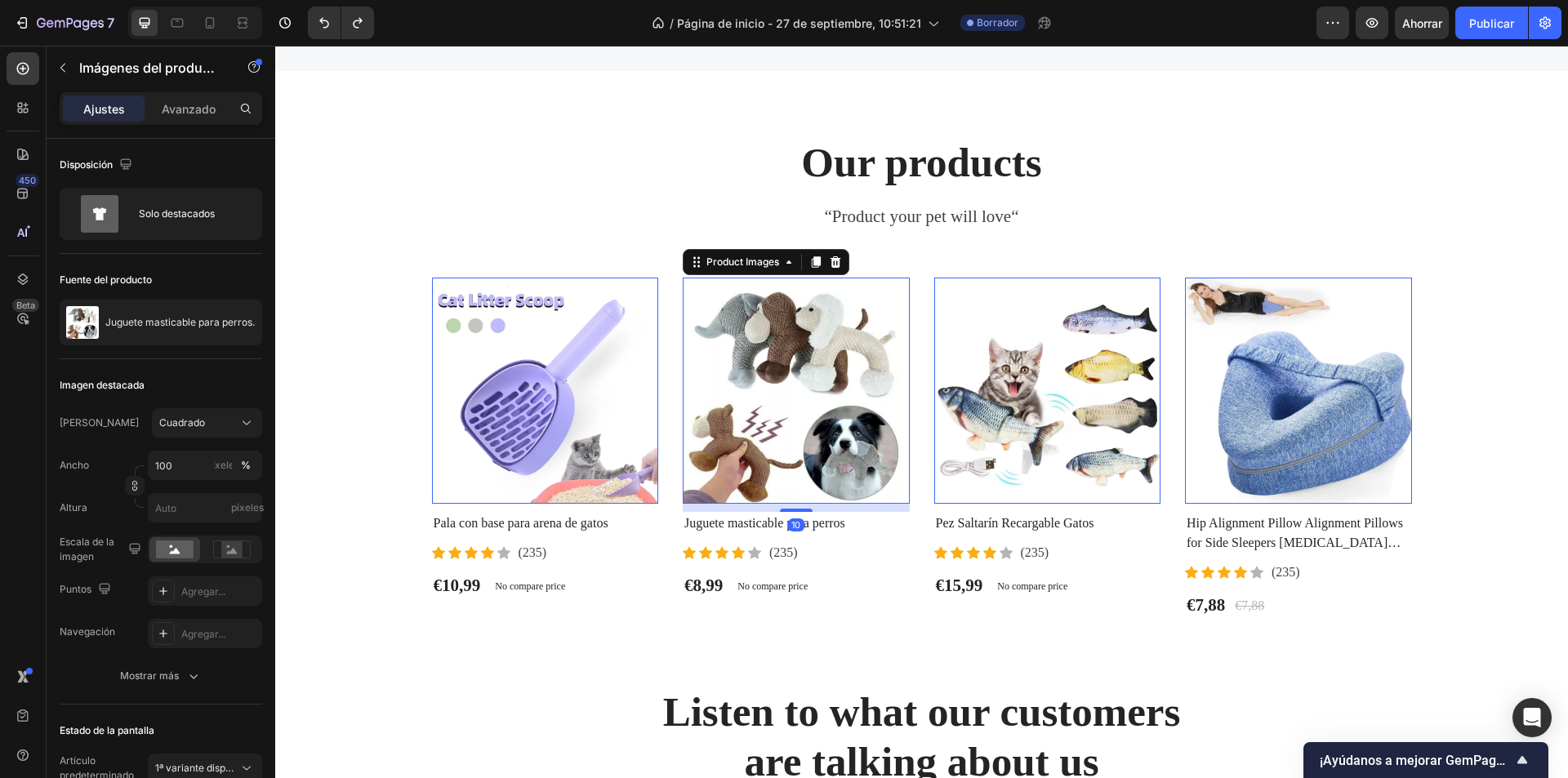
click at [822, 322] on img at bounding box center [796, 391] width 227 height 227
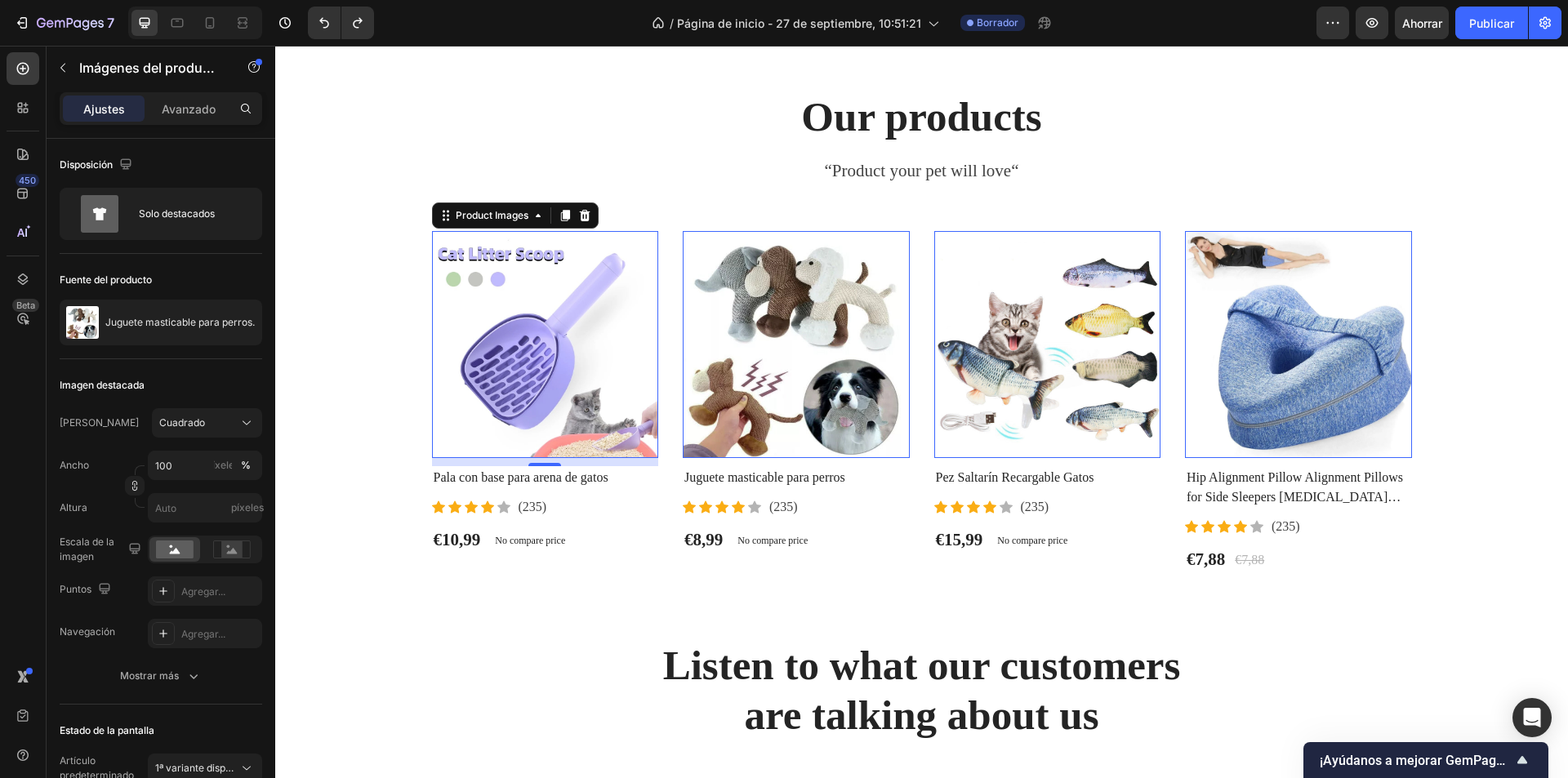
click at [577, 393] on img at bounding box center [545, 344] width 227 height 227
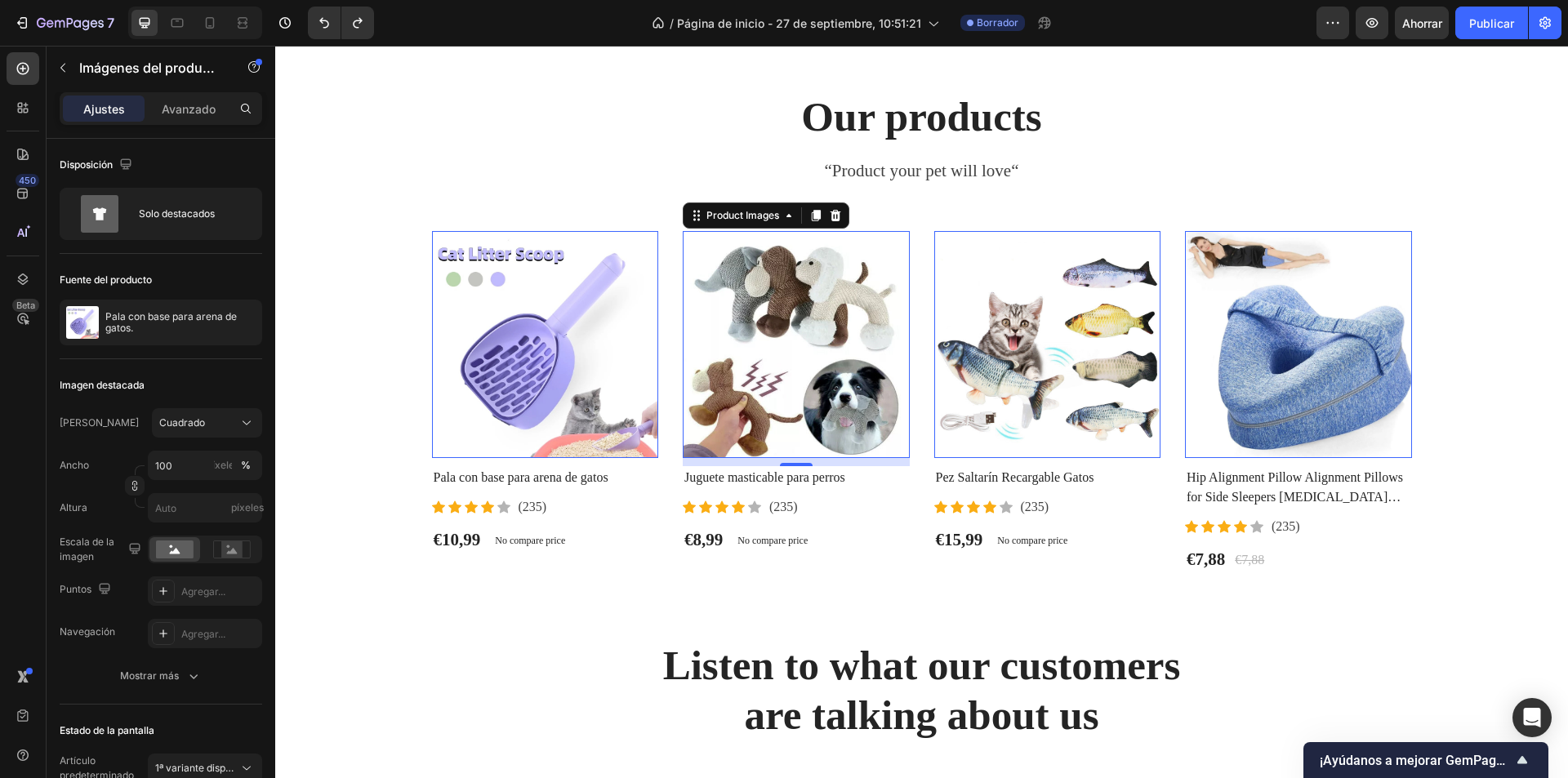
click at [773, 385] on img at bounding box center [796, 344] width 227 height 227
click at [829, 222] on icon at bounding box center [835, 215] width 13 height 13
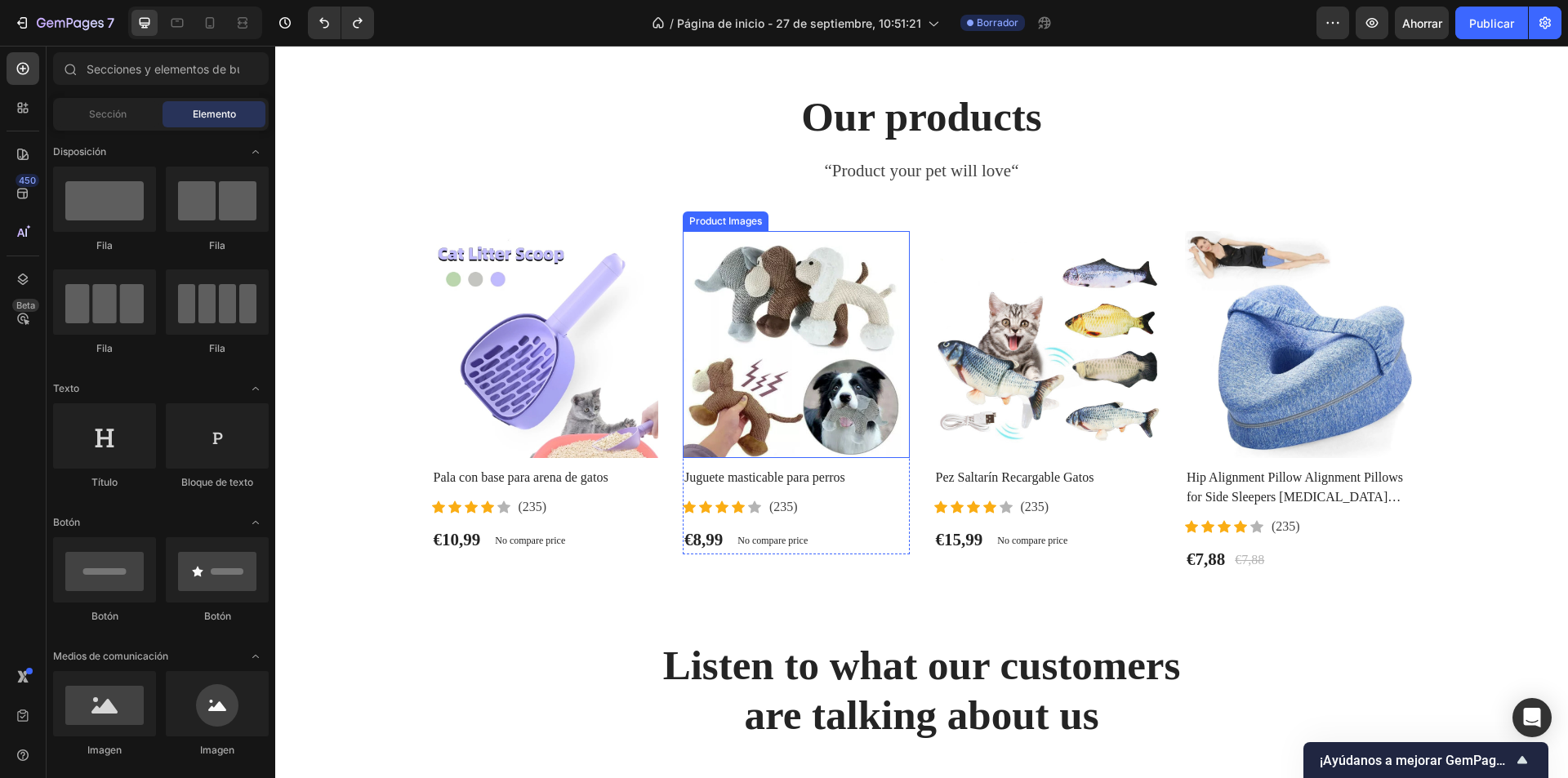
click at [806, 345] on img at bounding box center [796, 344] width 227 height 227
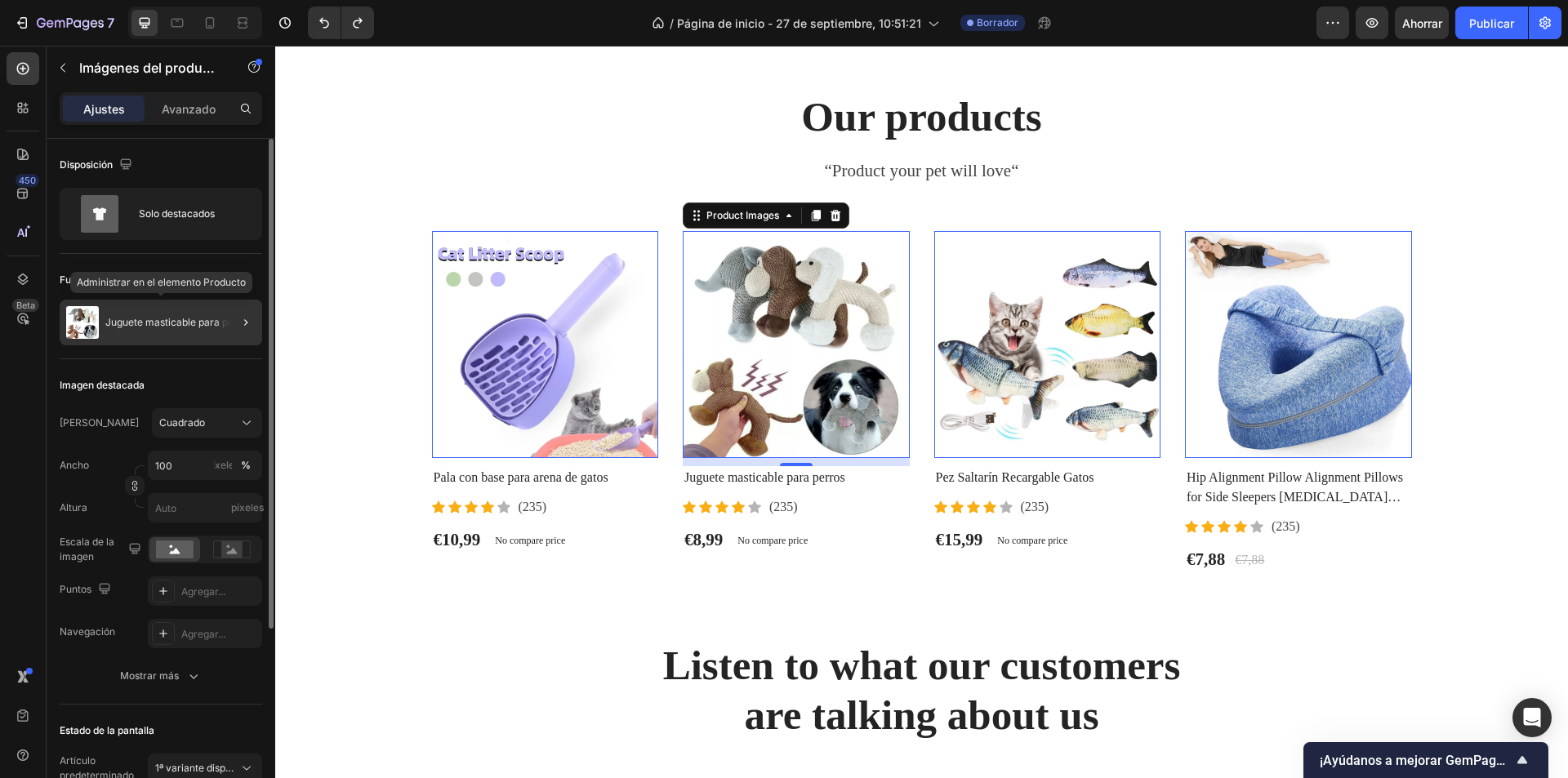
click at [185, 314] on div "Juguete masticable para perros." at bounding box center [161, 322] width 203 height 46
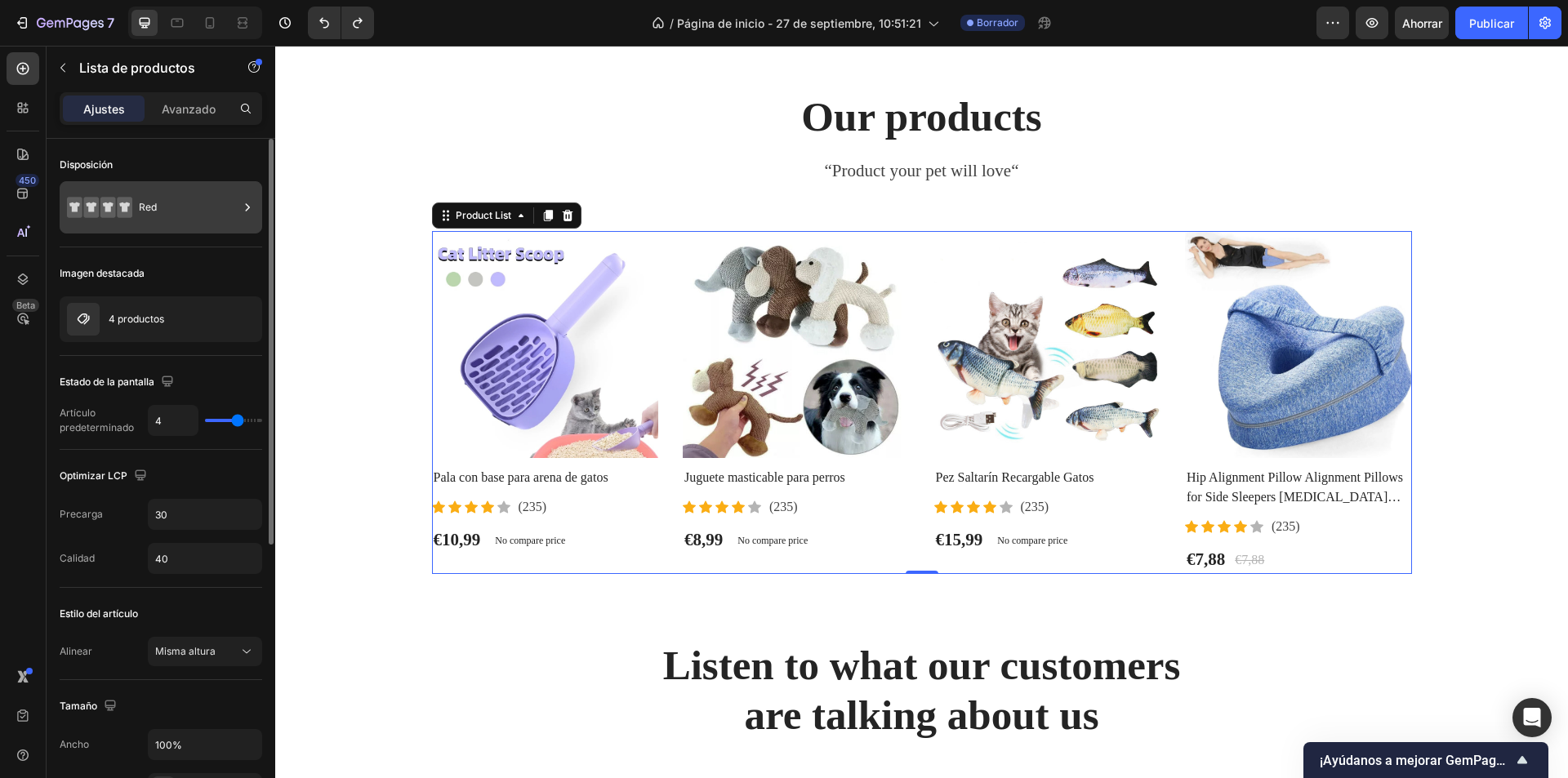
click at [160, 216] on div "Red" at bounding box center [189, 207] width 100 height 37
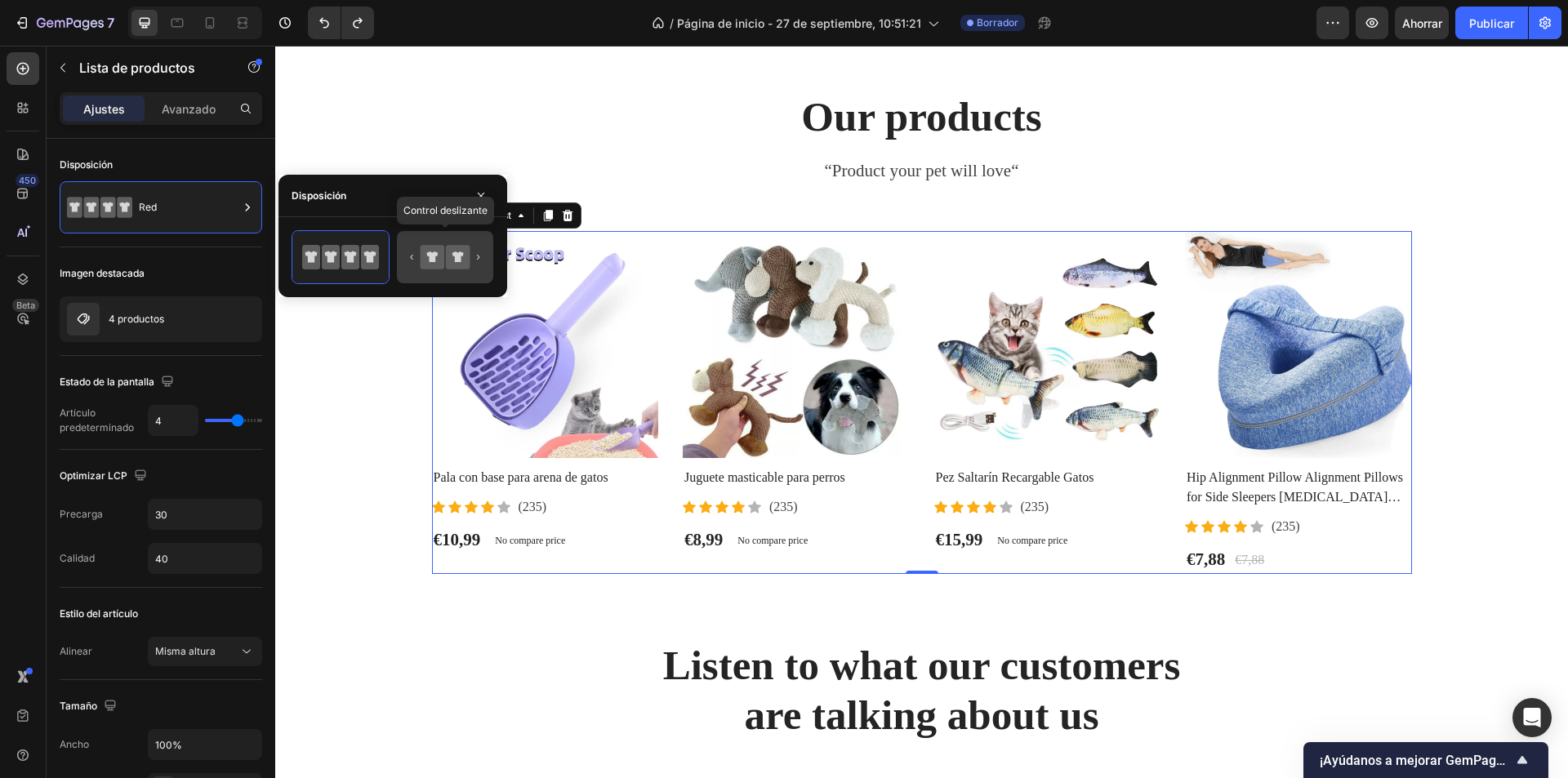
click at [445, 270] on icon at bounding box center [445, 257] width 77 height 33
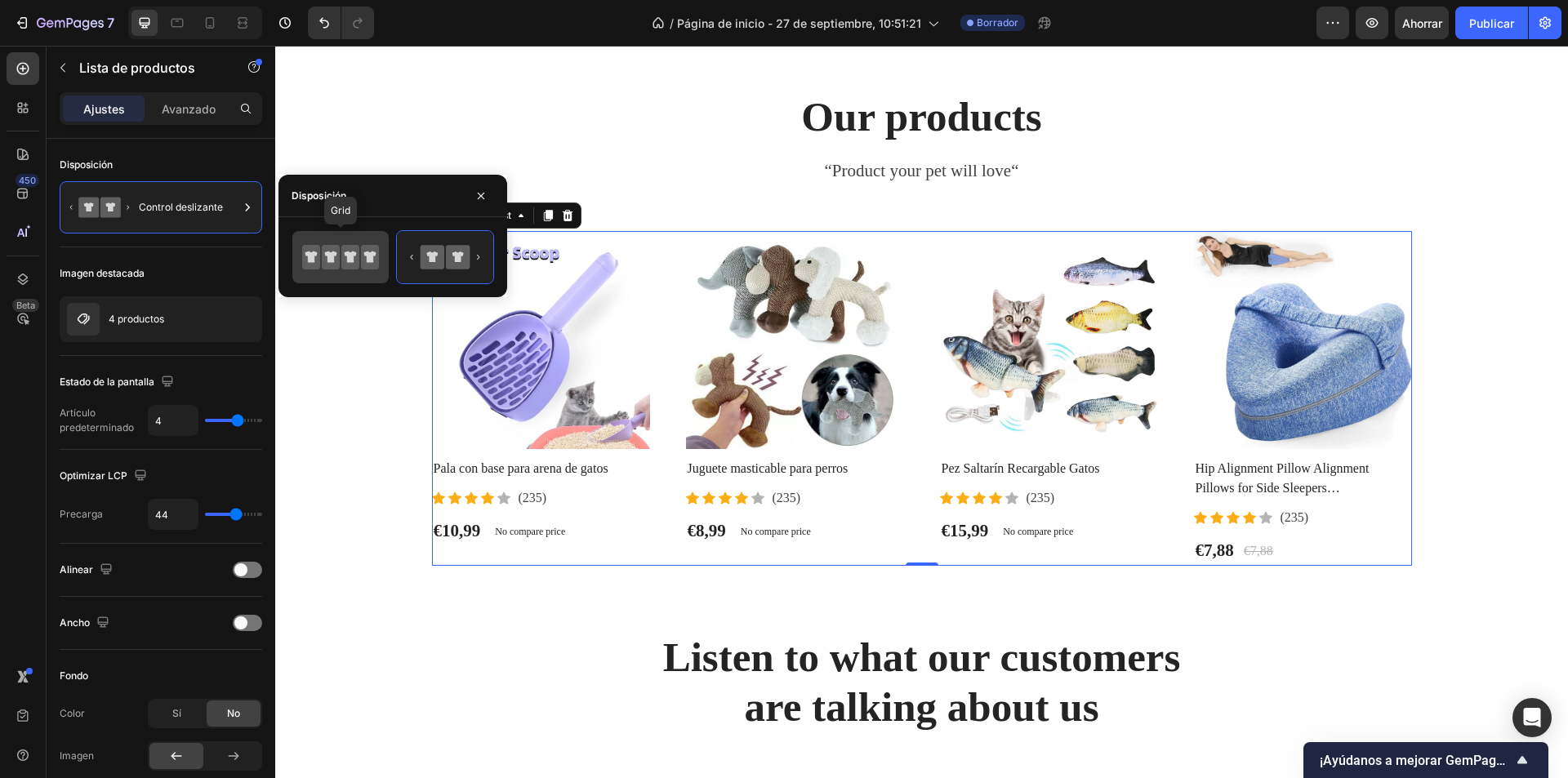
click at [362, 263] on icon at bounding box center [369, 257] width 18 height 24
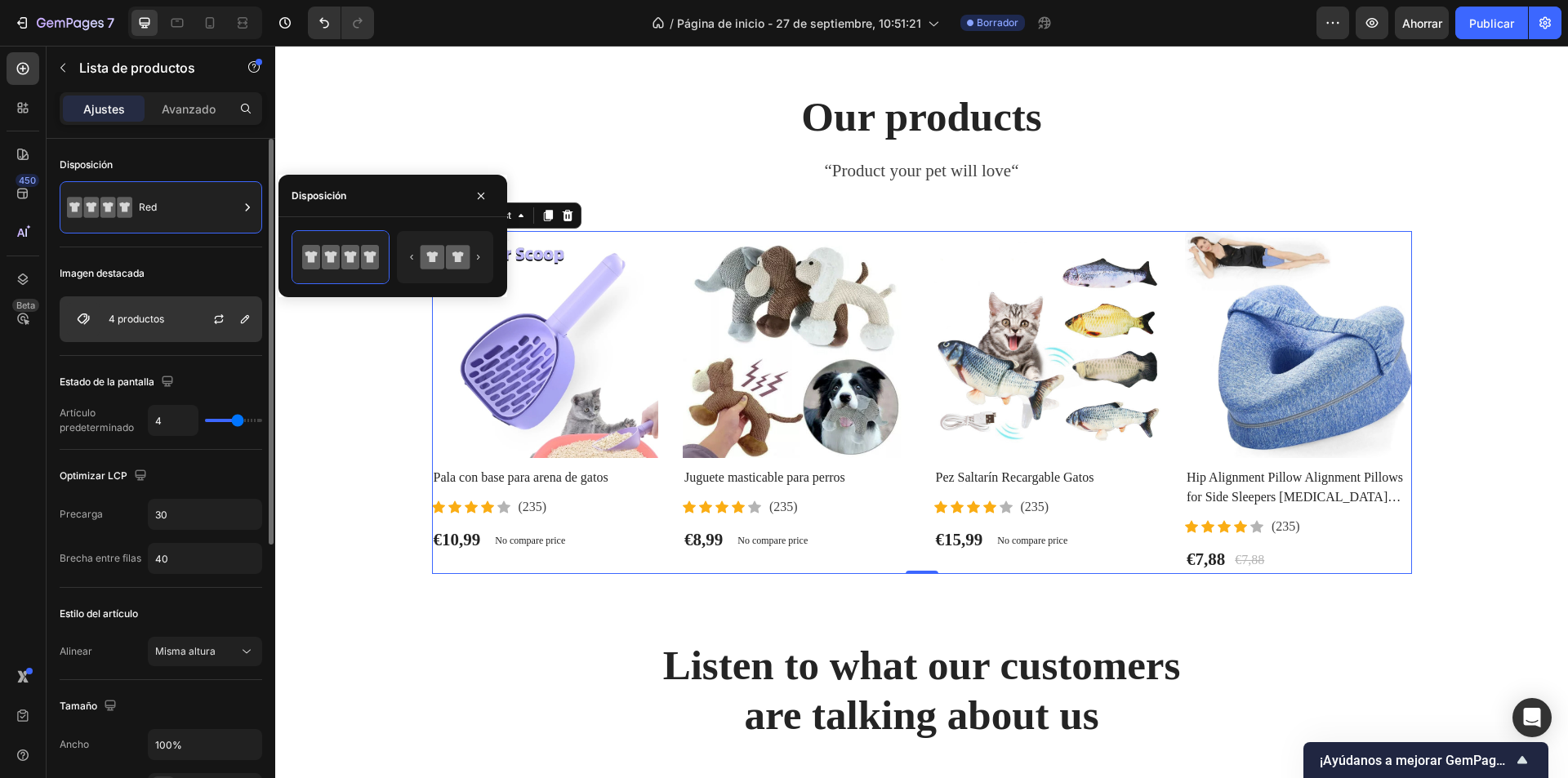
click at [155, 312] on div "4 productos" at bounding box center [161, 319] width 203 height 46
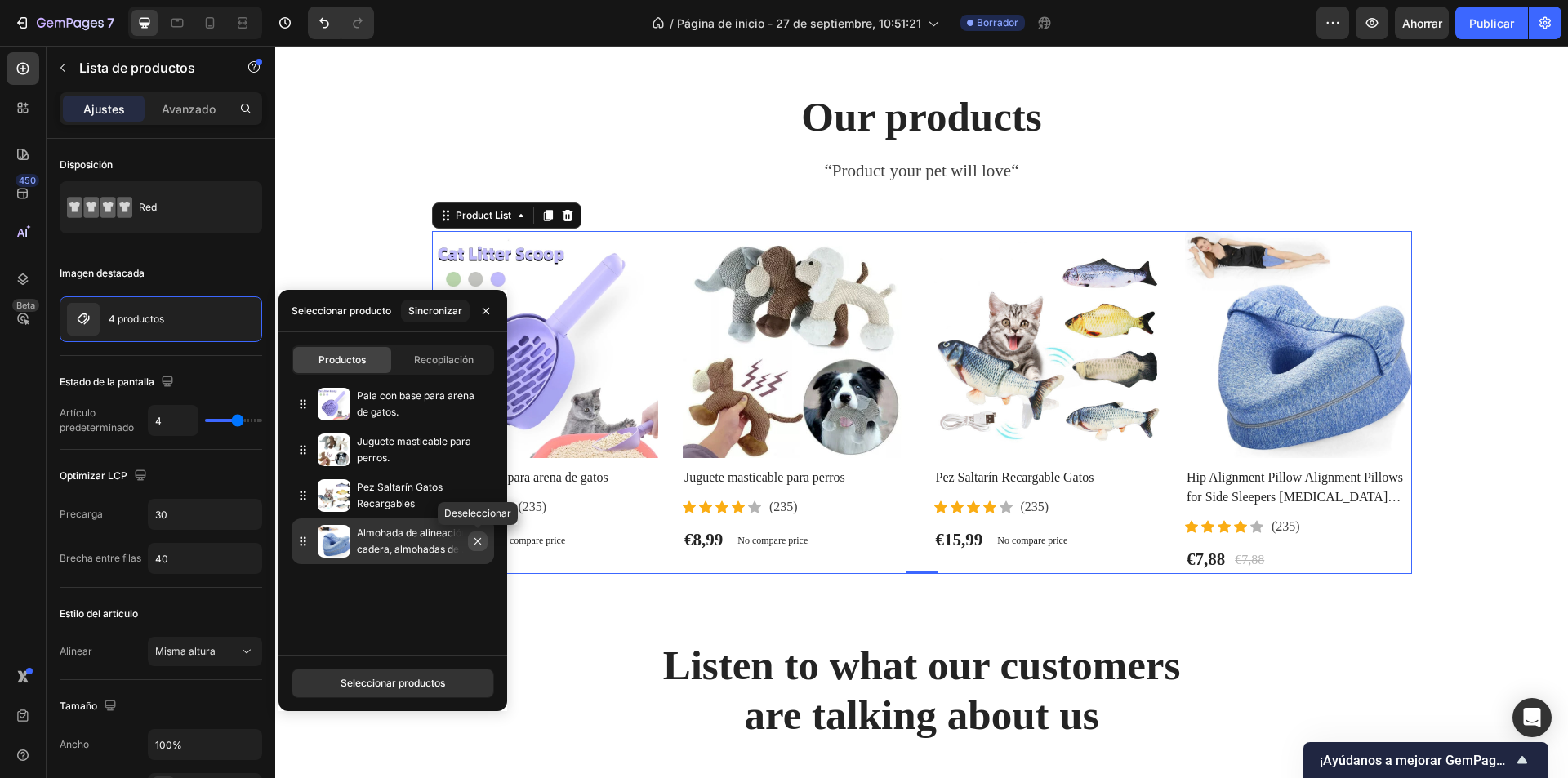
click at [481, 544] on icon "button" at bounding box center [477, 541] width 6 height 6
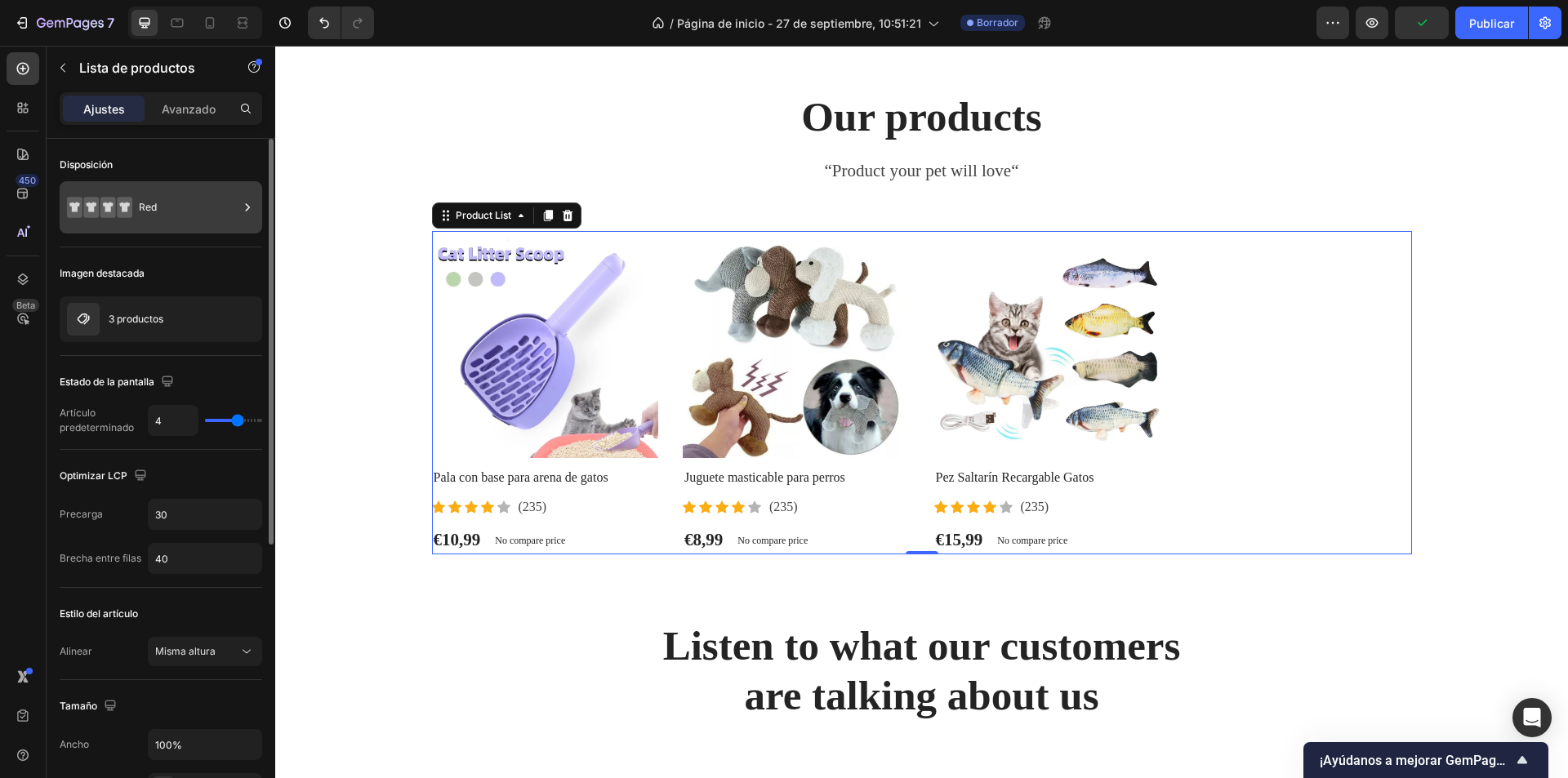
click at [151, 211] on font "Red" at bounding box center [148, 207] width 18 height 12
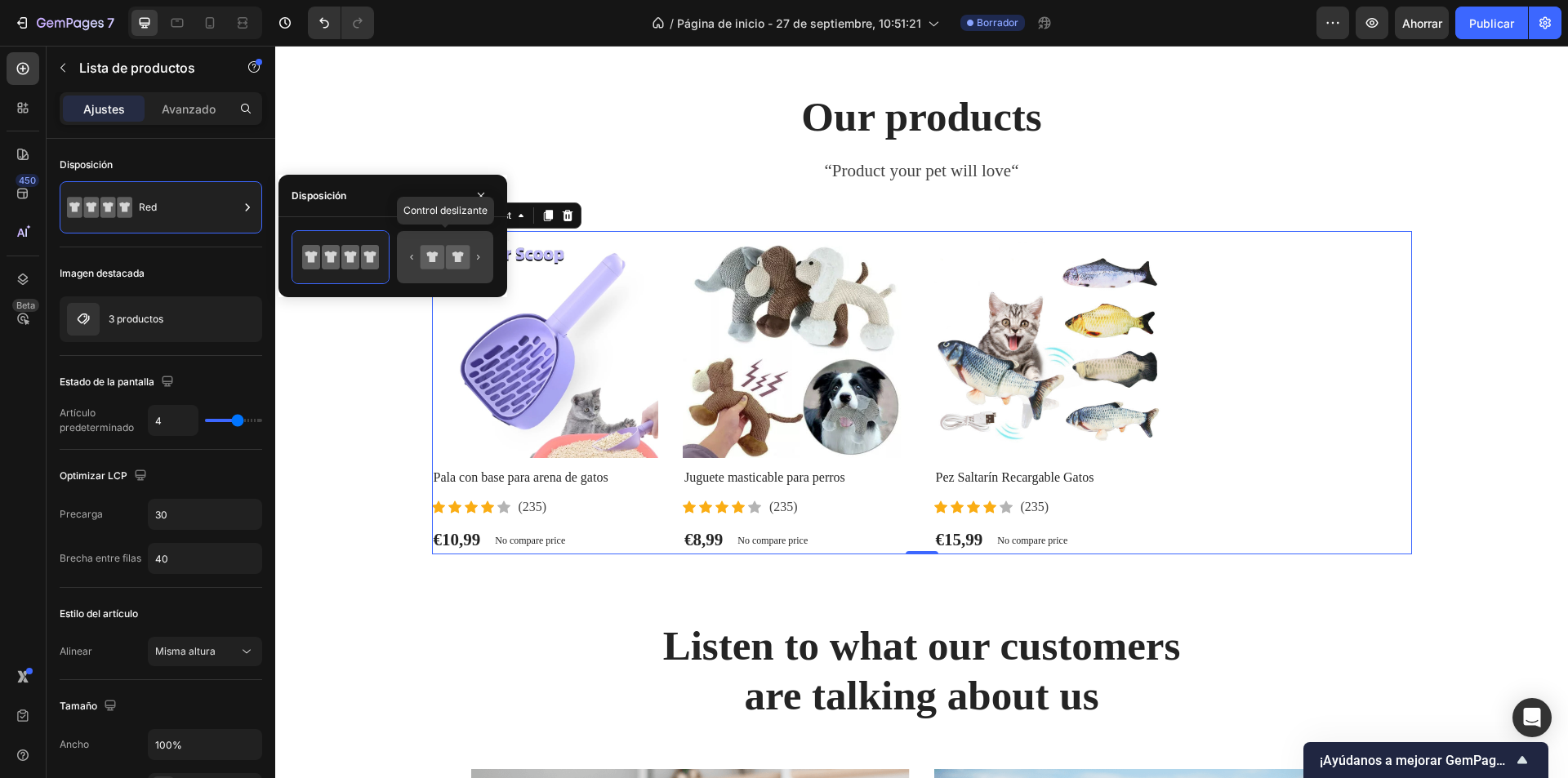
click at [438, 262] on icon at bounding box center [432, 257] width 24 height 24
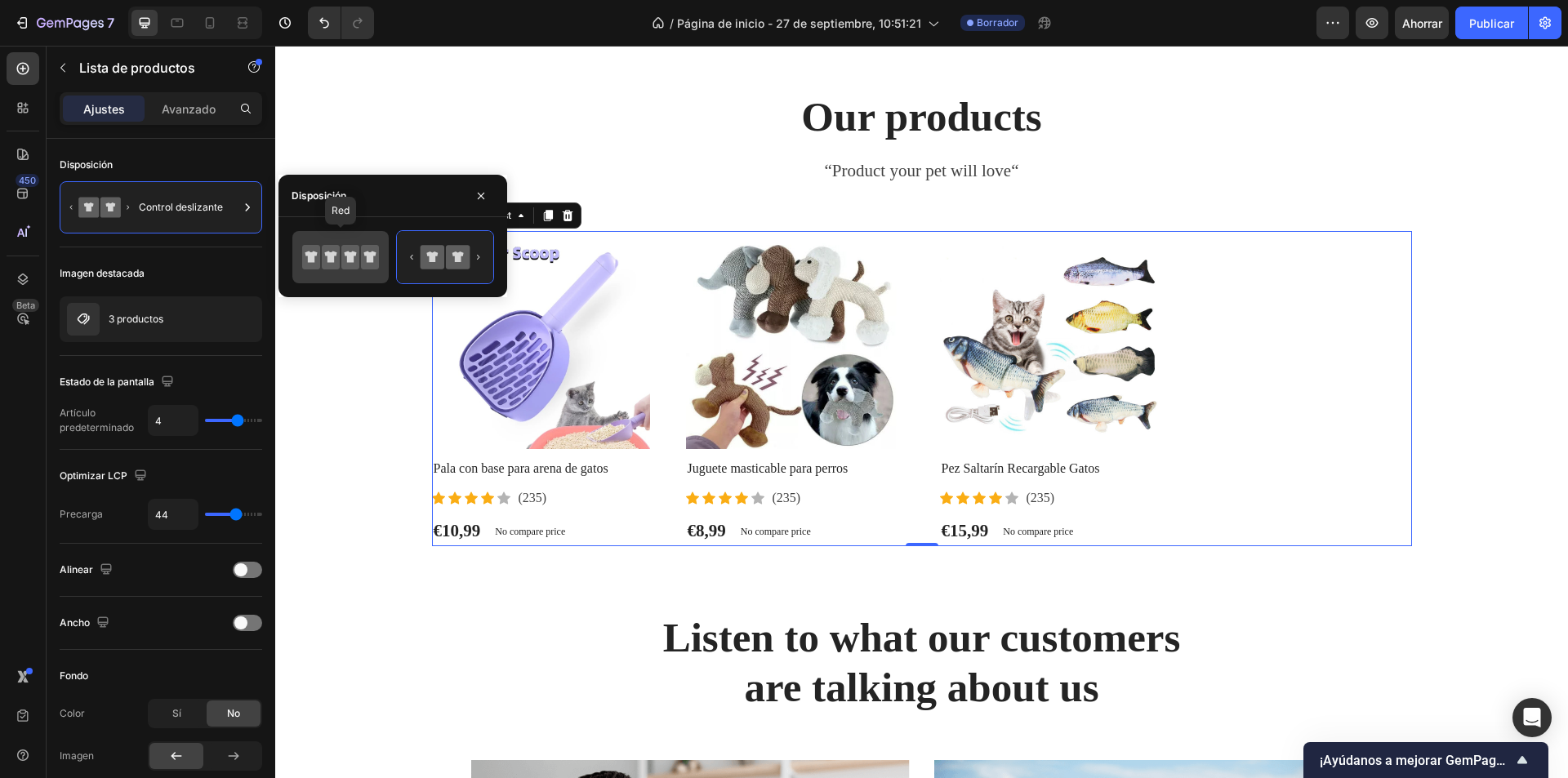
click at [314, 245] on icon at bounding box center [311, 257] width 18 height 24
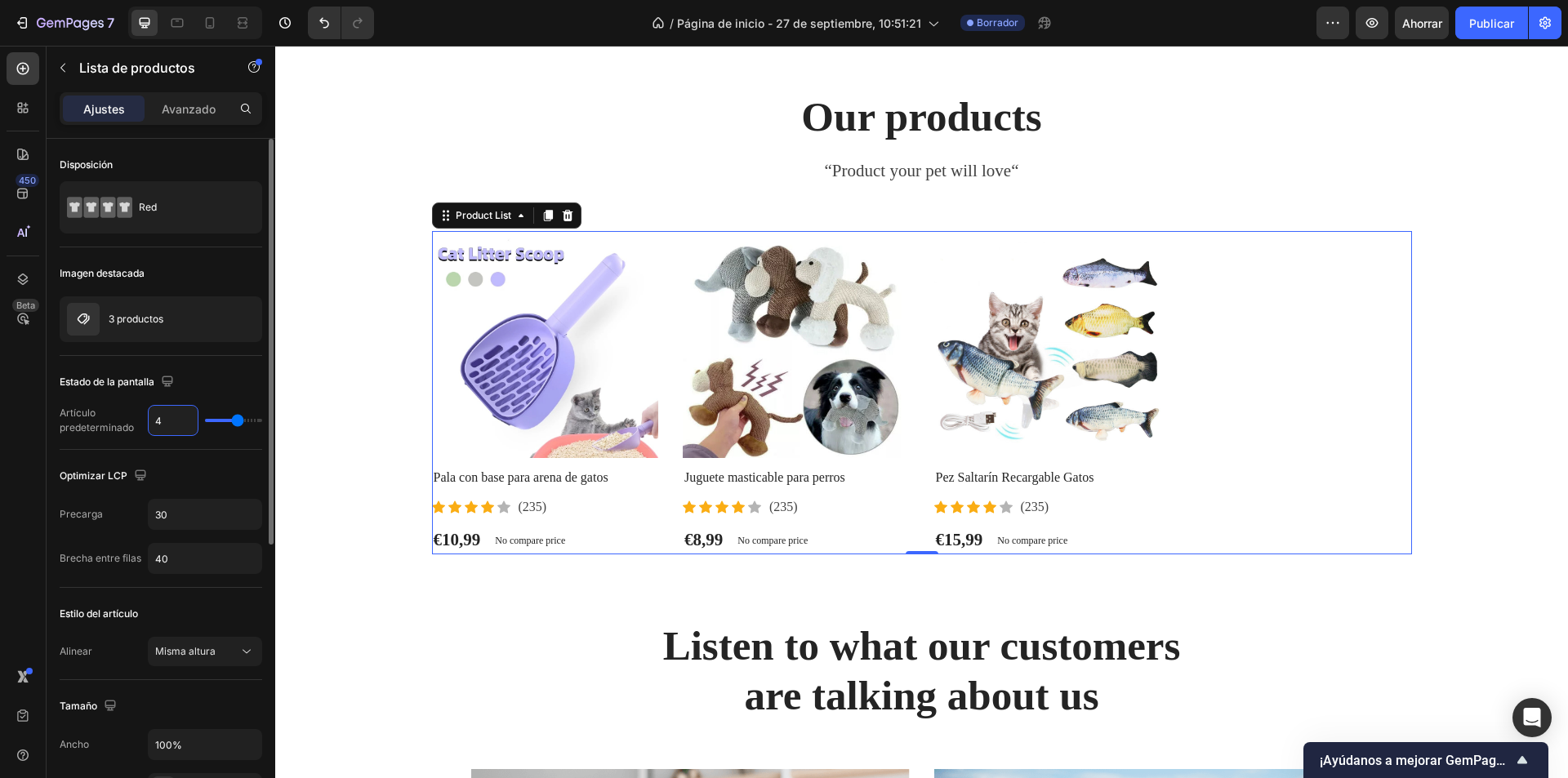
click at [171, 427] on input "4" at bounding box center [173, 420] width 49 height 29
type input "3"
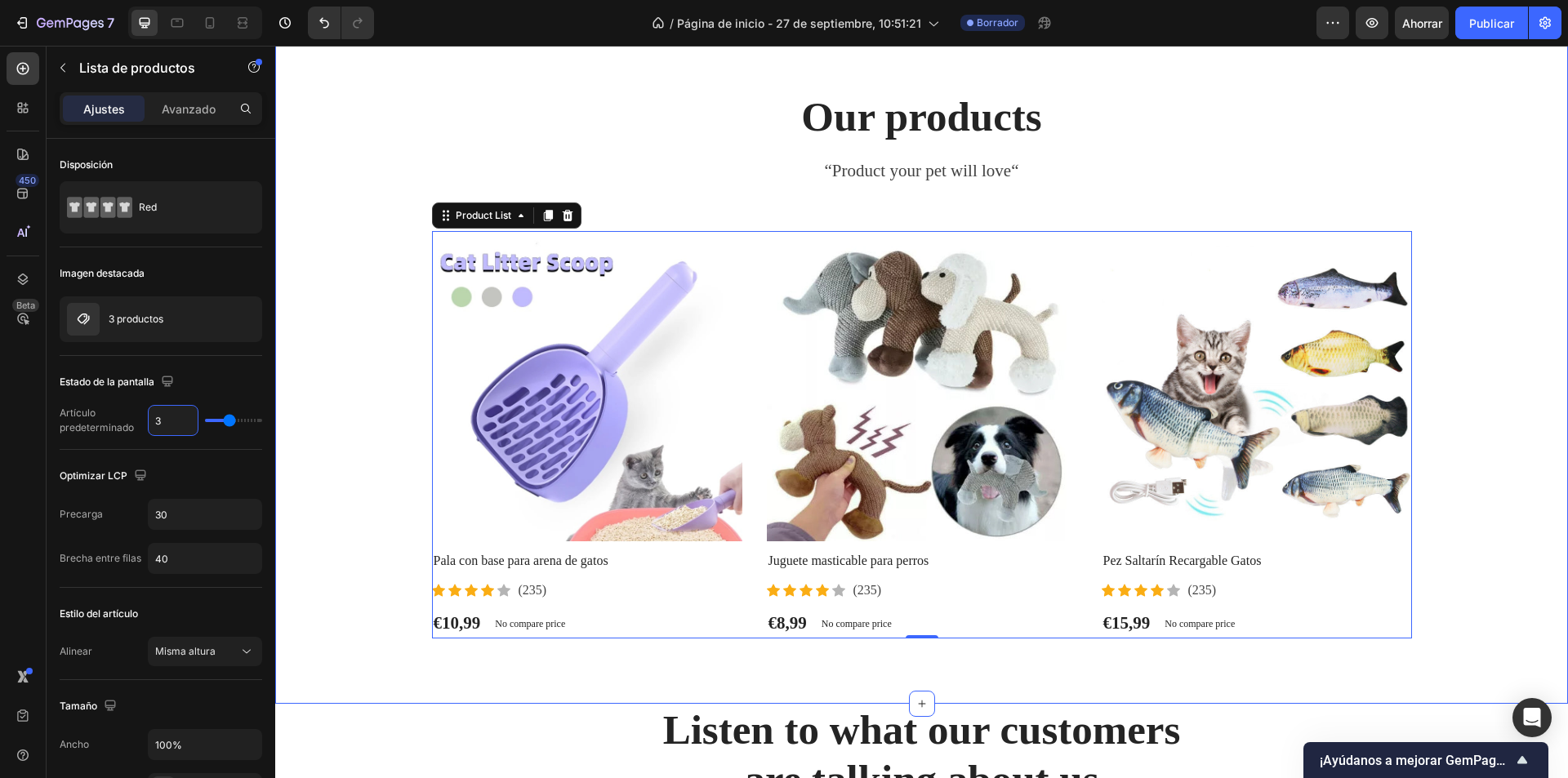
click at [1470, 341] on div "Our products Heading “Product your pet will love“ Text block Product Images Pal…" at bounding box center [921, 365] width 1268 height 548
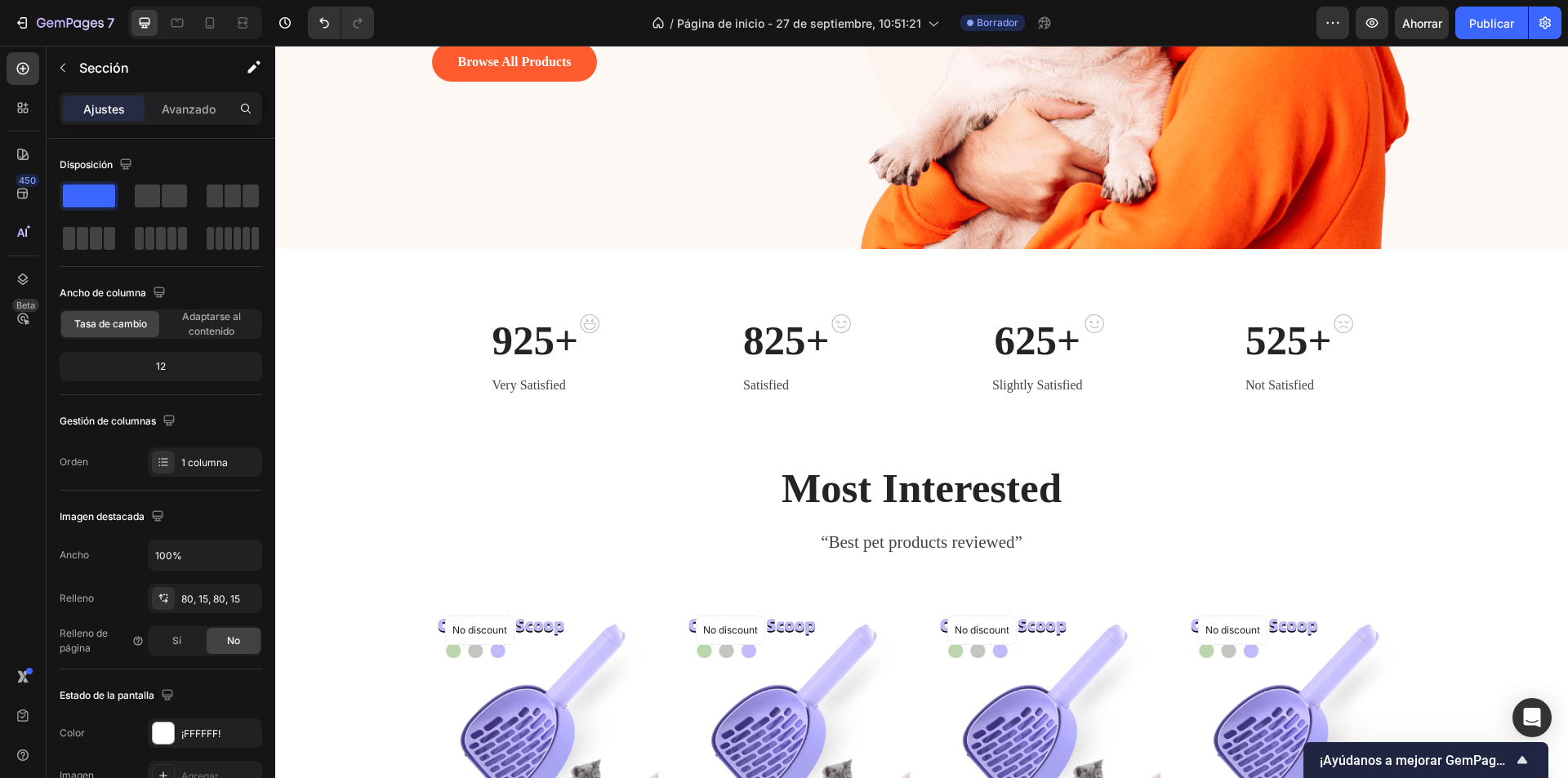
scroll to position [0, 0]
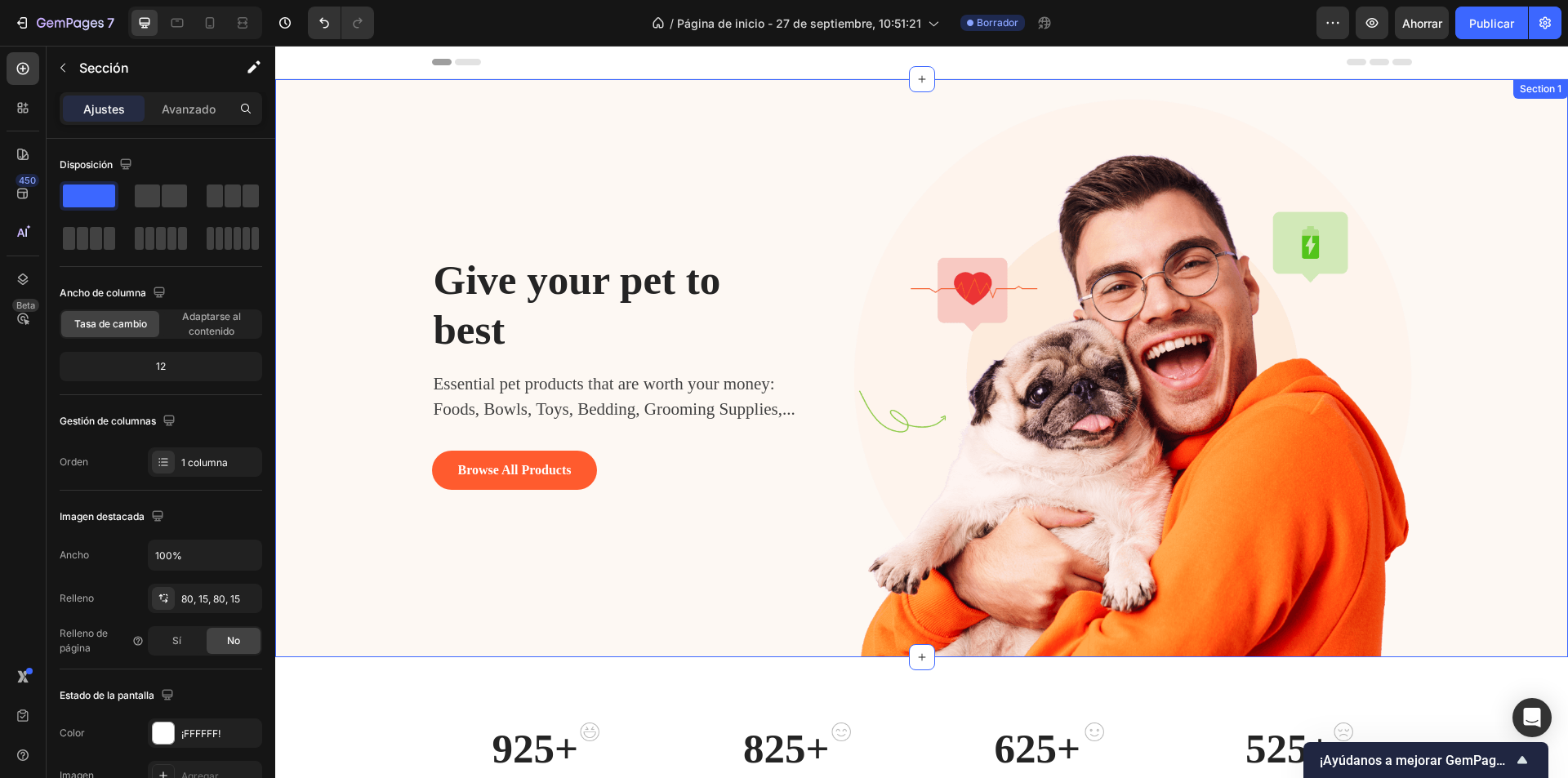
click at [332, 188] on div "Give your pet to best Heading Essential pet products that are worth your money:…" at bounding box center [921, 378] width 1268 height 558
click at [1480, 95] on button "AI Content" at bounding box center [1481, 95] width 72 height 20
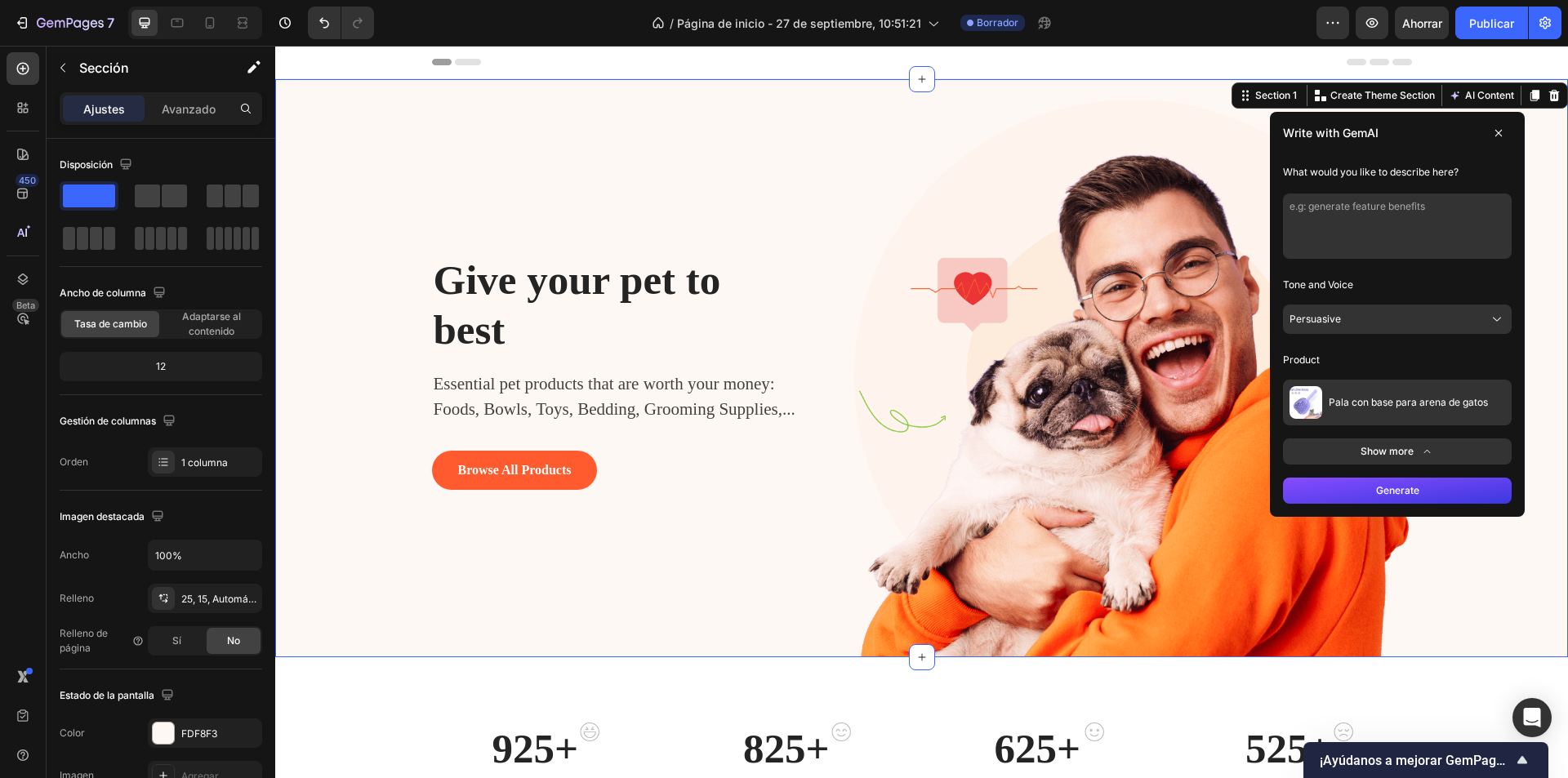
click at [1418, 209] on textarea at bounding box center [1398, 226] width 228 height 65
click at [1397, 321] on button "Persuasive" at bounding box center [1398, 319] width 228 height 29
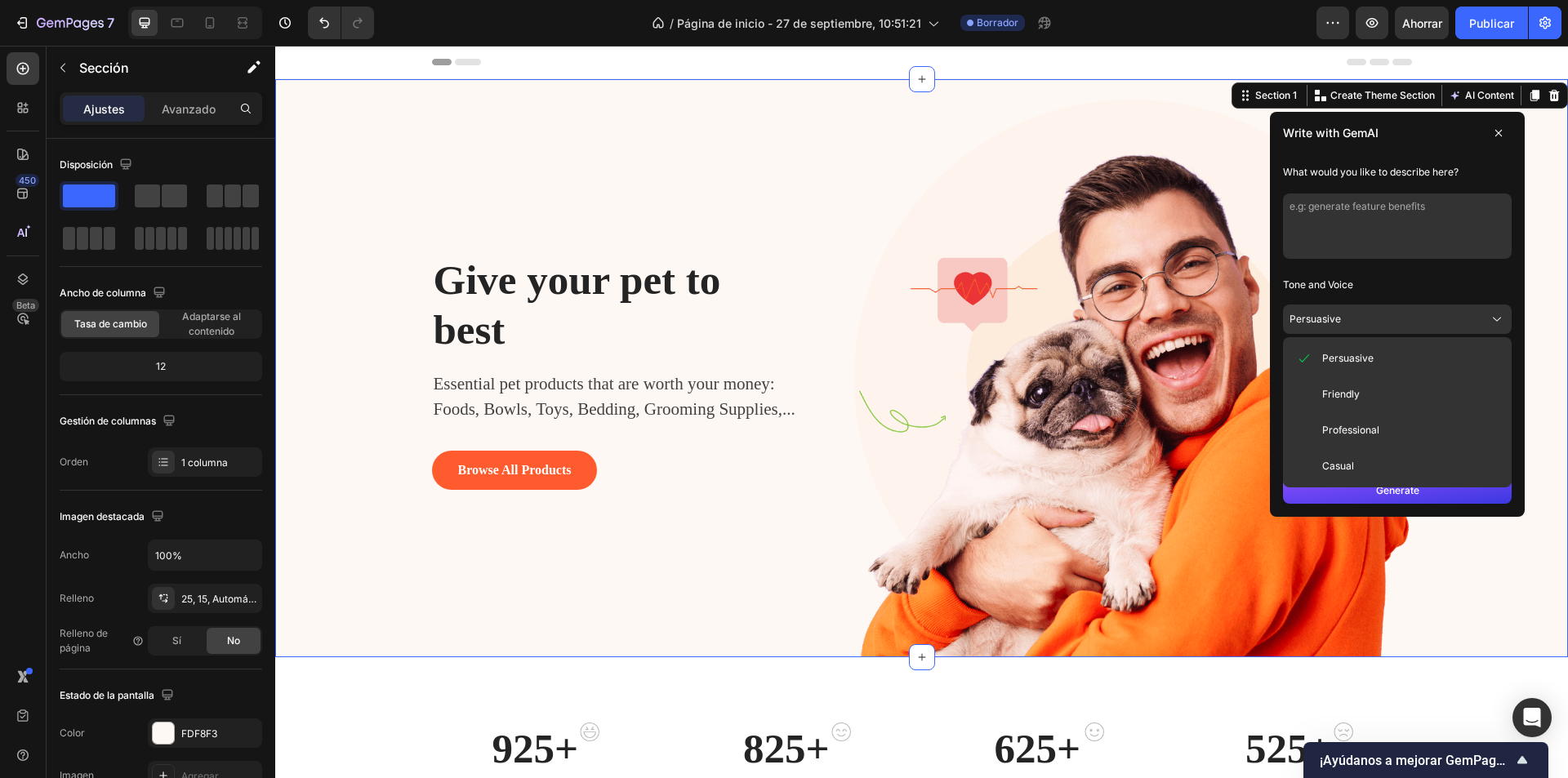
click at [1397, 321] on button "Persuasive" at bounding box center [1398, 319] width 228 height 29
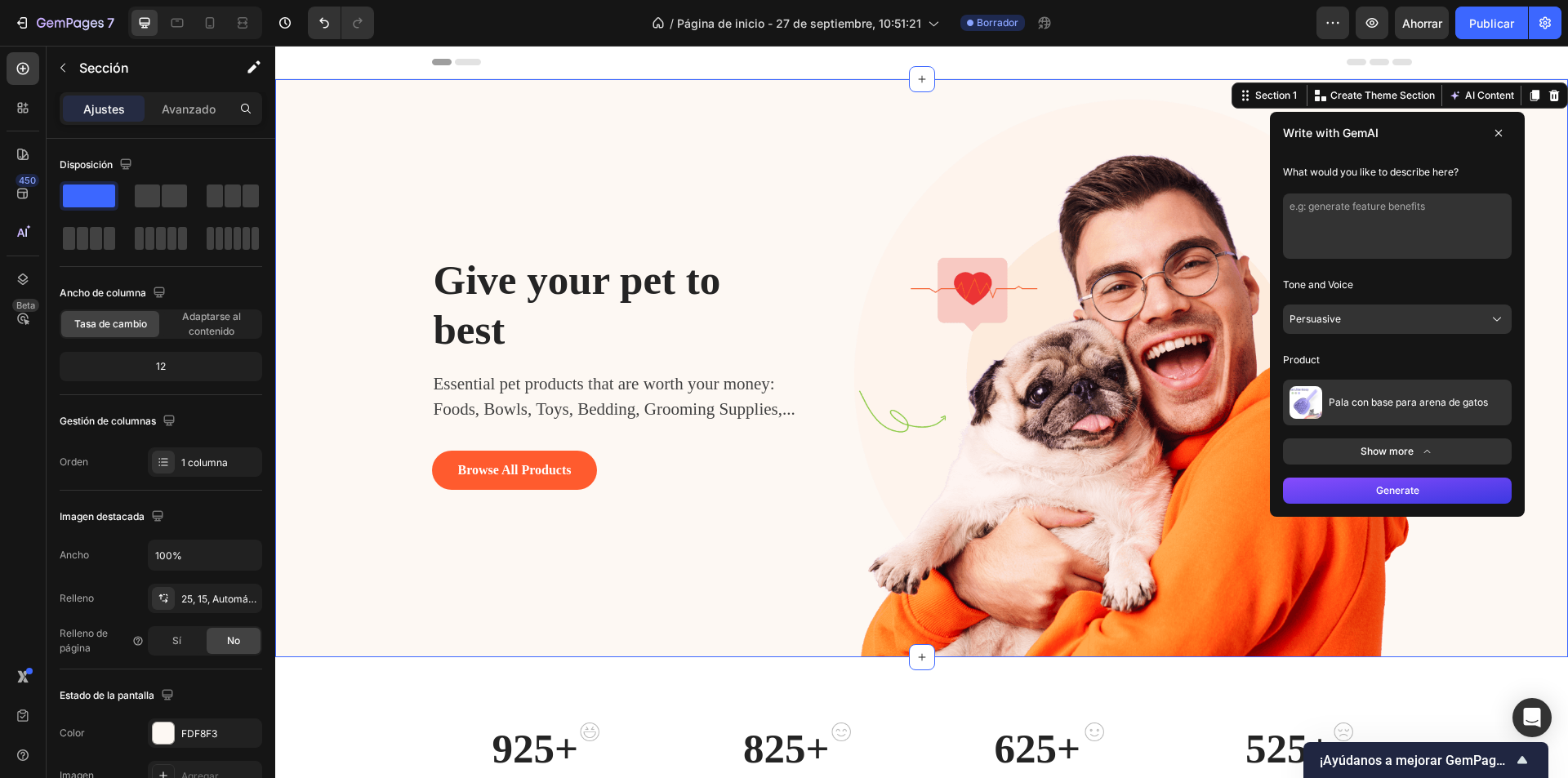
click at [1492, 138] on icon at bounding box center [1498, 133] width 13 height 13
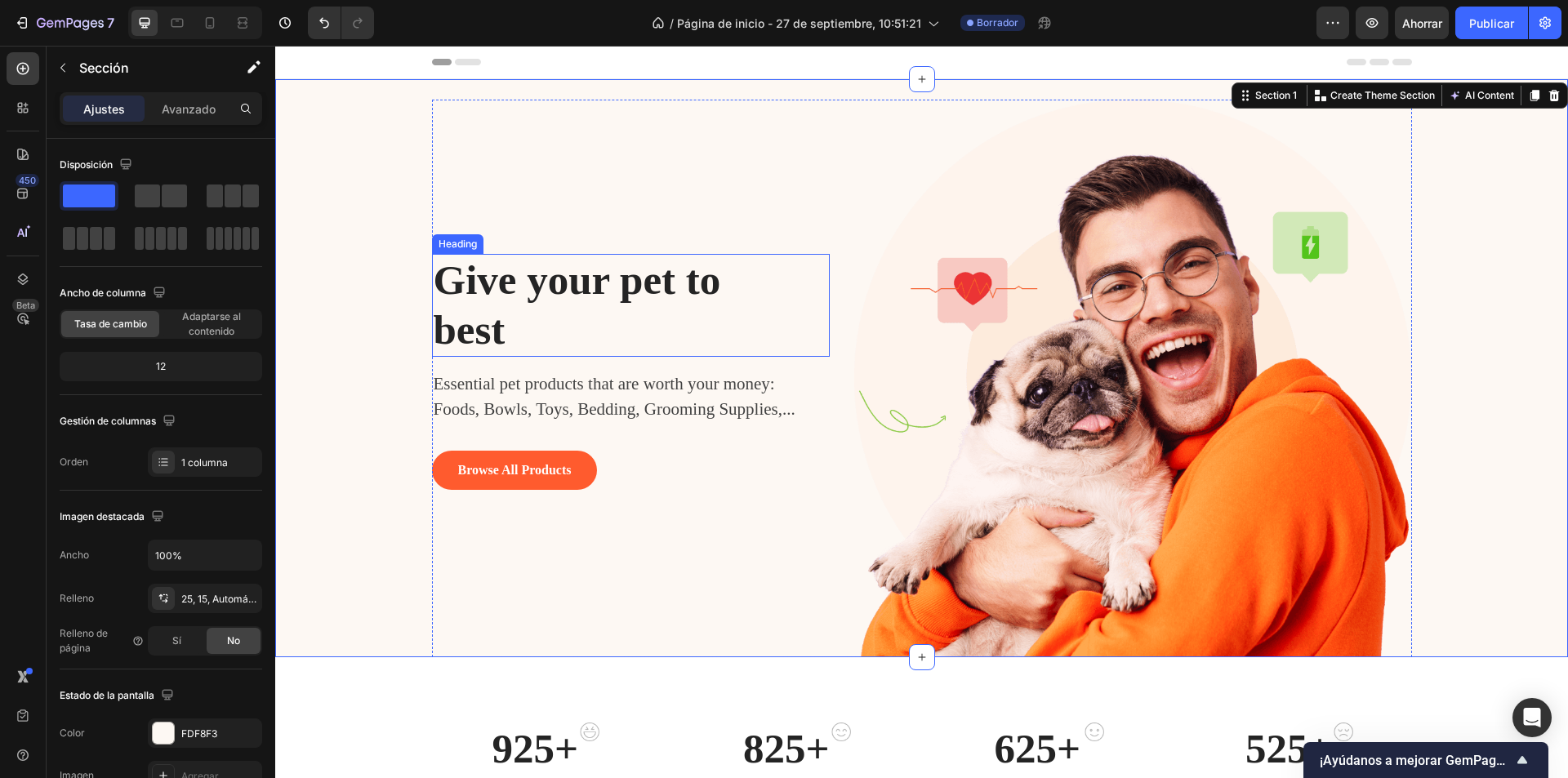
click at [552, 294] on p "Give your pet to best" at bounding box center [594, 305] width 322 height 100
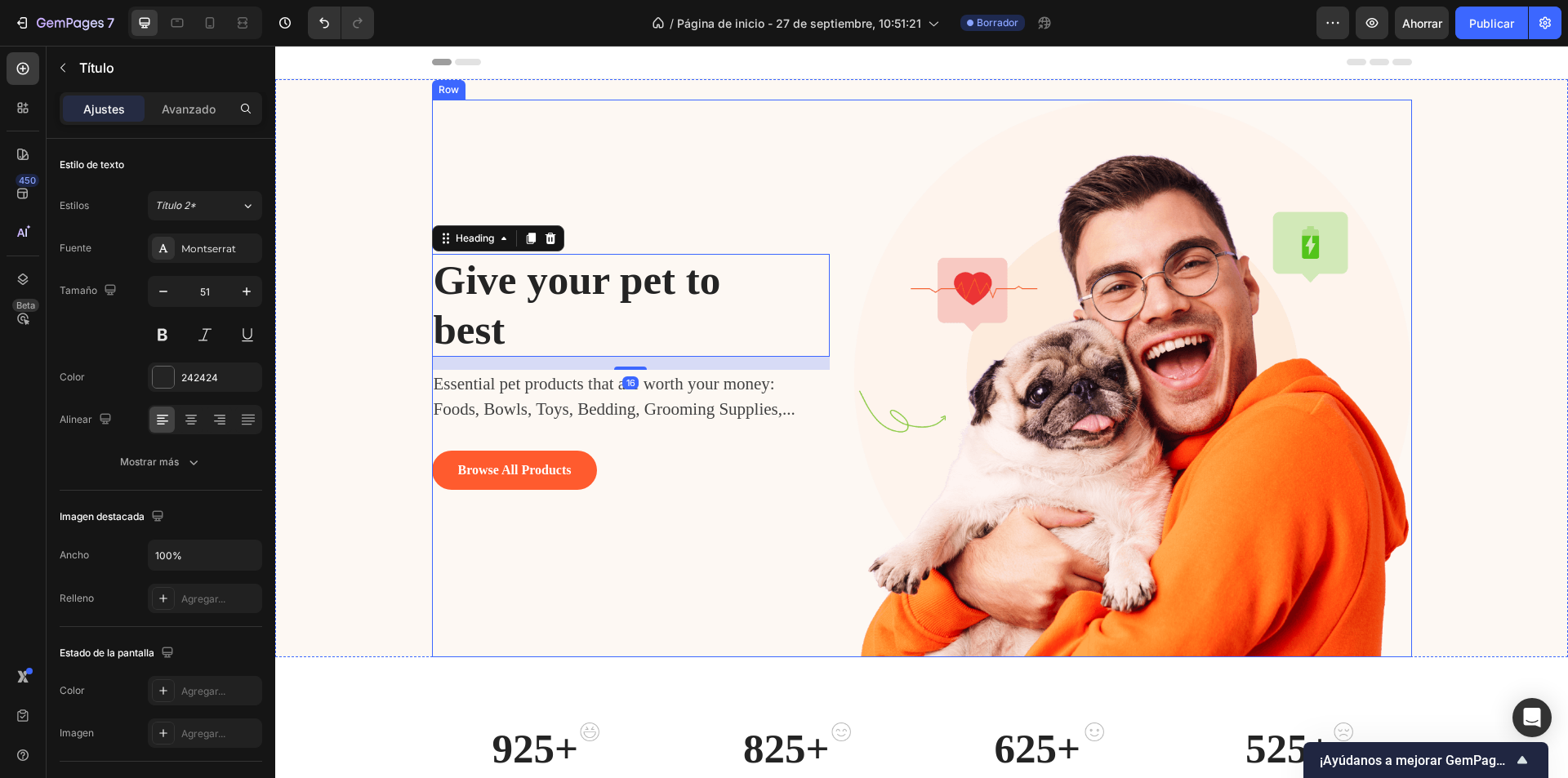
click at [827, 118] on div "Give your pet to best Heading 16 Essential pet products that are worth your mon…" at bounding box center [922, 378] width 980 height 558
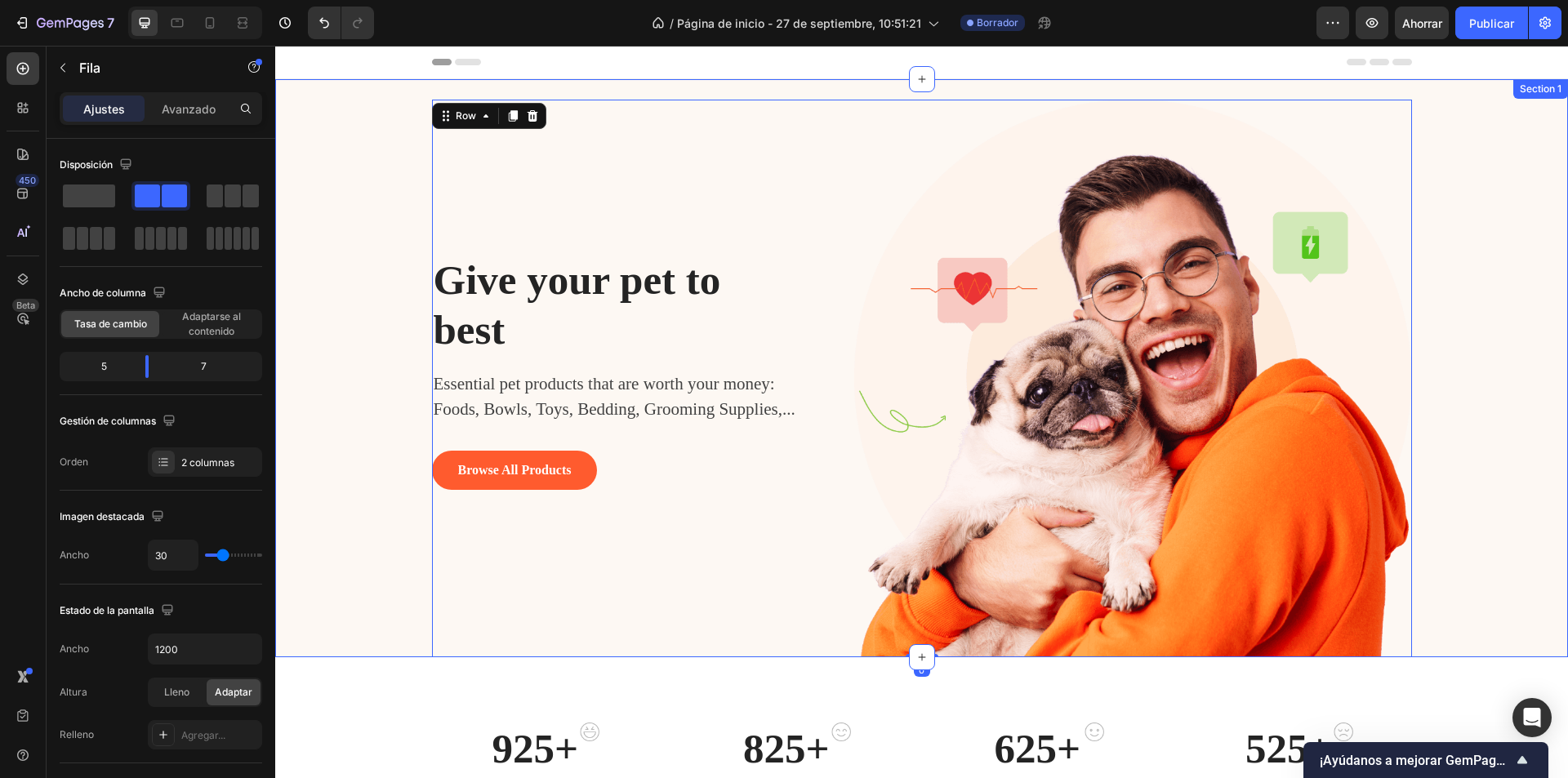
click at [328, 174] on div "Give your pet to best Heading Essential pet products that are worth your money:…" at bounding box center [921, 378] width 1268 height 558
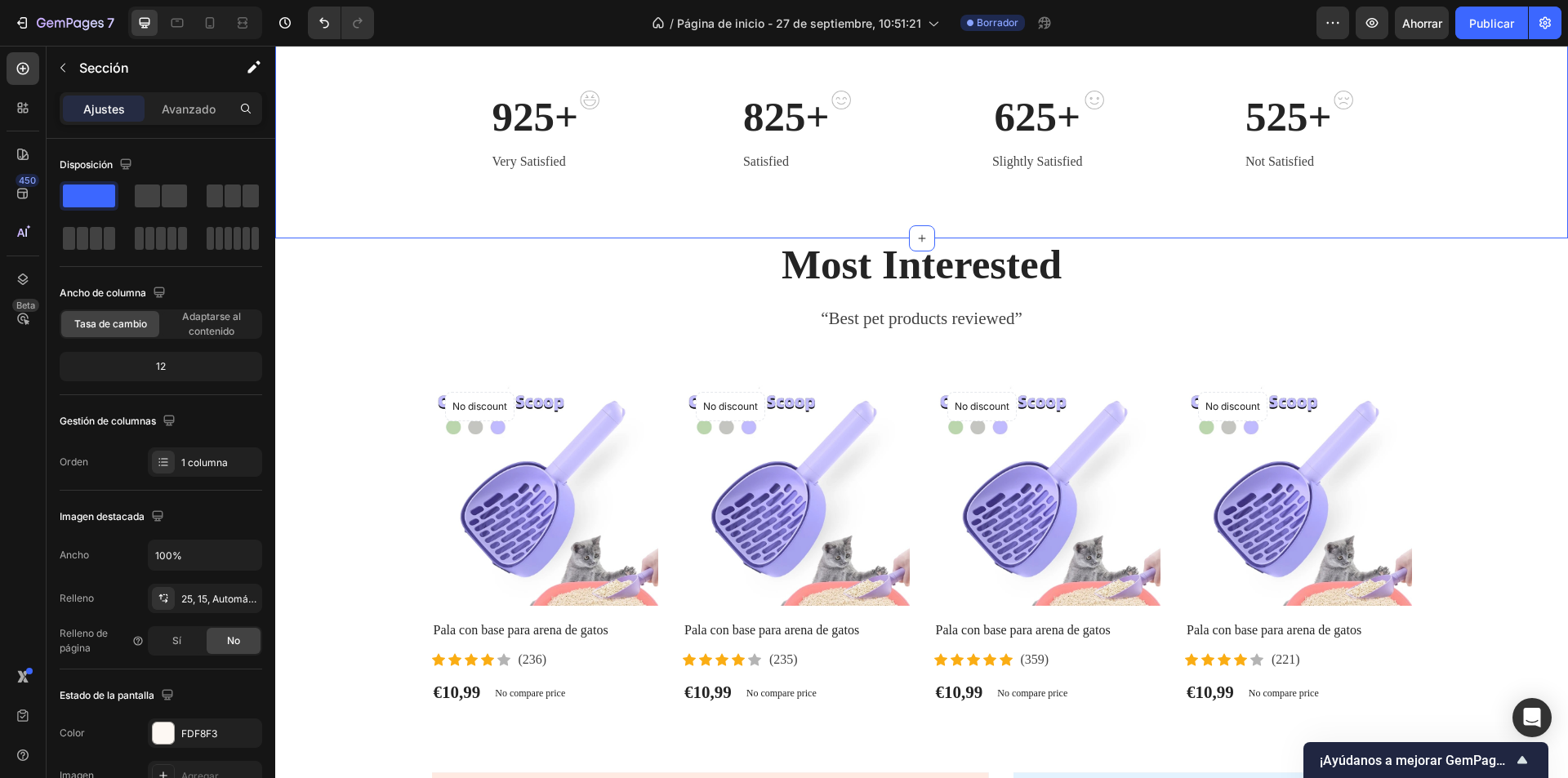
scroll to position [653, 0]
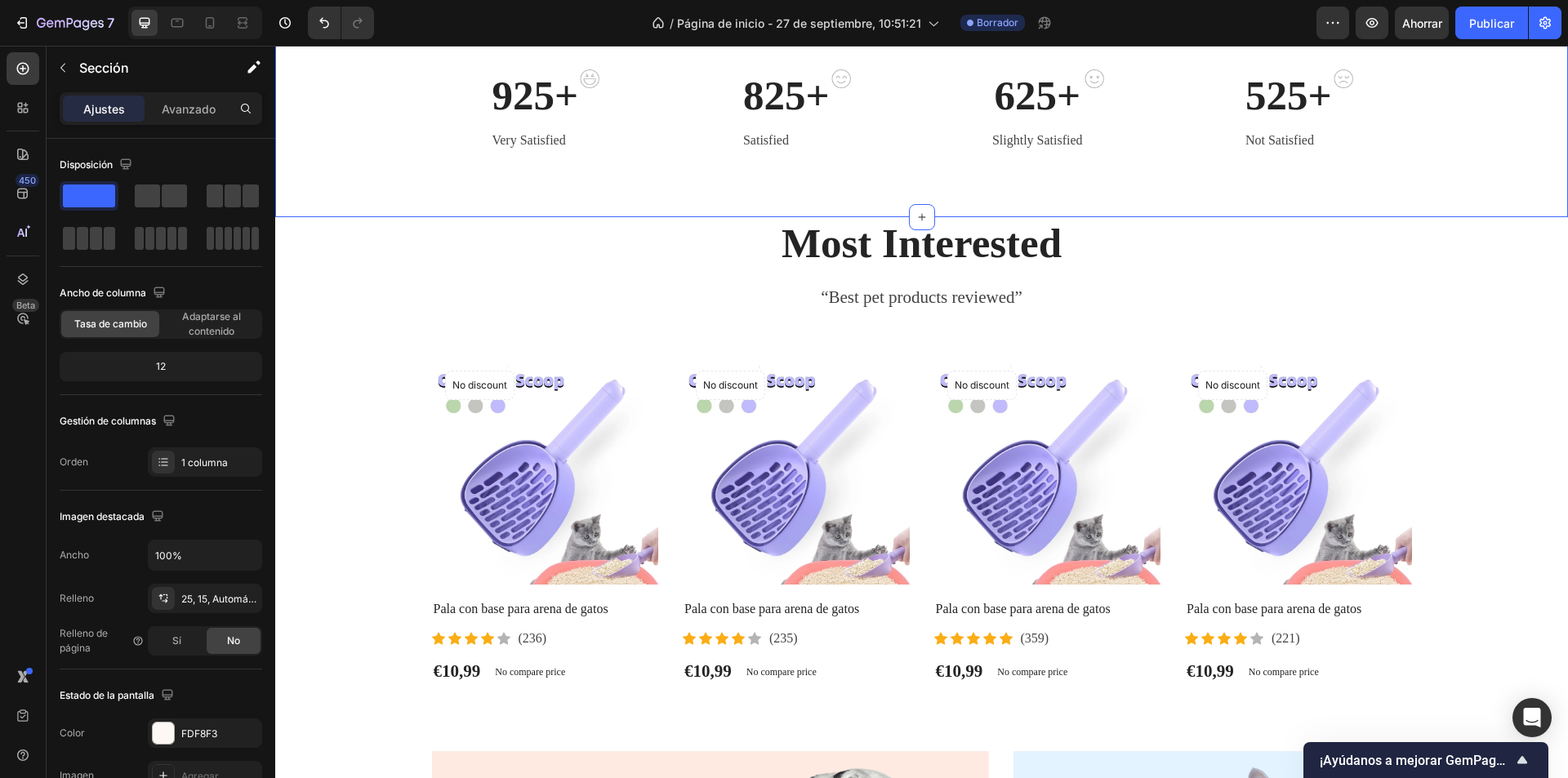
click at [411, 165] on div "925+ Heading Very Satisfied Text block Image Row 825+ Heading Satisfied Text bl…" at bounding box center [921, 111] width 1293 height 213
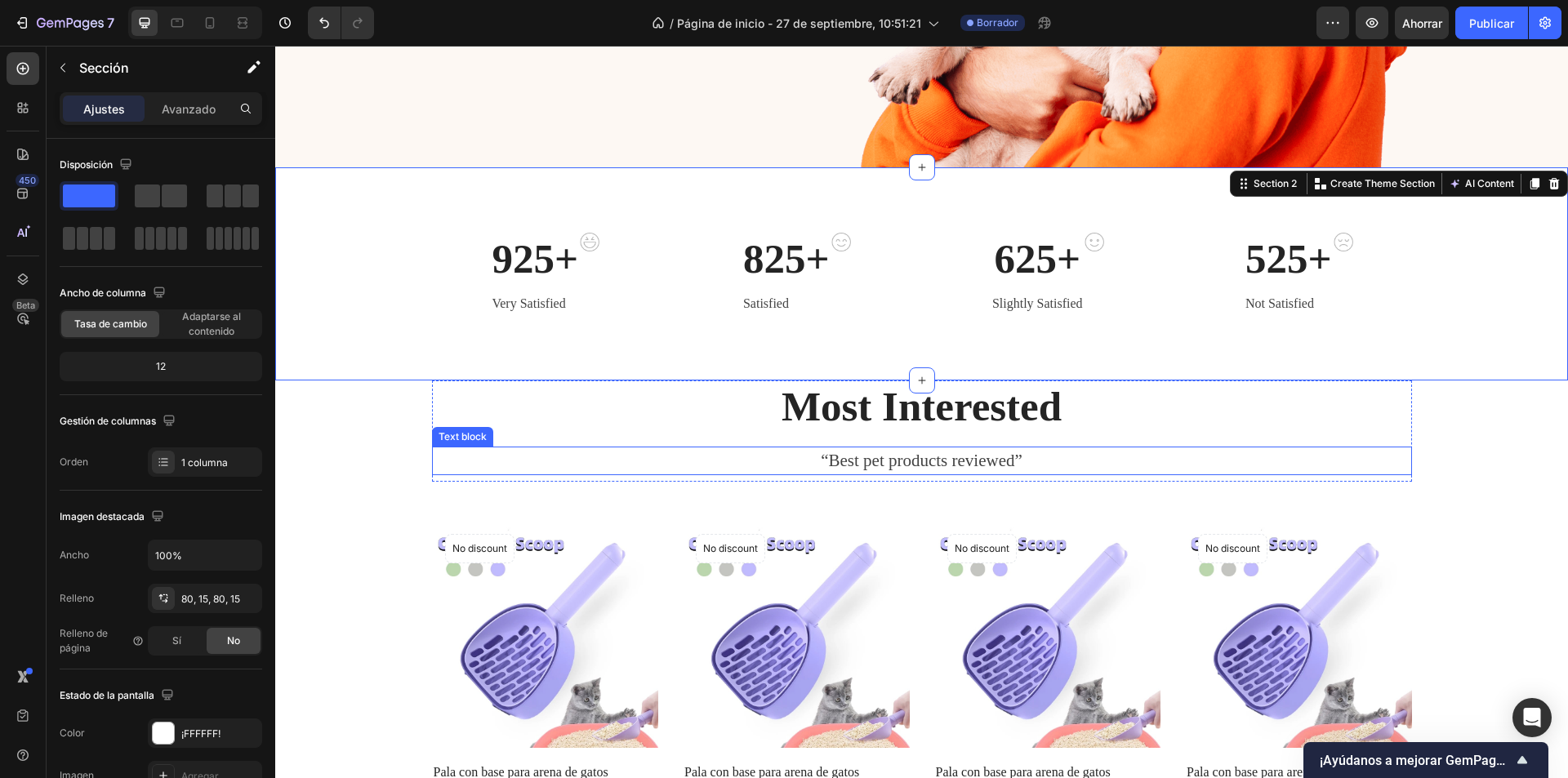
scroll to position [572, 0]
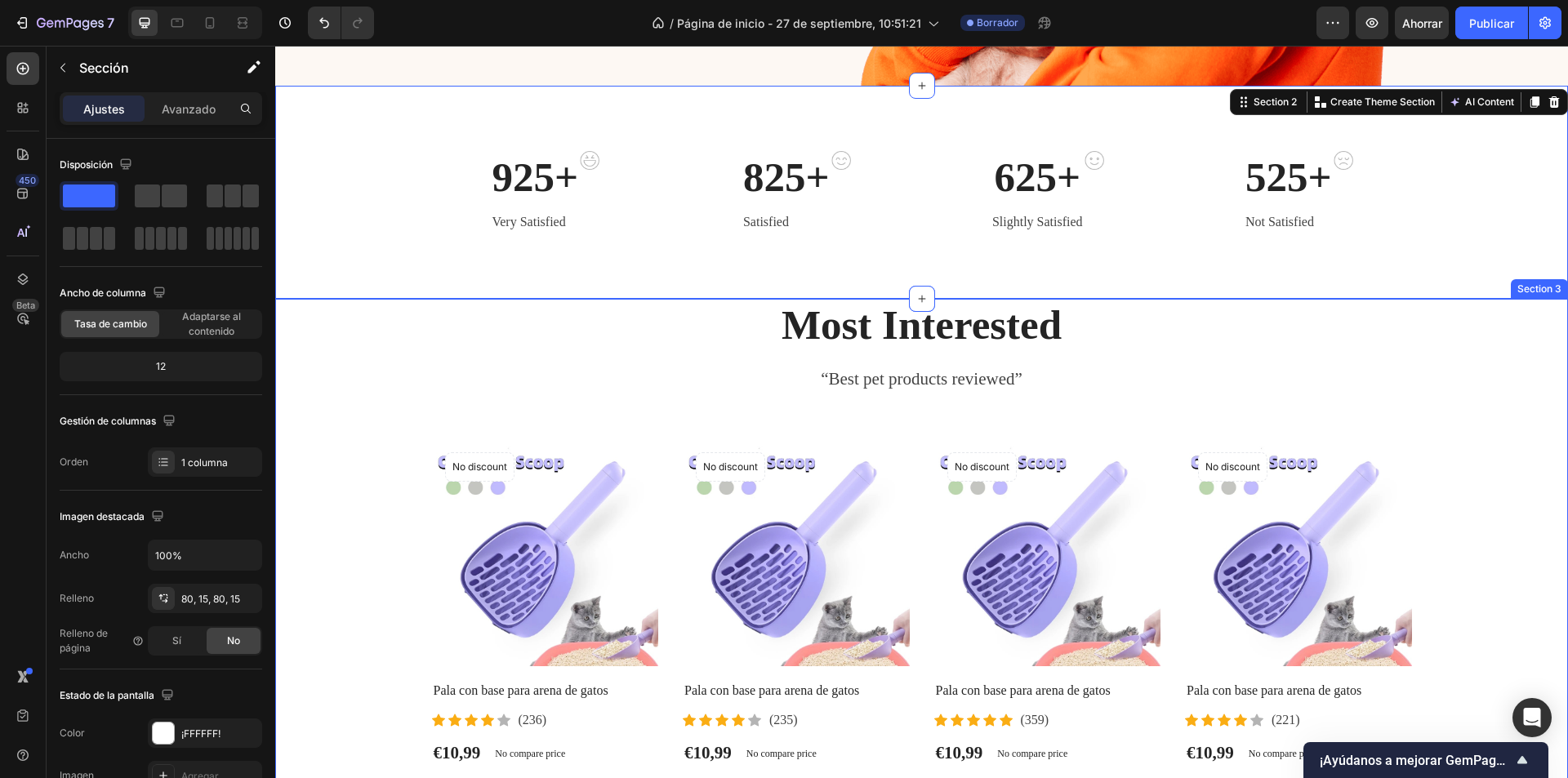
click at [369, 393] on div "Most Interested Heading “Best pet products reviewed” Text block Row Product Ima…" at bounding box center [921, 534] width 1268 height 469
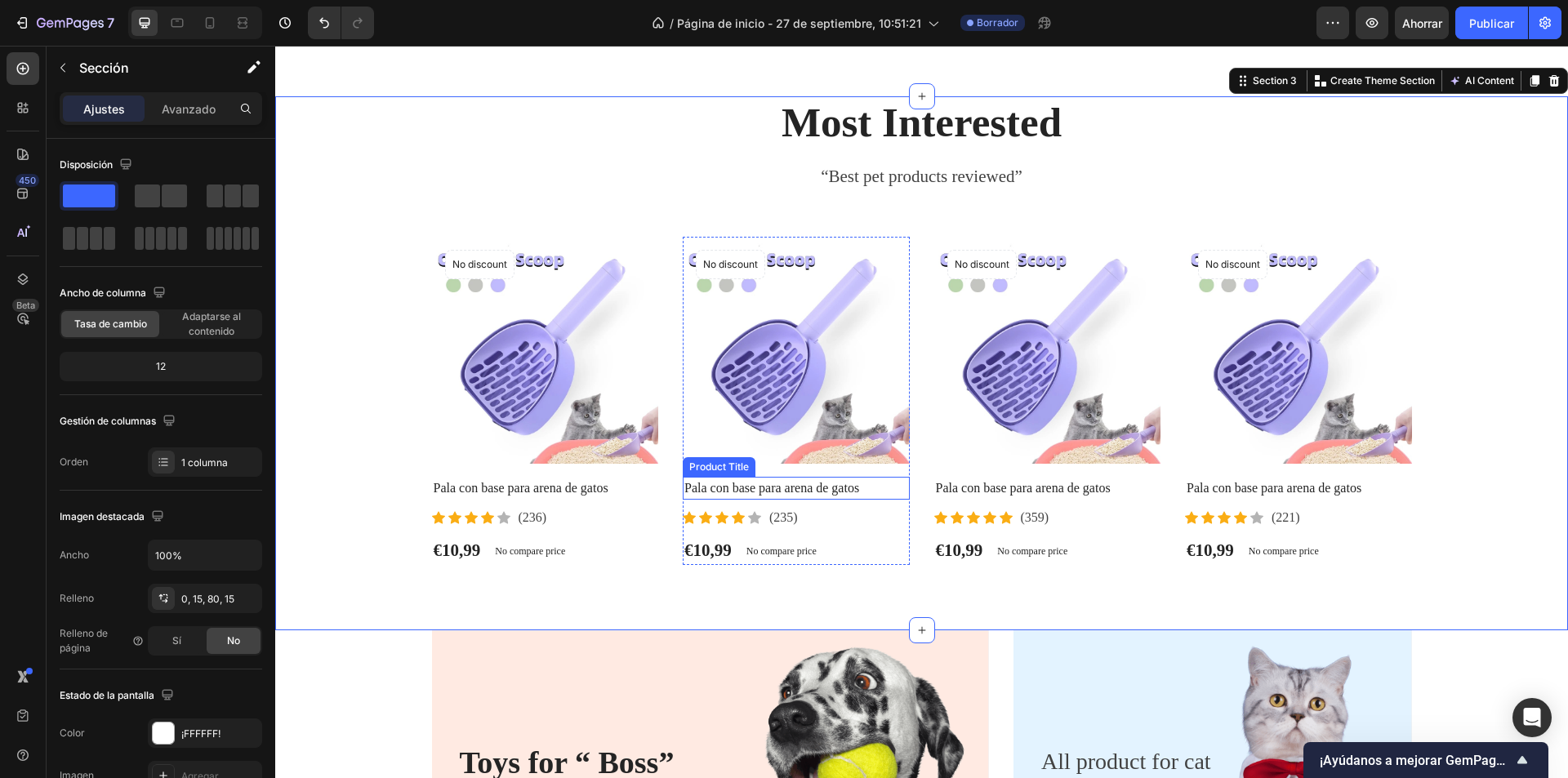
scroll to position [735, 0]
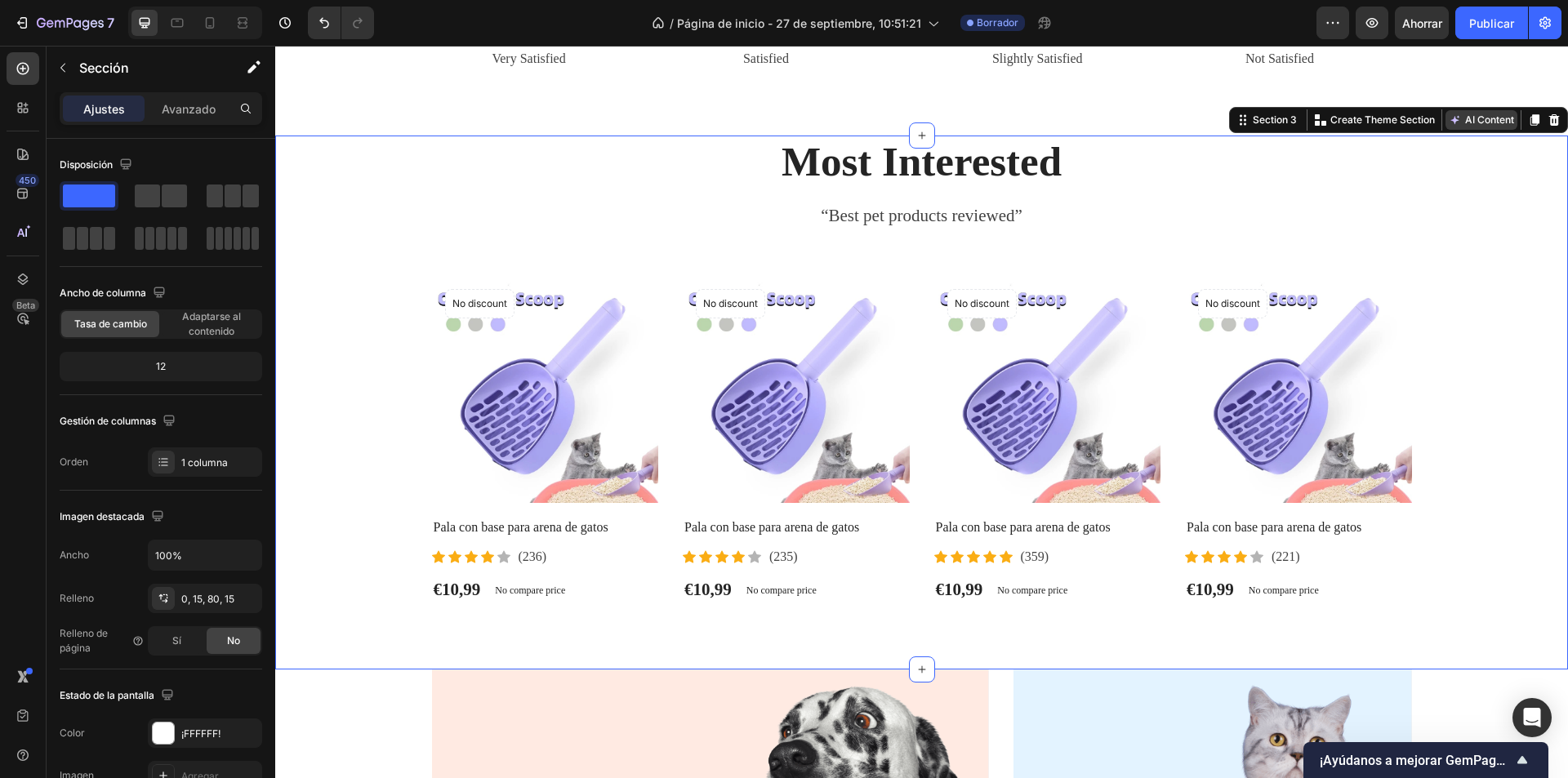
click at [1464, 120] on button "AI Content" at bounding box center [1481, 120] width 72 height 20
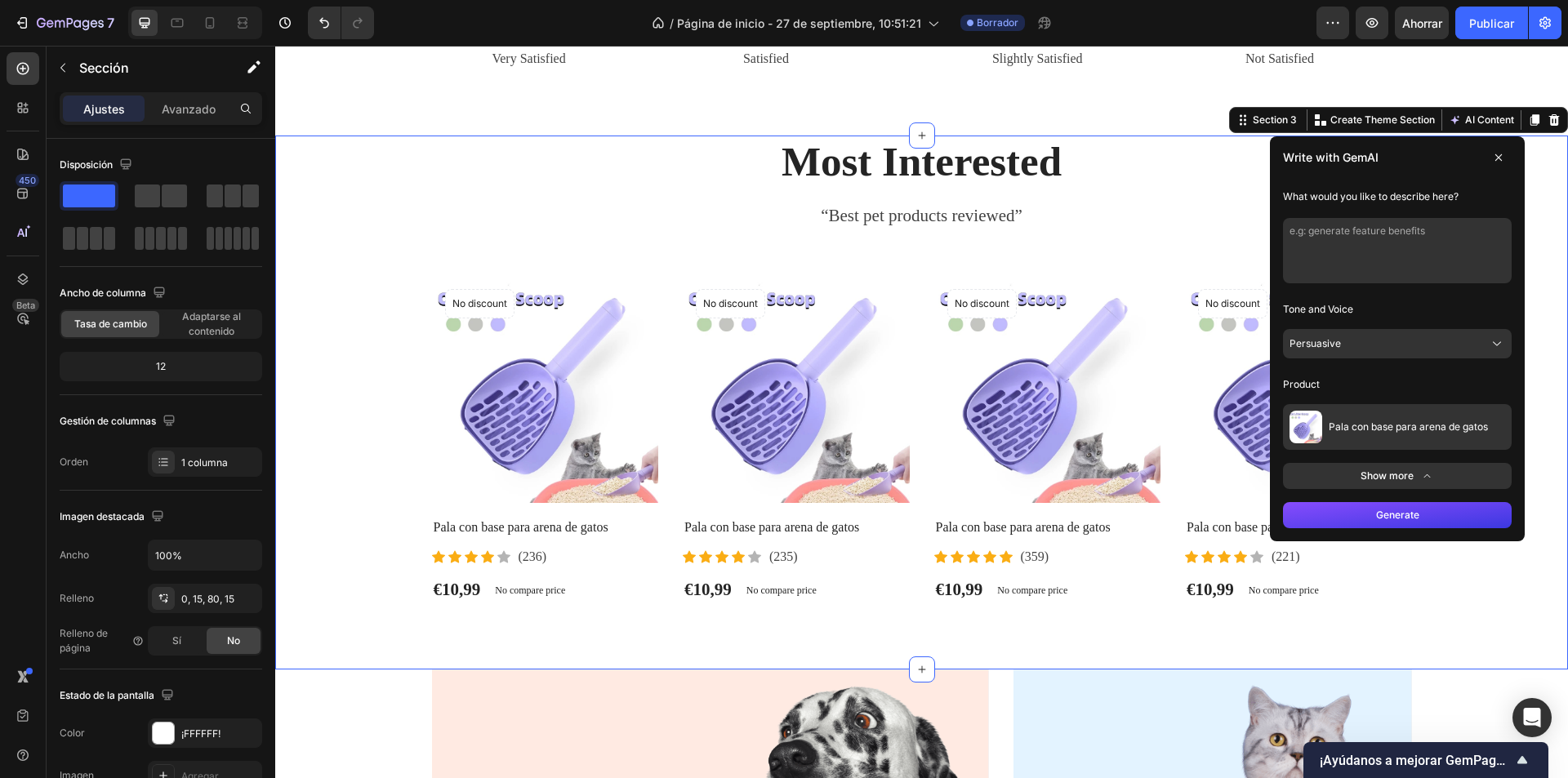
click at [1492, 162] on icon at bounding box center [1498, 157] width 13 height 13
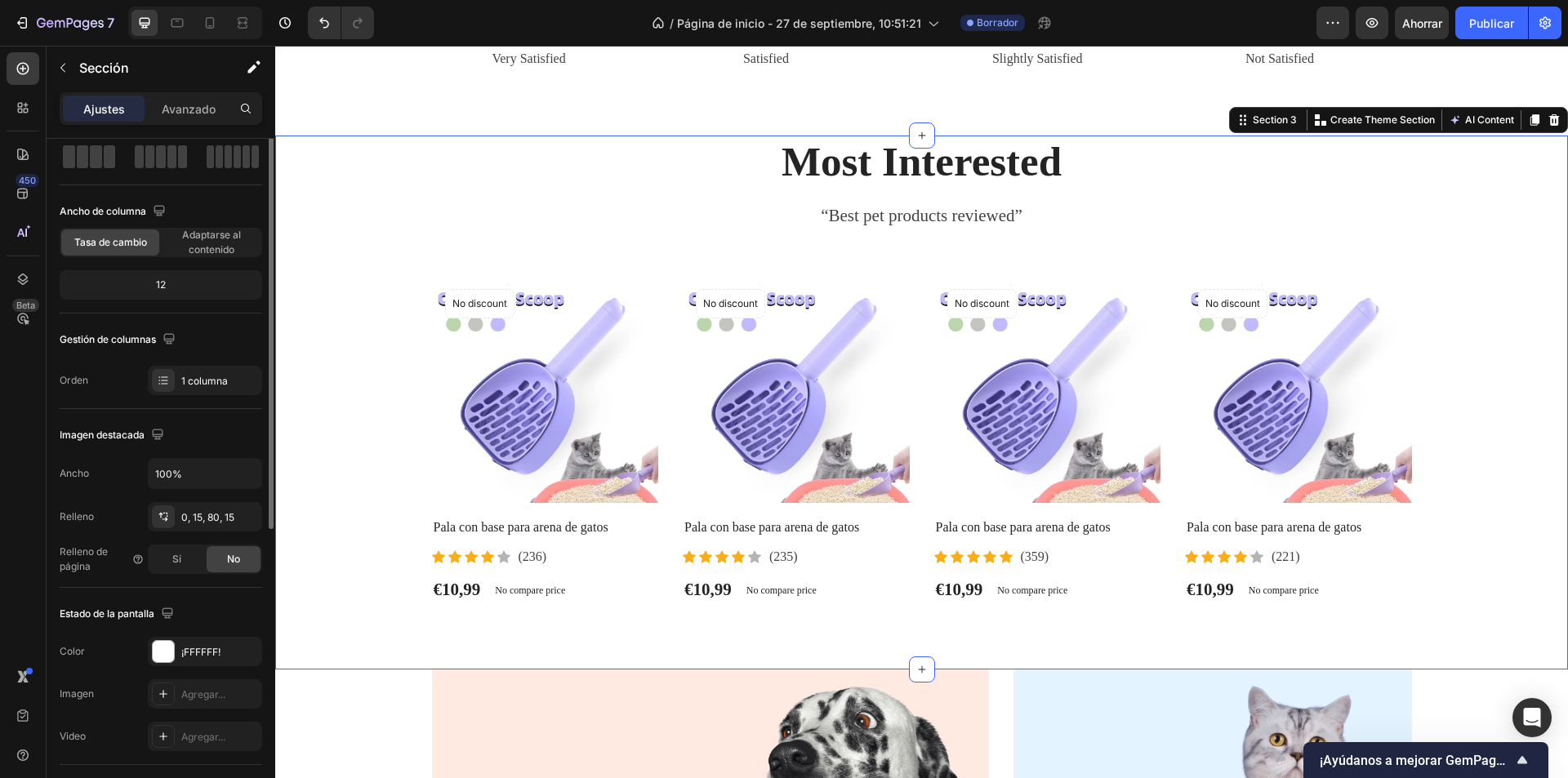
scroll to position [0, 0]
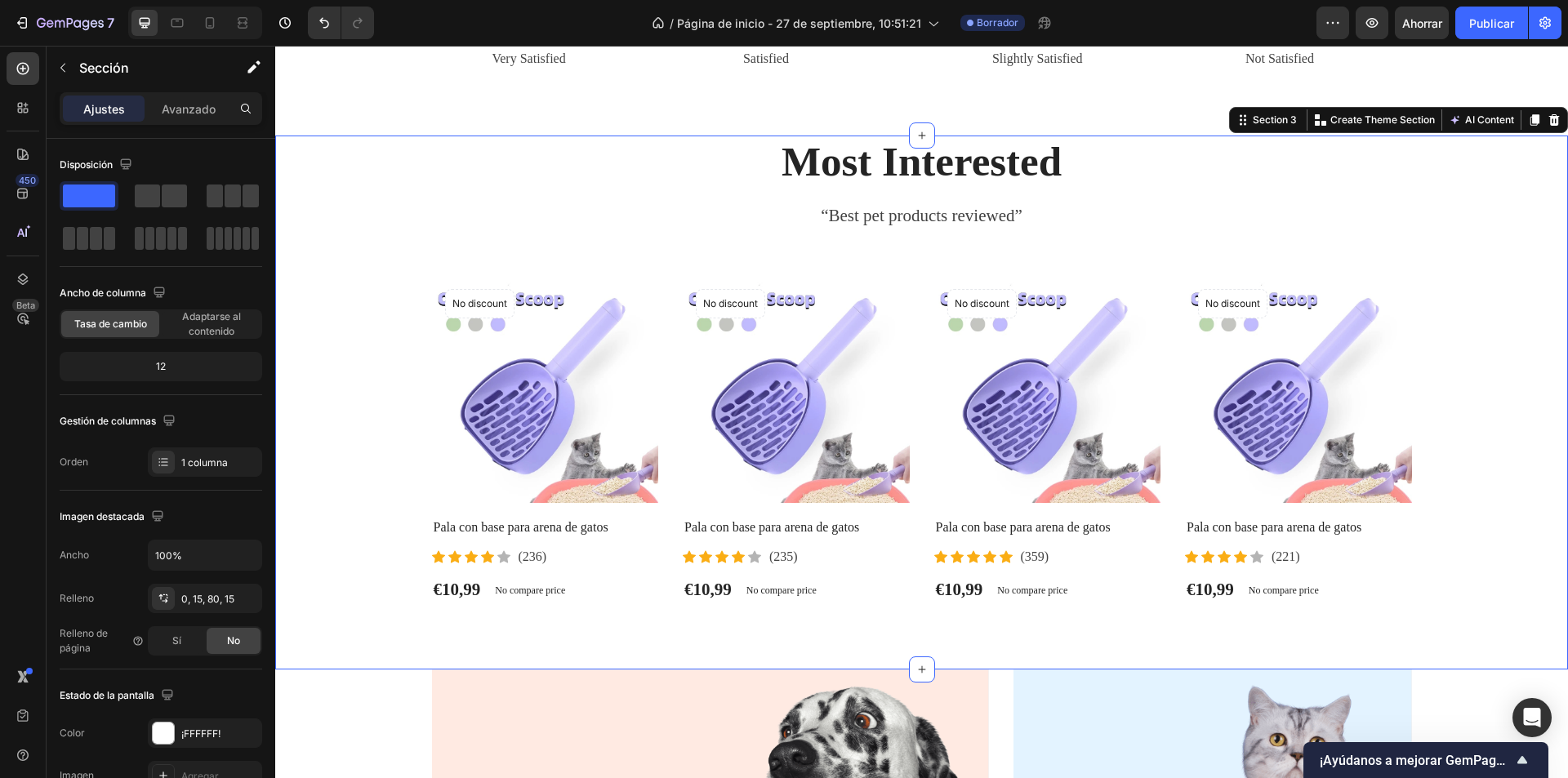
click at [361, 244] on div "Most Interested Heading “Best pet products reviewed” Text block Row Product Ima…" at bounding box center [921, 370] width 1268 height 469
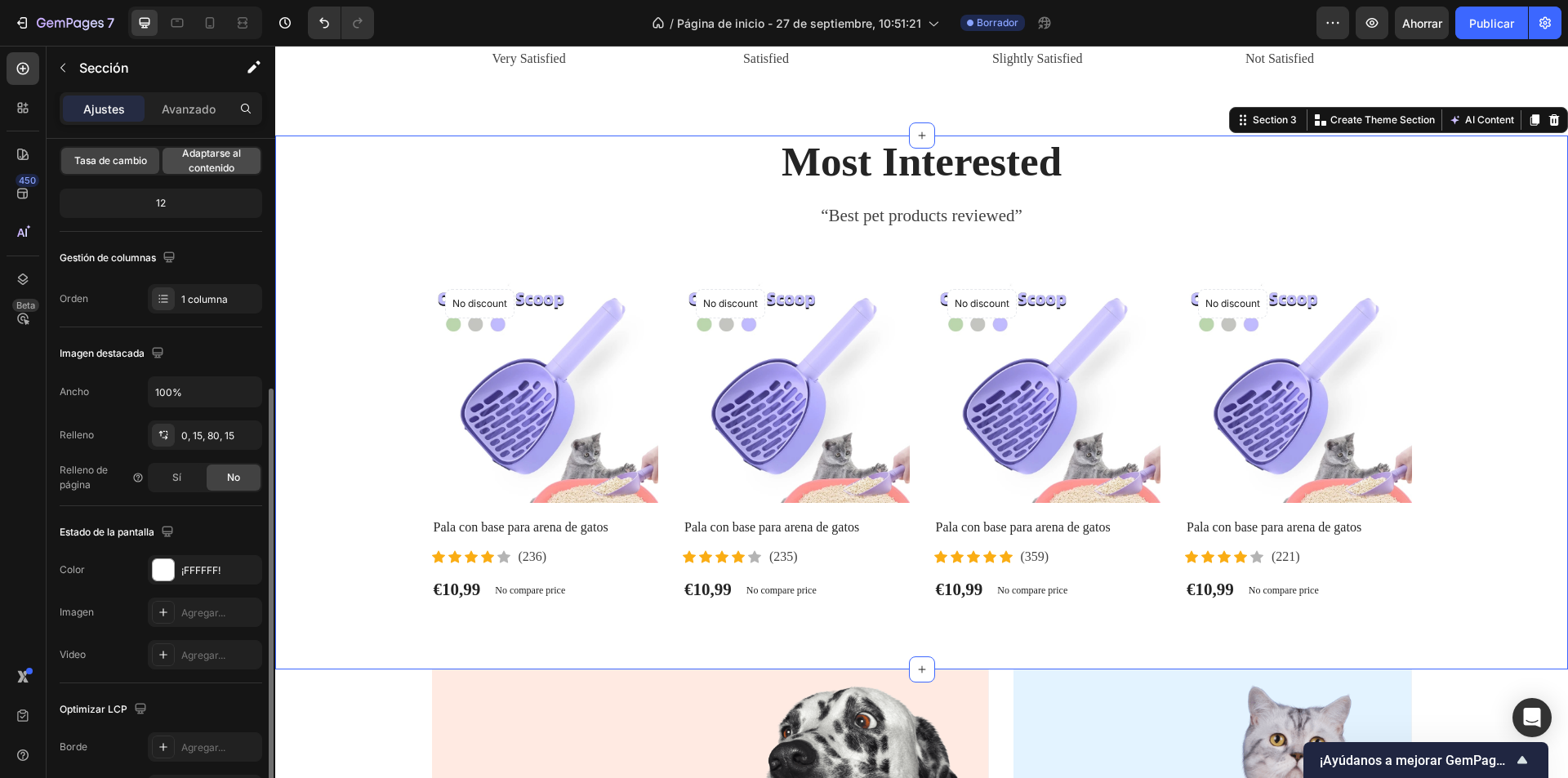
scroll to position [310, 0]
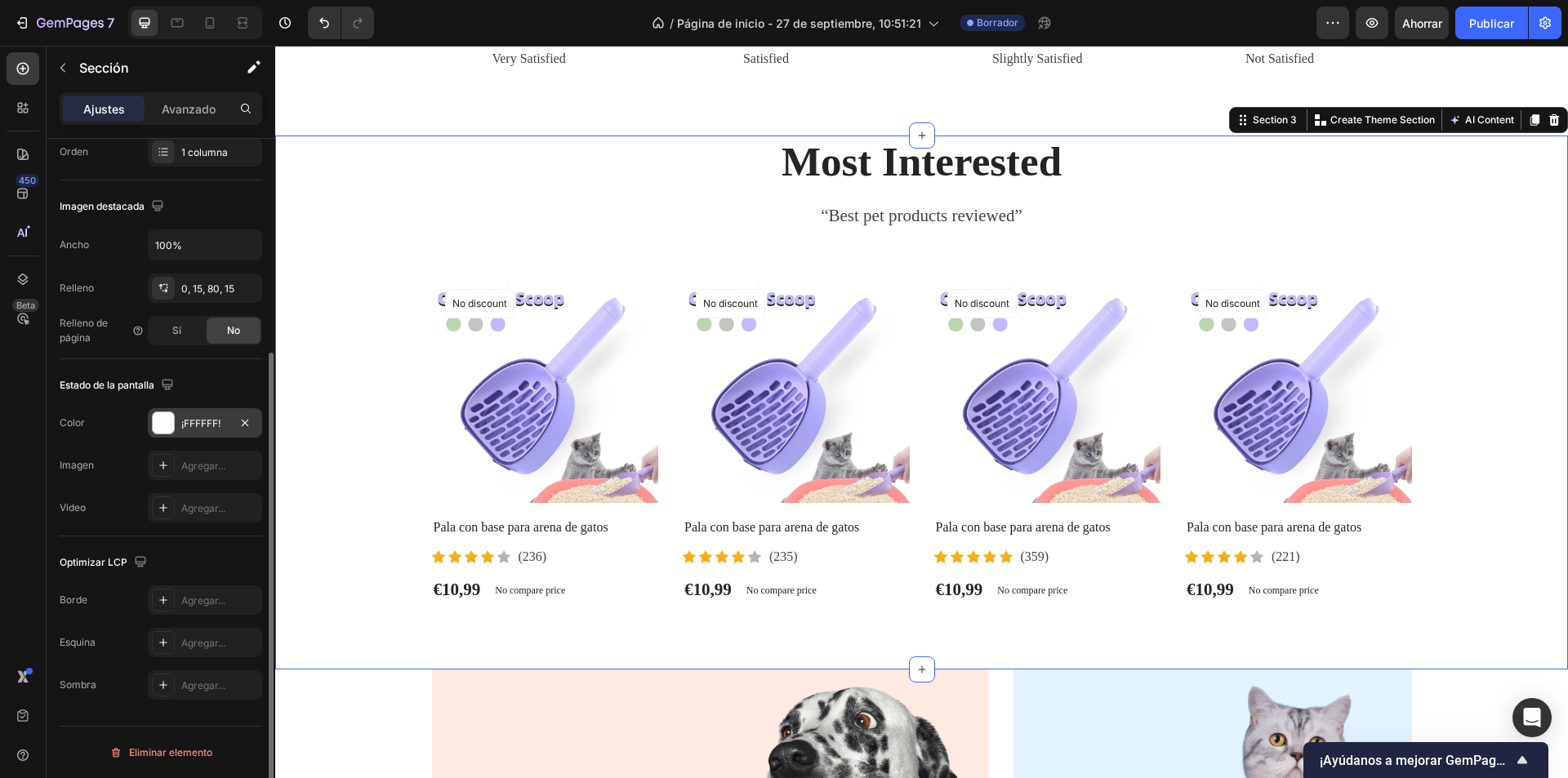
click at [164, 424] on div at bounding box center [163, 423] width 21 height 21
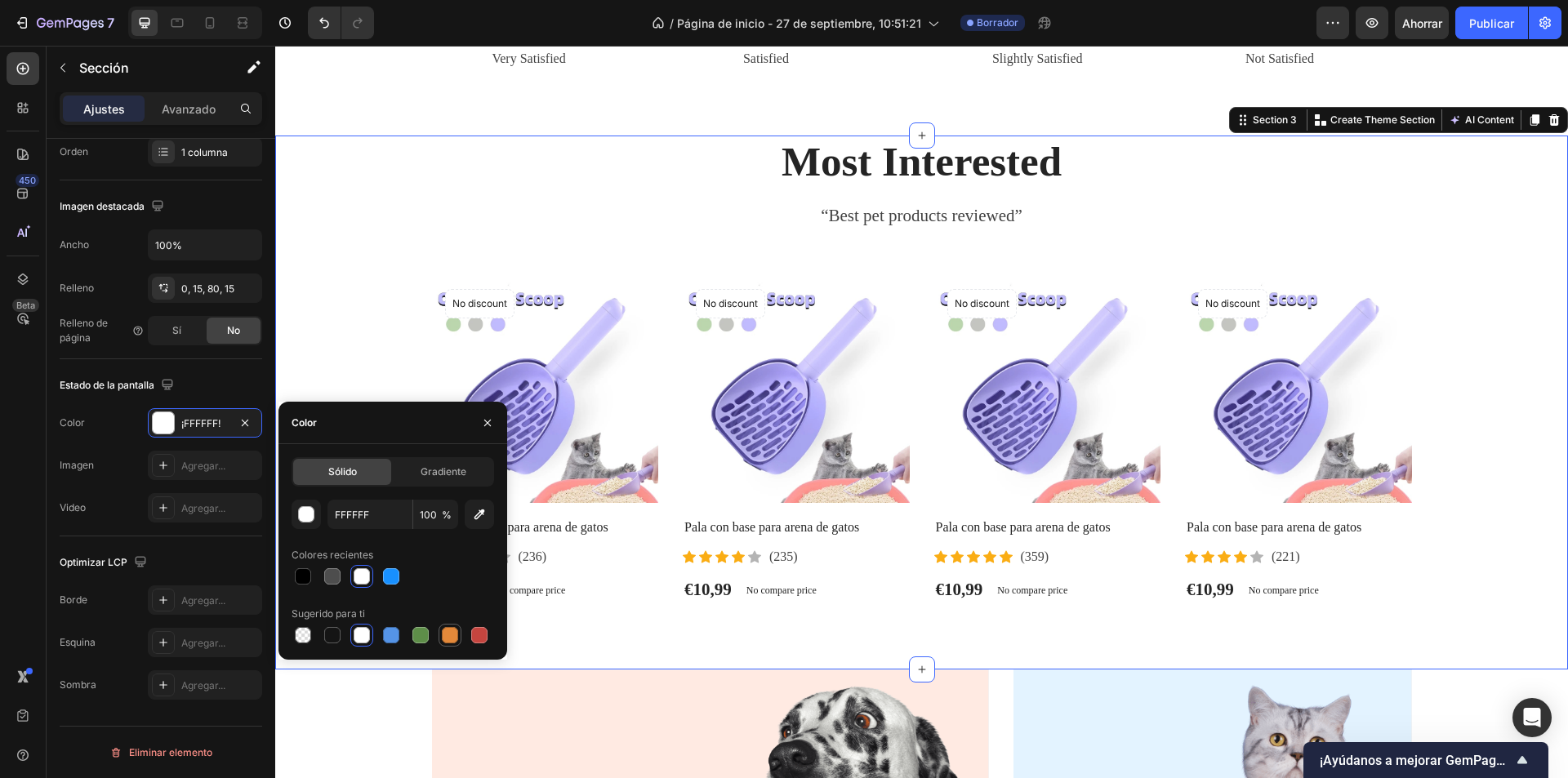
click at [446, 636] on div at bounding box center [450, 635] width 16 height 16
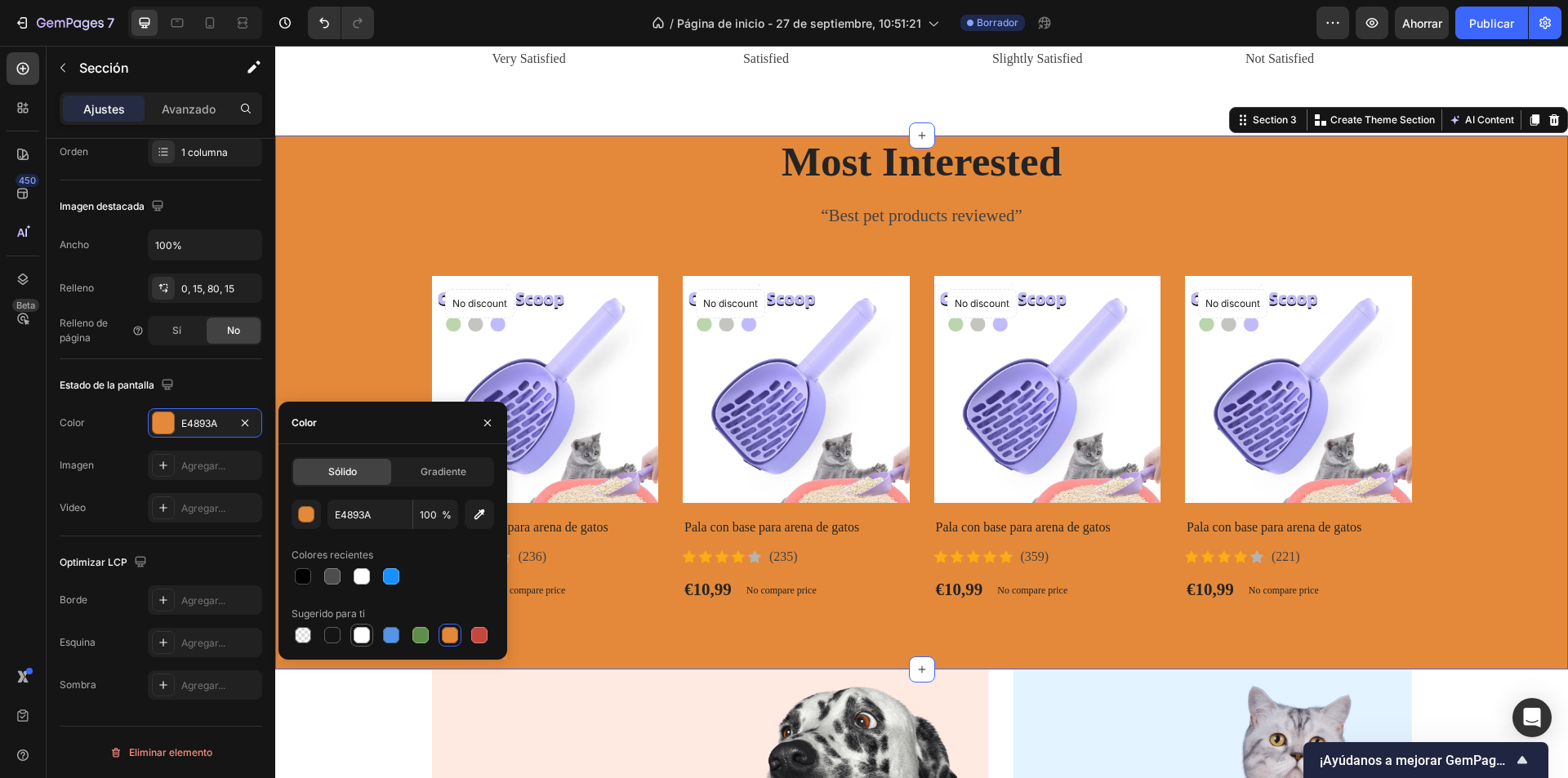
click at [369, 634] on div at bounding box center [361, 635] width 16 height 16
type input "FFFFFF"
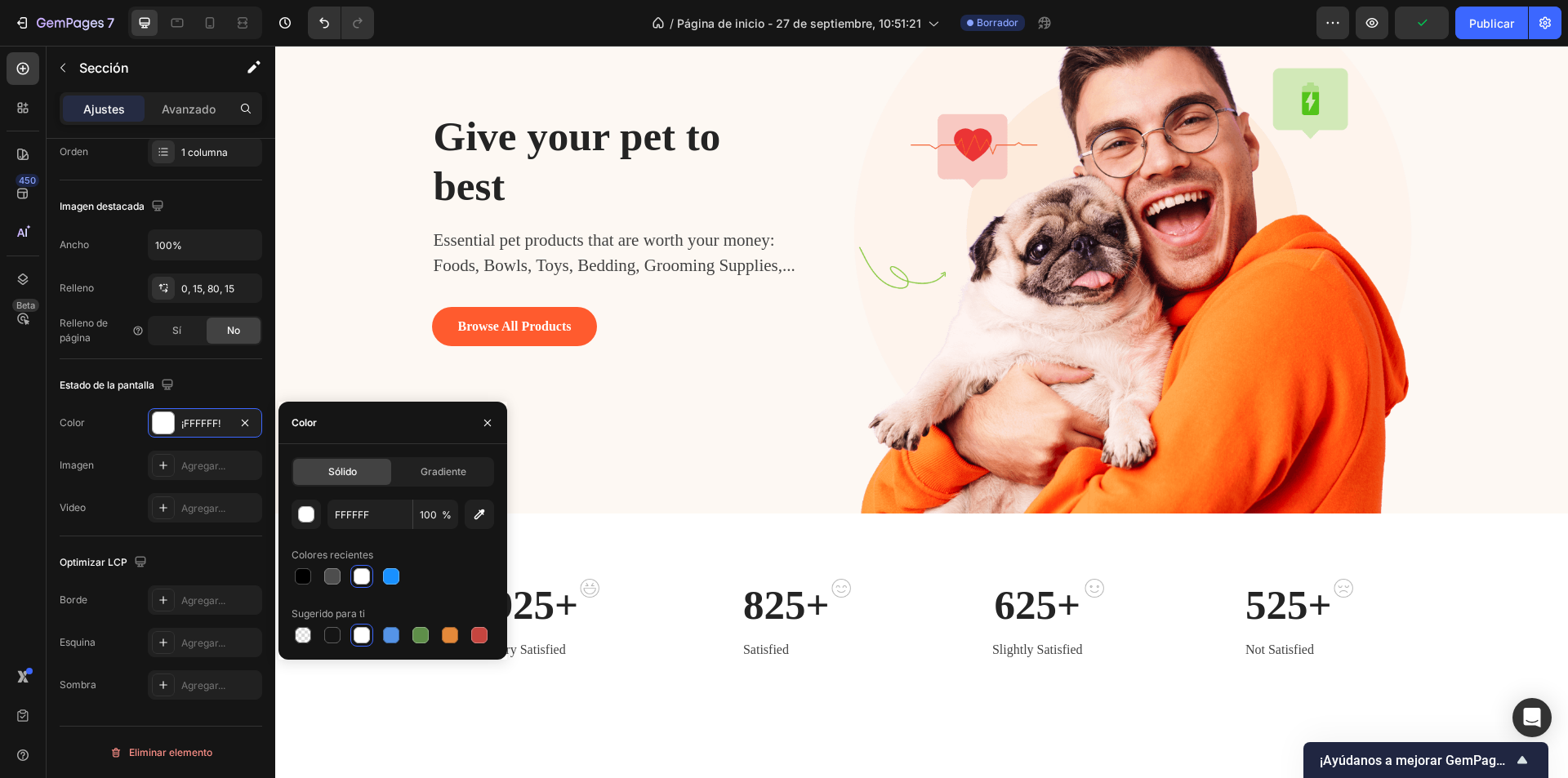
scroll to position [0, 0]
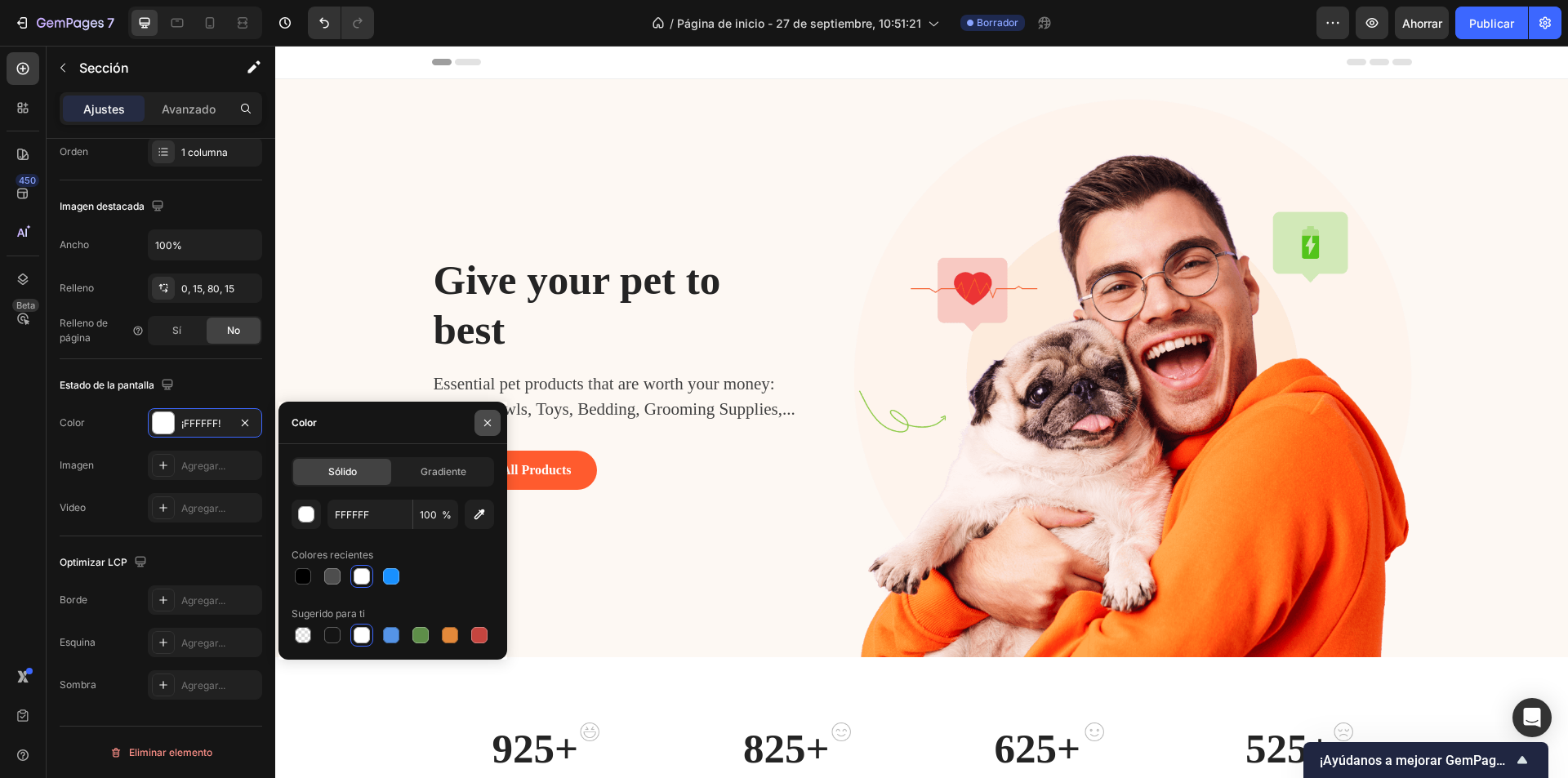
click at [486, 427] on icon "button" at bounding box center [487, 423] width 13 height 13
